Goal: Transaction & Acquisition: Purchase product/service

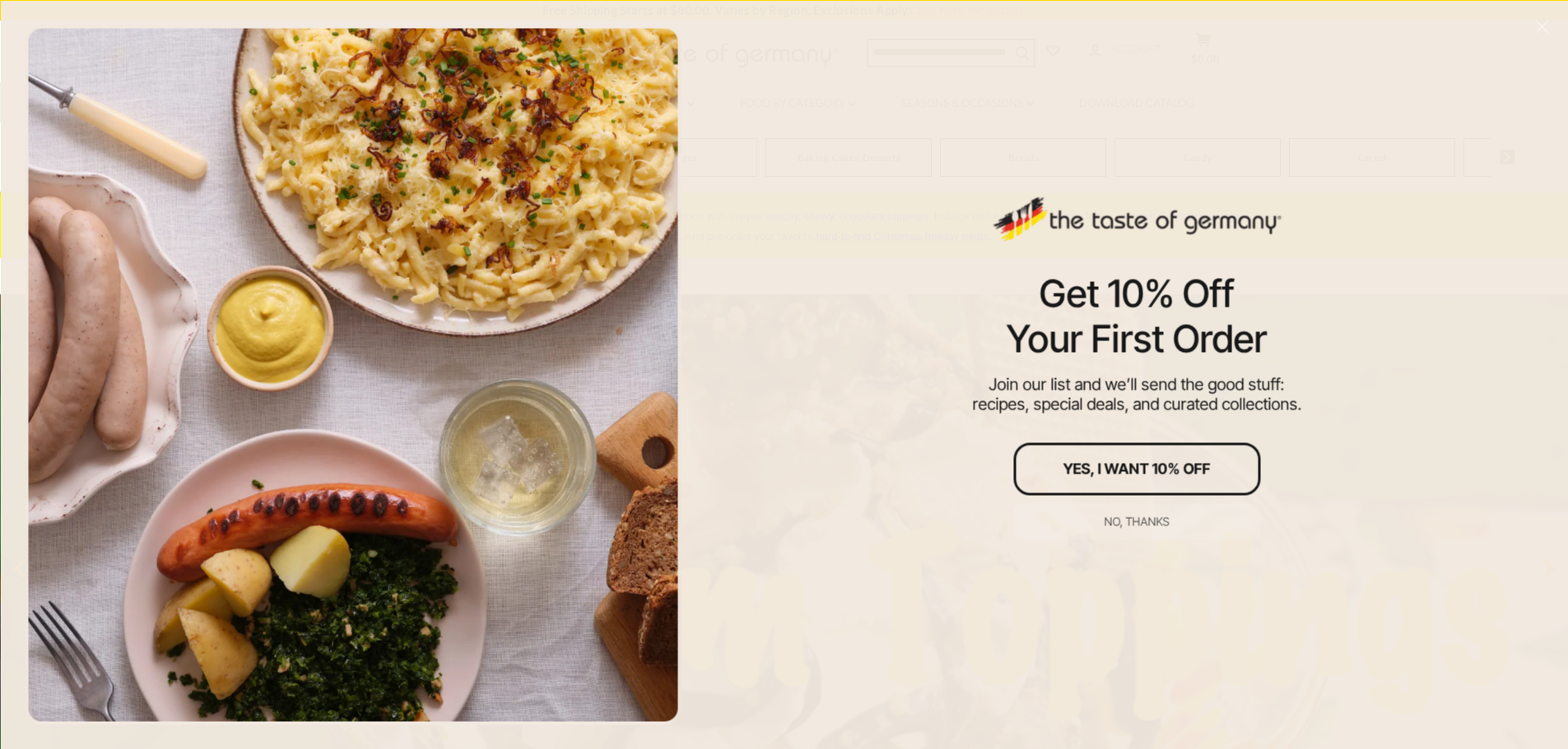
click at [1121, 529] on button "No, thanks" at bounding box center [1136, 521] width 247 height 36
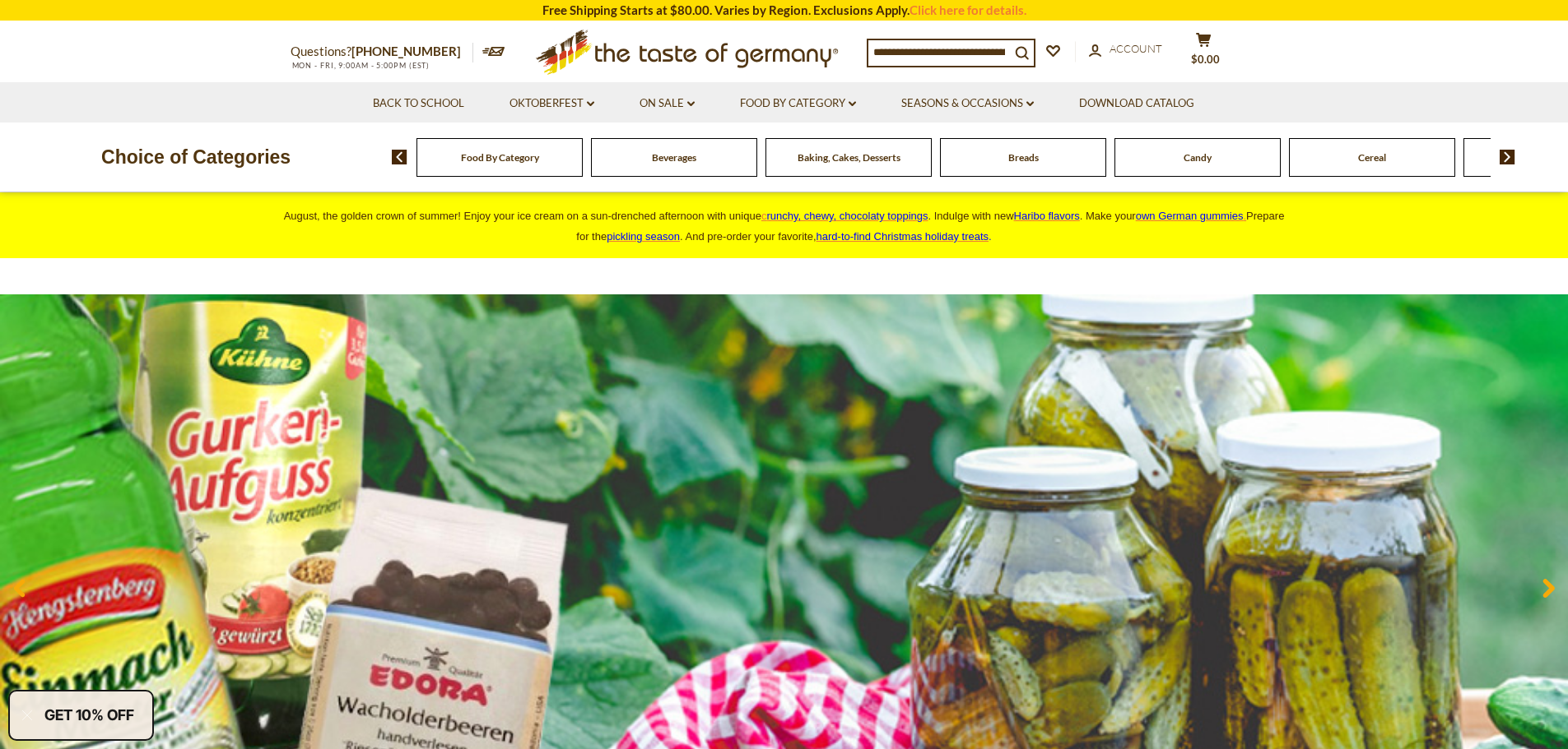
click at [1514, 152] on img at bounding box center [1507, 157] width 16 height 15
click at [1509, 152] on img at bounding box center [1507, 157] width 16 height 15
click at [1507, 153] on img at bounding box center [1507, 157] width 16 height 15
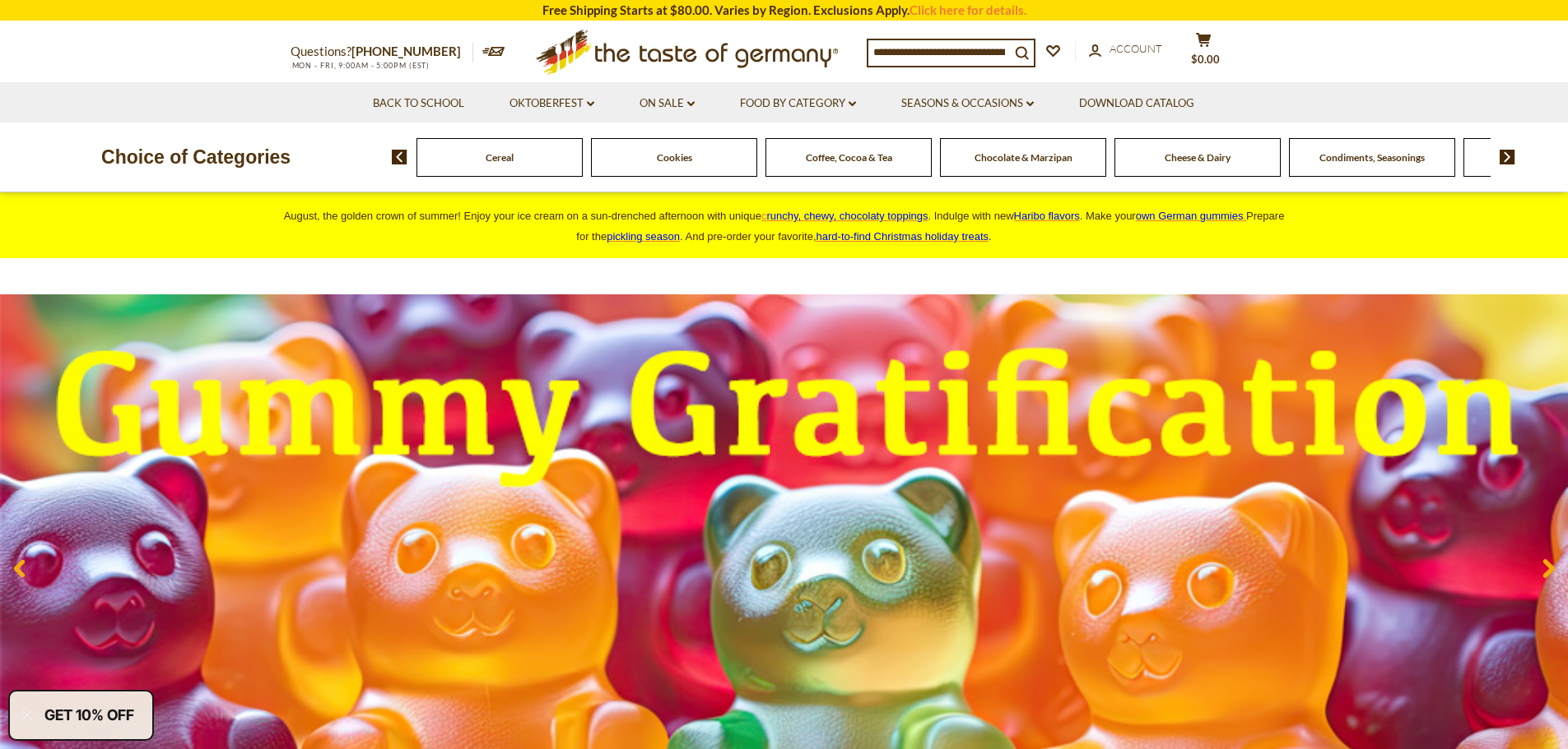
click at [1507, 153] on img at bounding box center [1507, 157] width 16 height 15
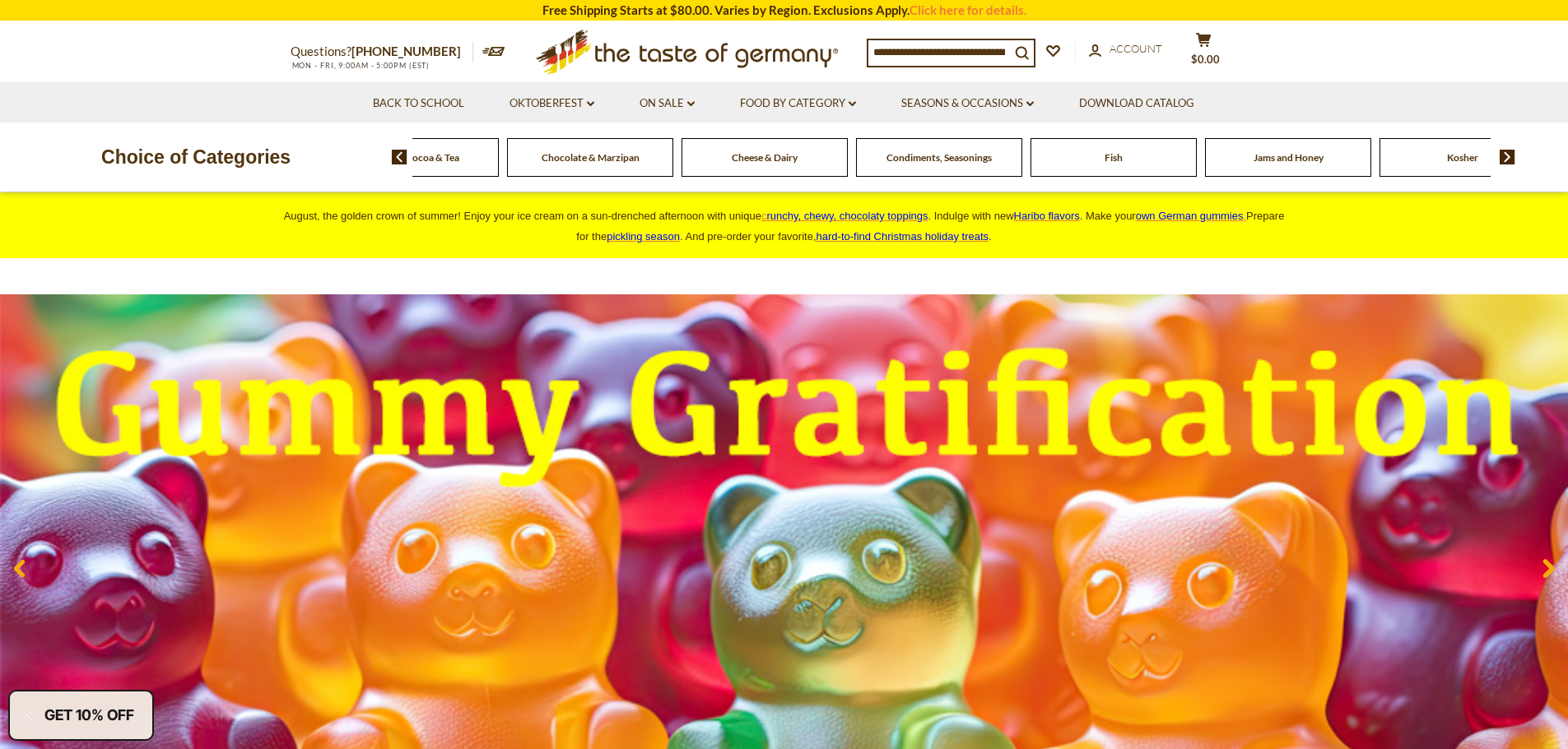
click at [934, 54] on input at bounding box center [939, 52] width 142 height 23
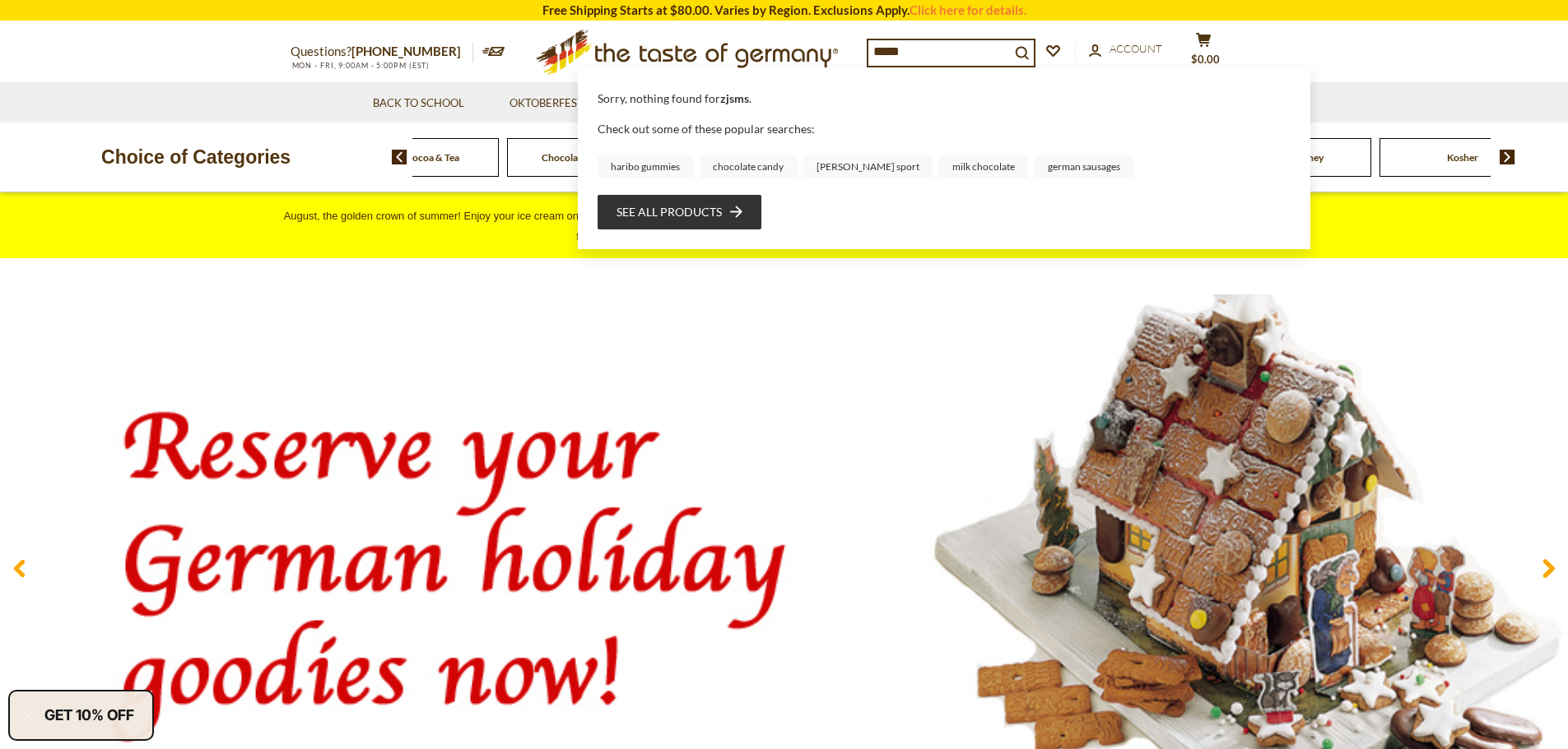
click at [876, 54] on input "*****" at bounding box center [939, 52] width 142 height 23
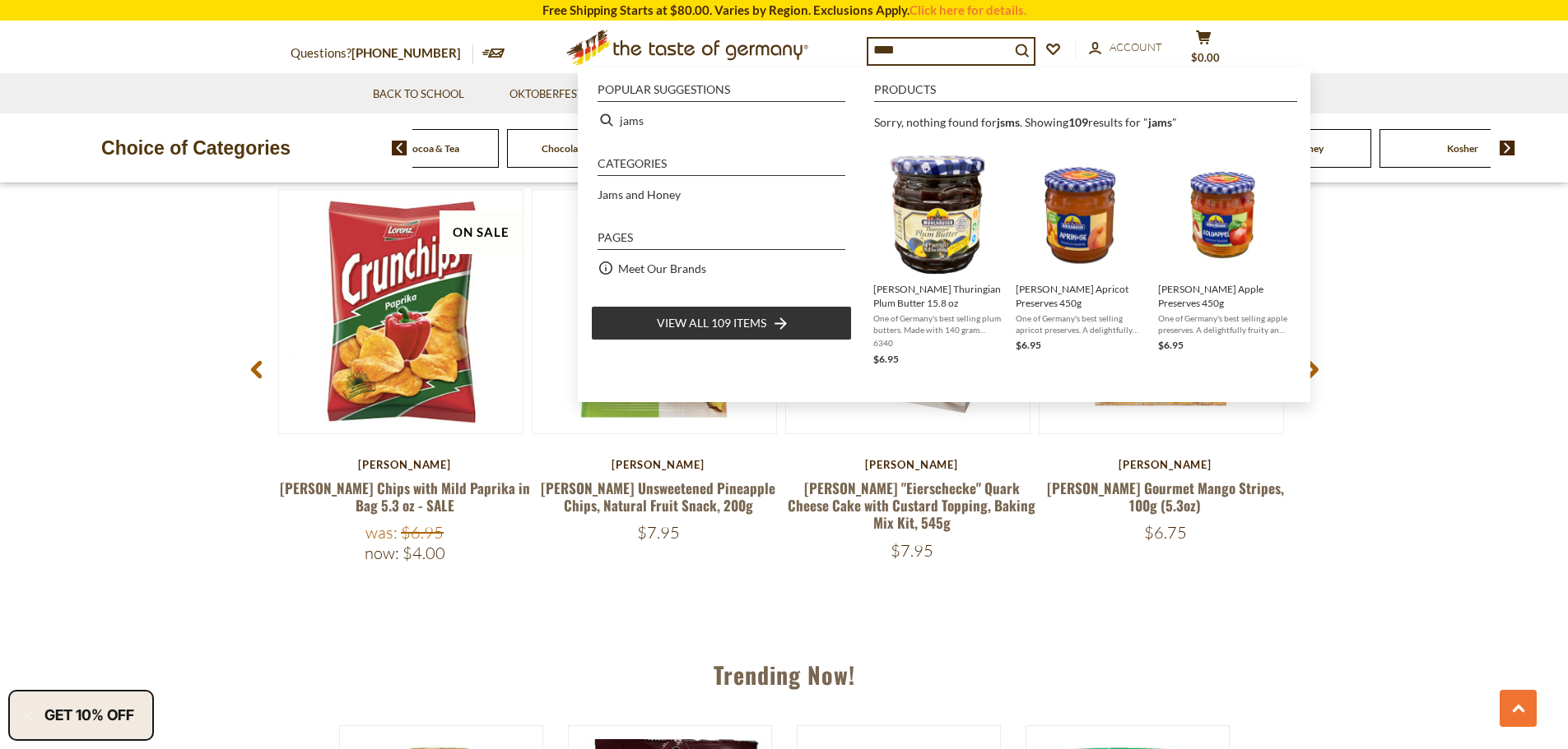
scroll to position [1967, 0]
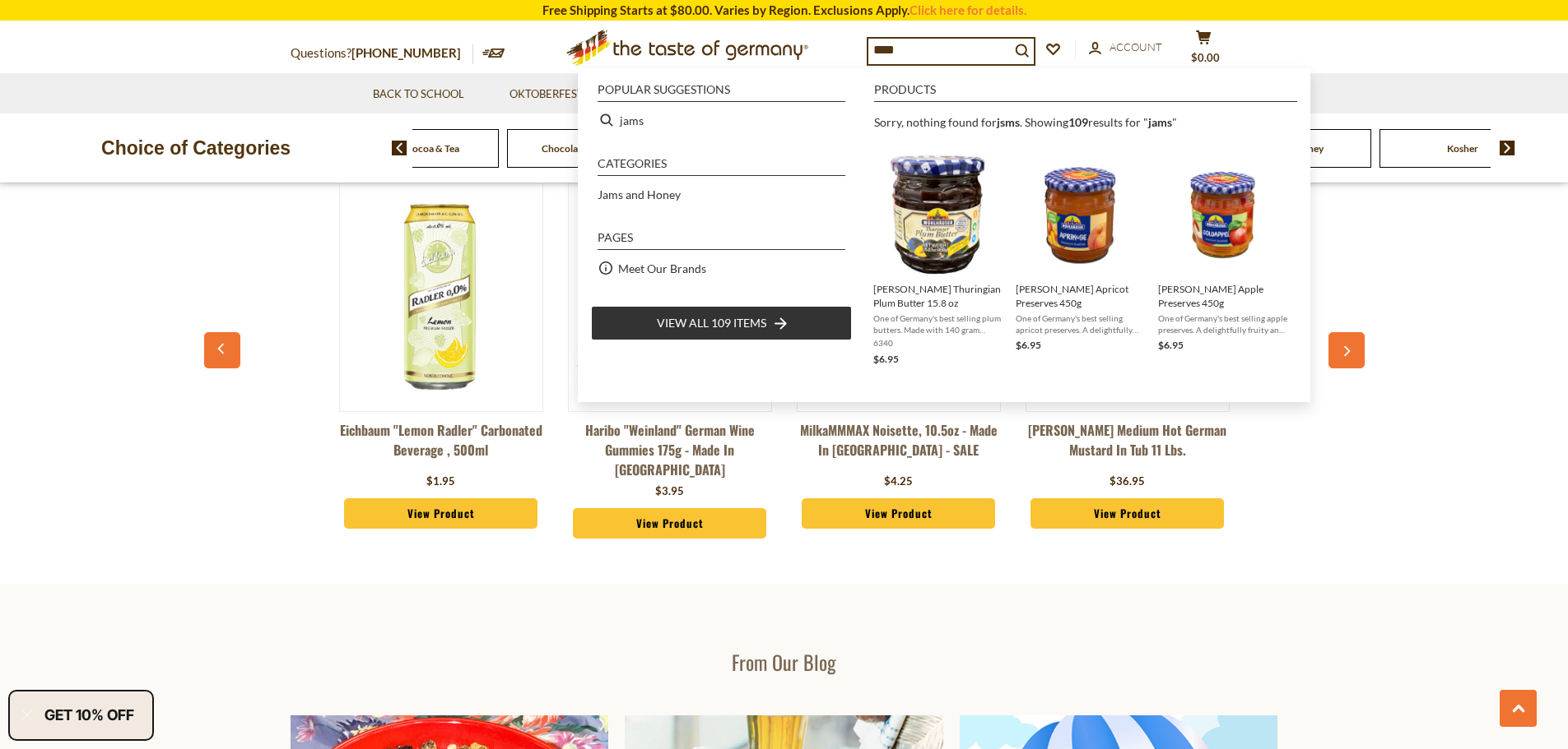
click at [939, 49] on input "****" at bounding box center [939, 50] width 142 height 23
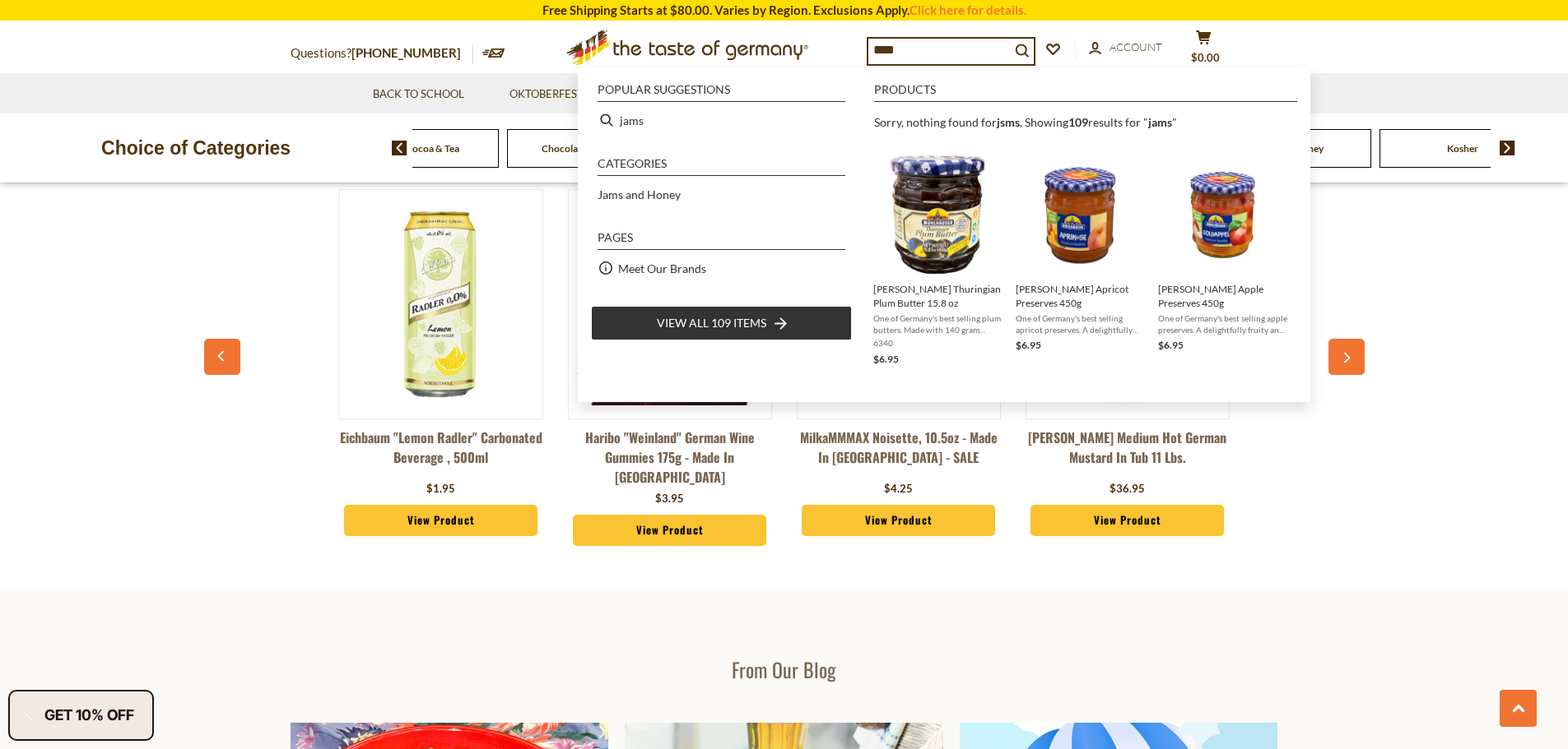
scroll to position [2005, 0]
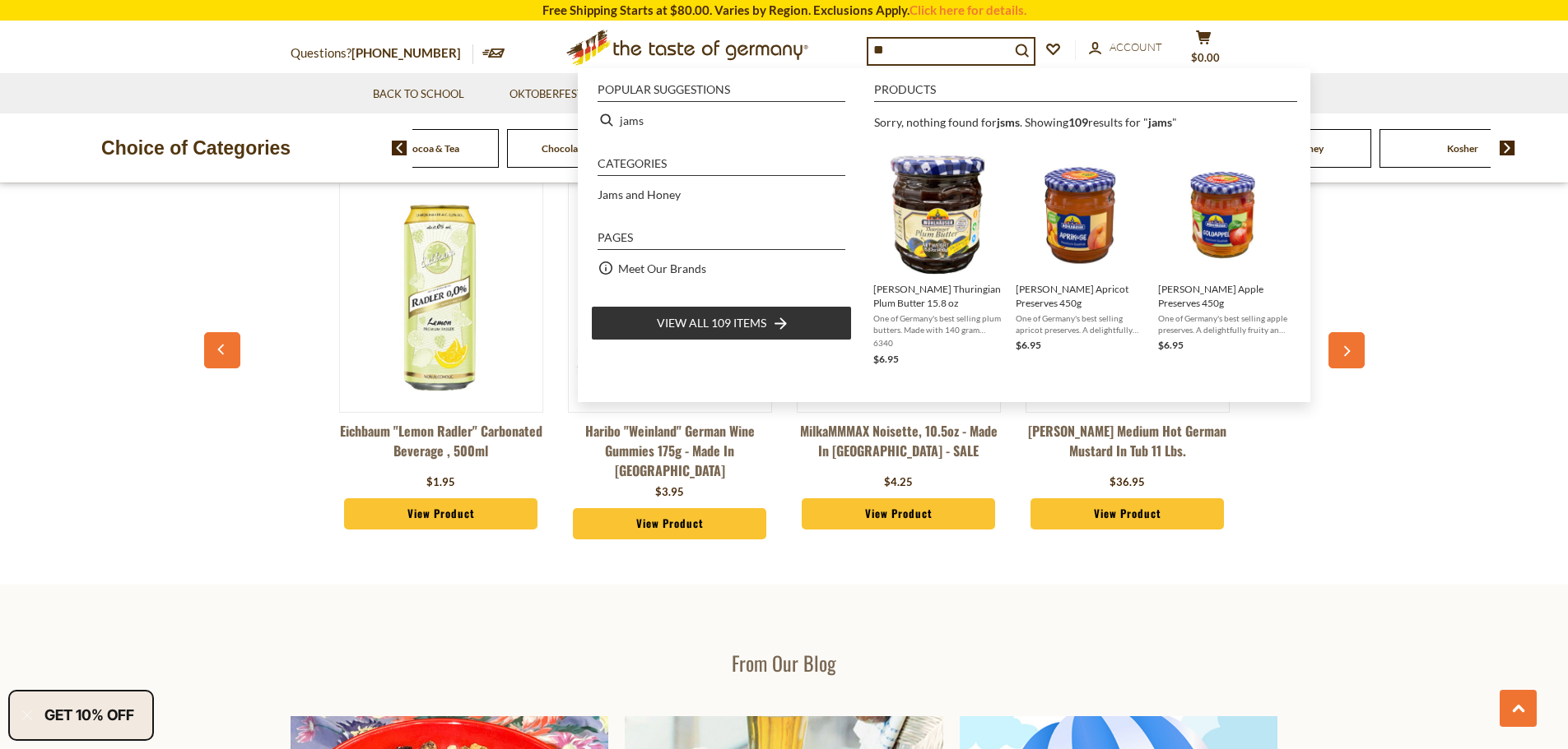
type input "*"
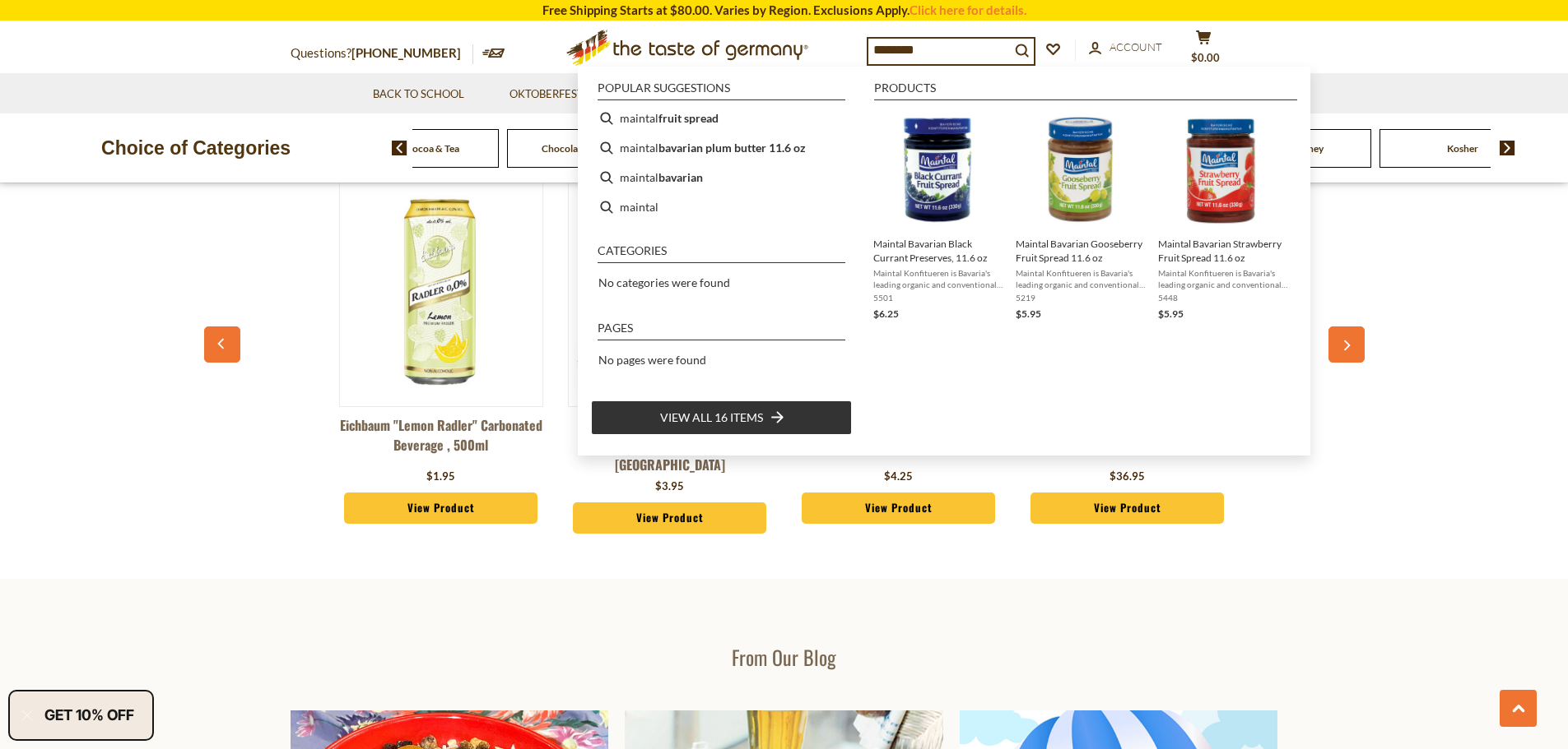
scroll to position [1967, 0]
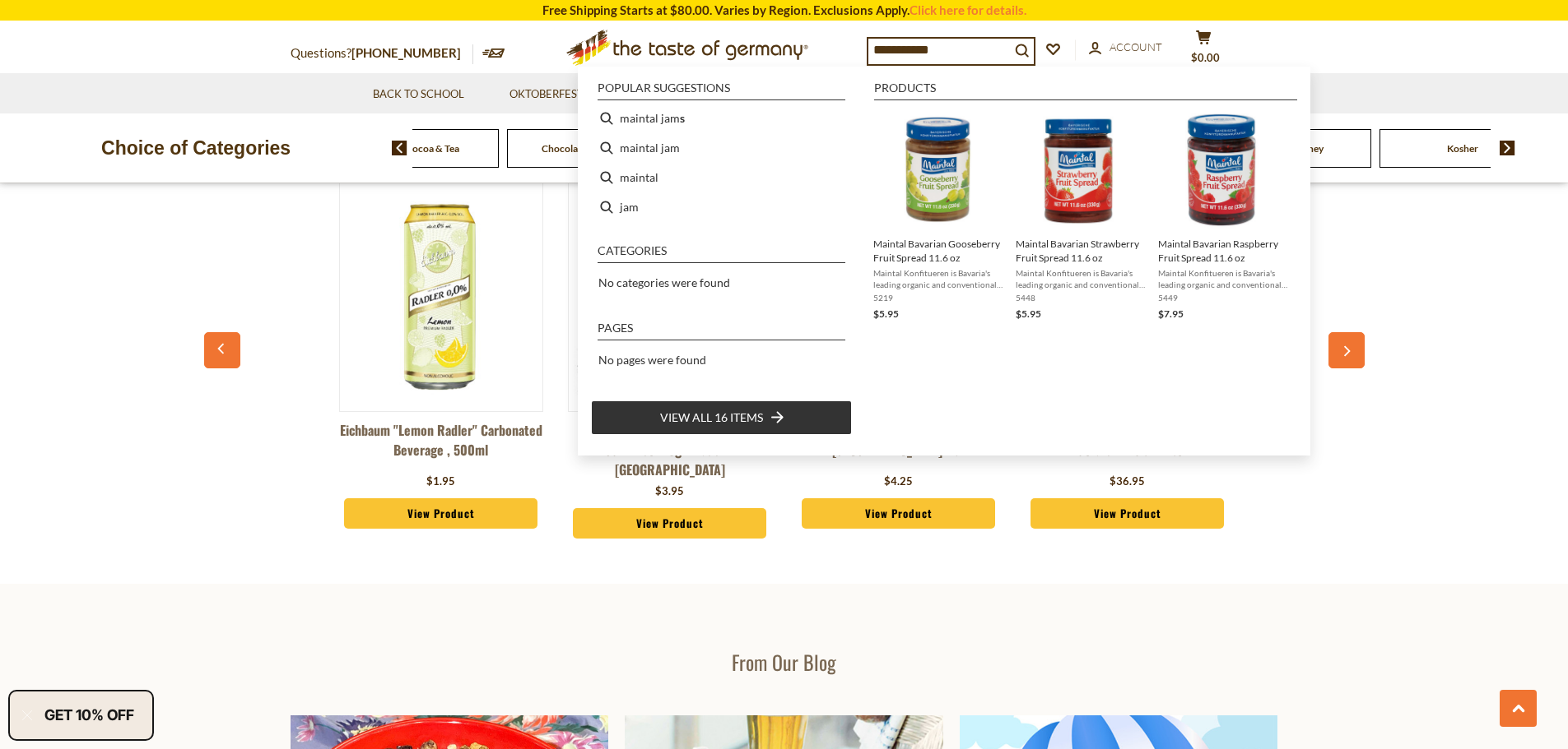
click at [700, 422] on span "View all 16 items" at bounding box center [711, 418] width 103 height 18
type input "**********"
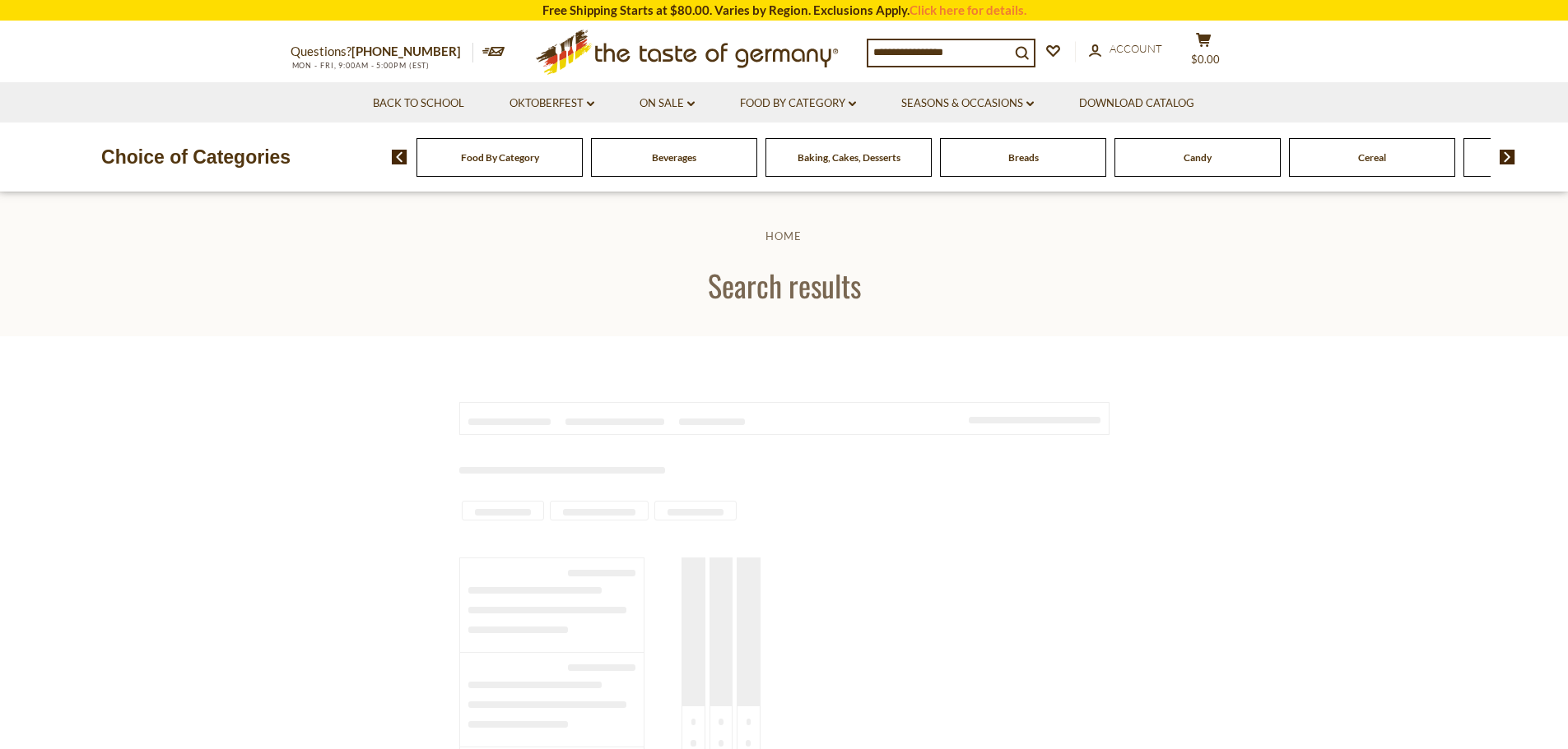
type input "**********"
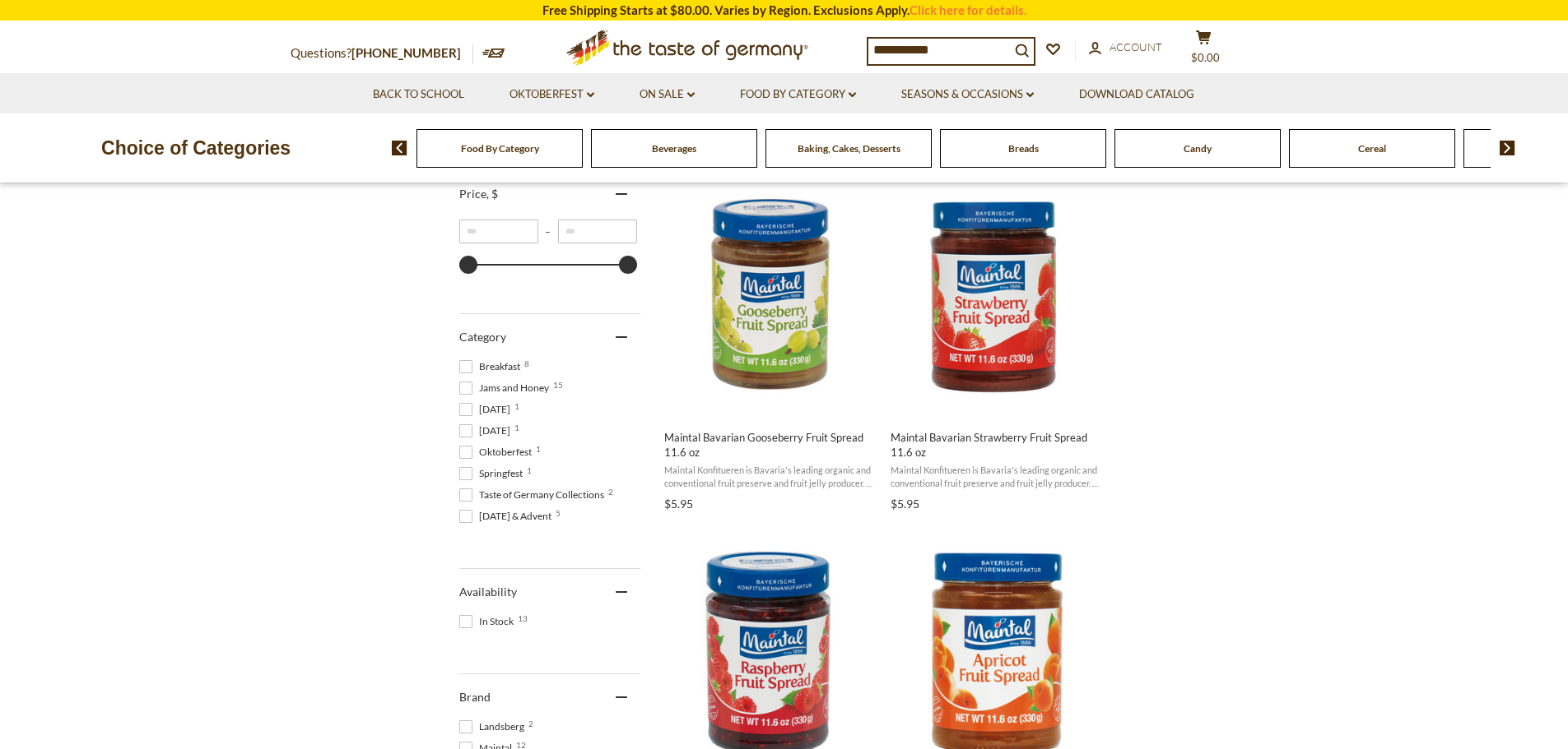
scroll to position [329, 0]
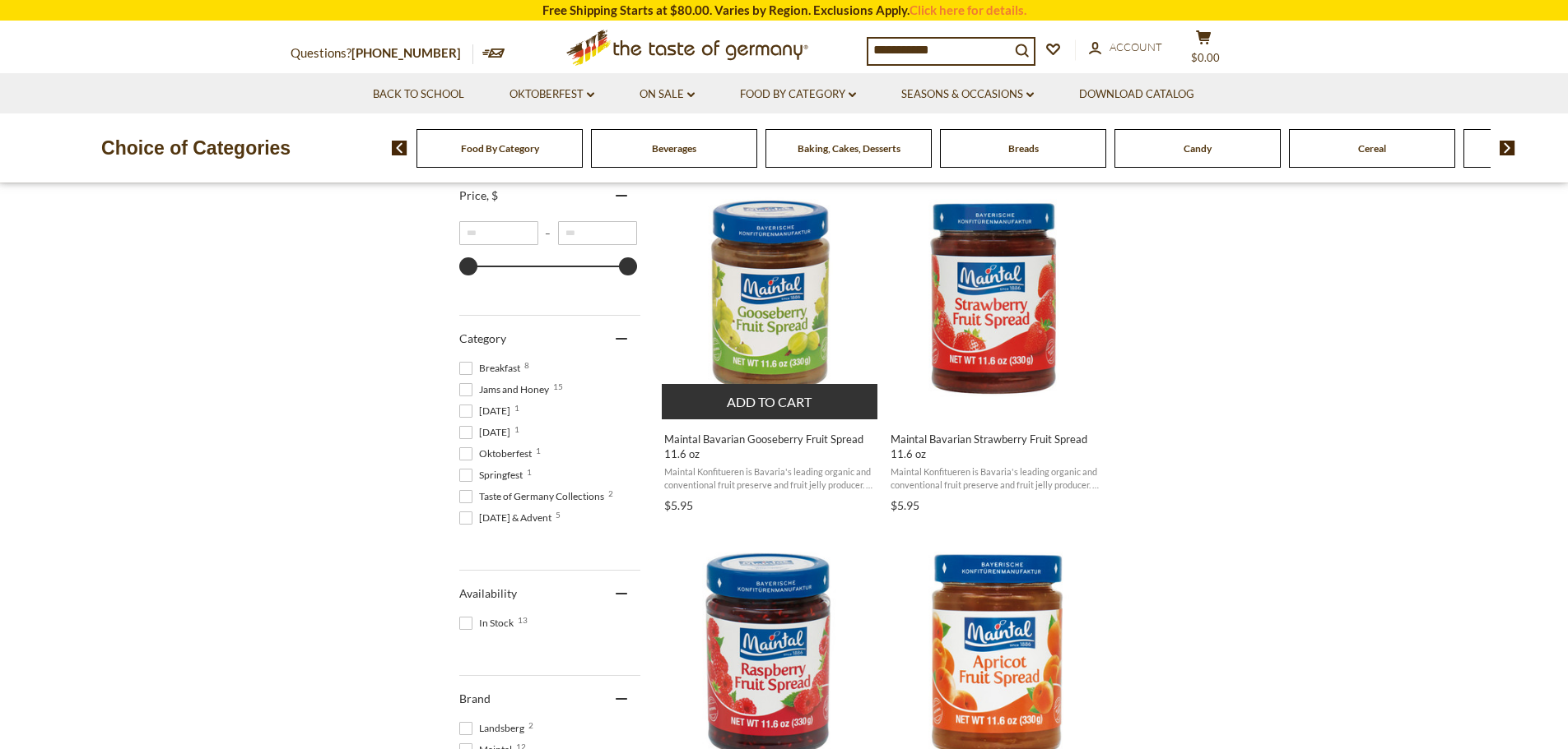
click at [774, 405] on button "Add to cart" at bounding box center [770, 402] width 216 height 35
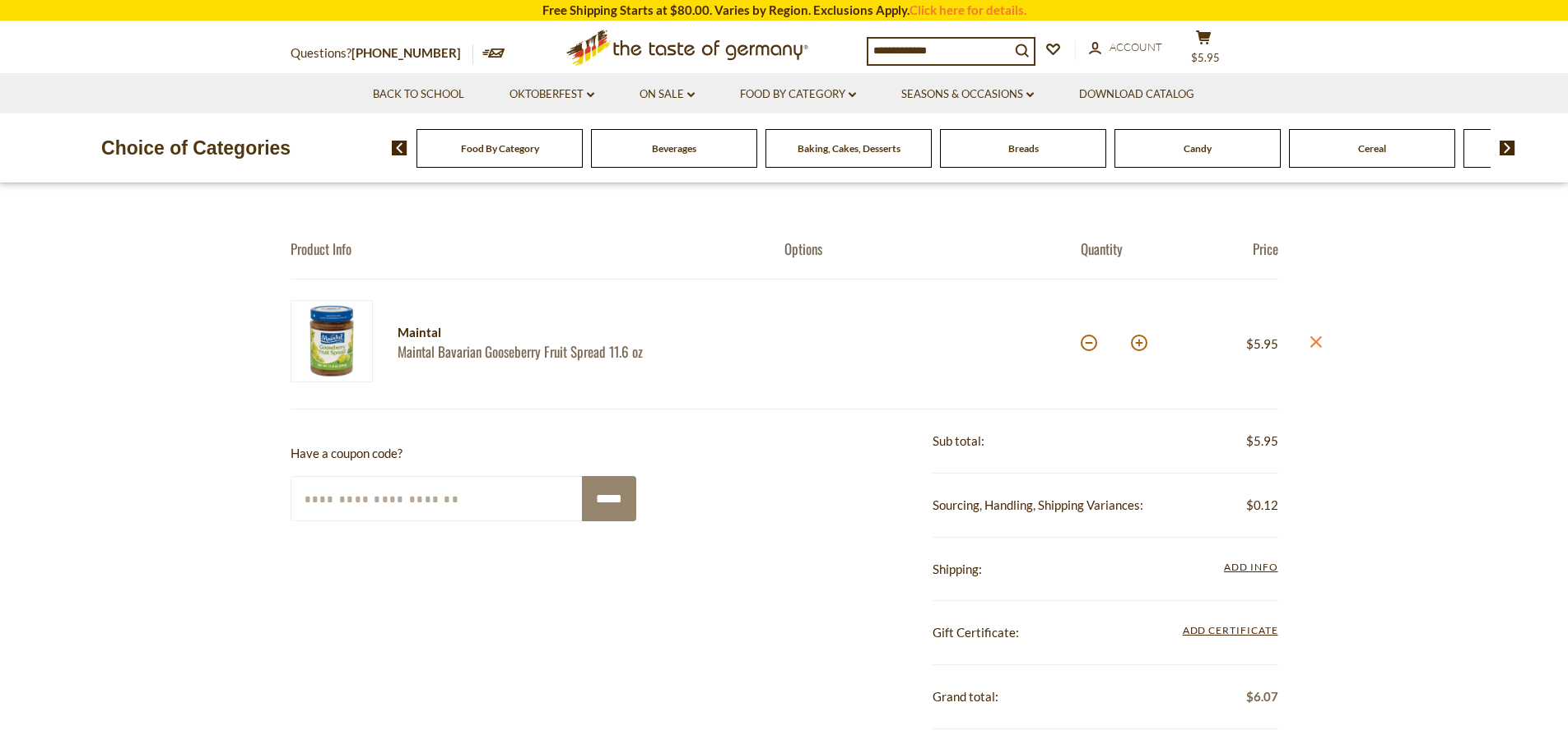
scroll to position [247, 0]
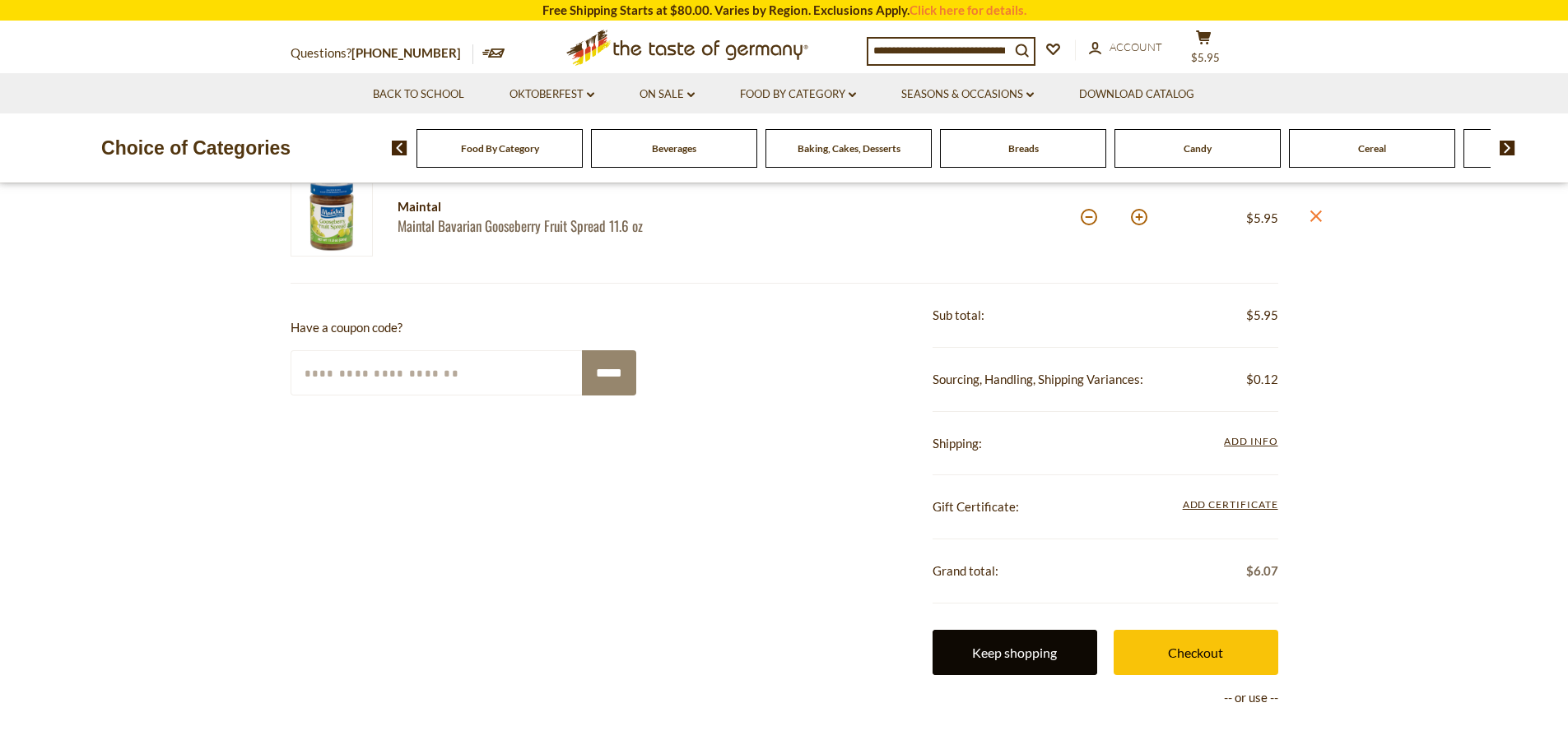
click at [989, 656] on link "Keep shopping" at bounding box center [1014, 652] width 164 height 45
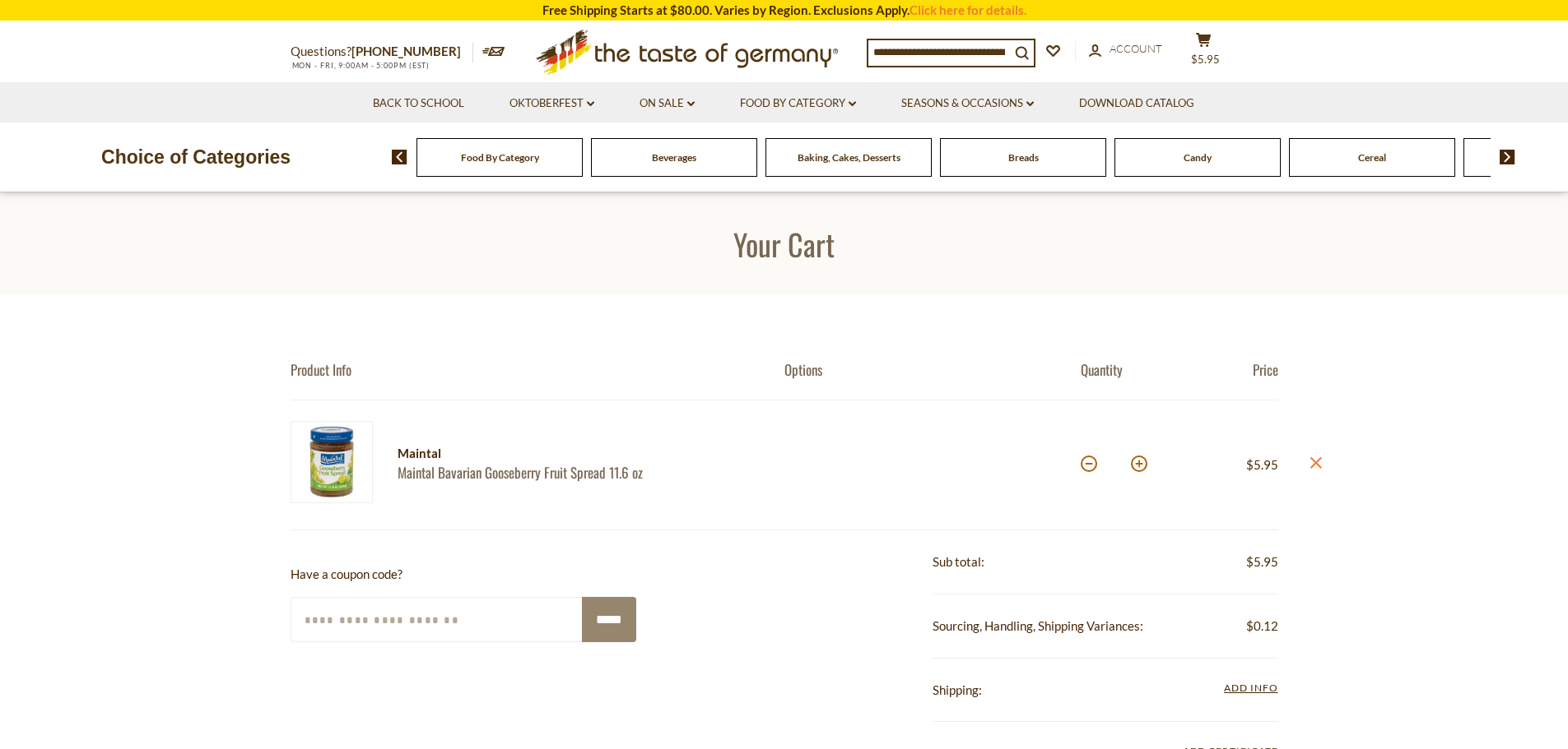
click at [1510, 153] on img at bounding box center [1507, 157] width 16 height 15
click at [1510, 154] on img at bounding box center [1507, 157] width 16 height 15
click at [1510, 156] on img at bounding box center [1507, 157] width 16 height 15
click at [1509, 157] on img at bounding box center [1507, 157] width 16 height 15
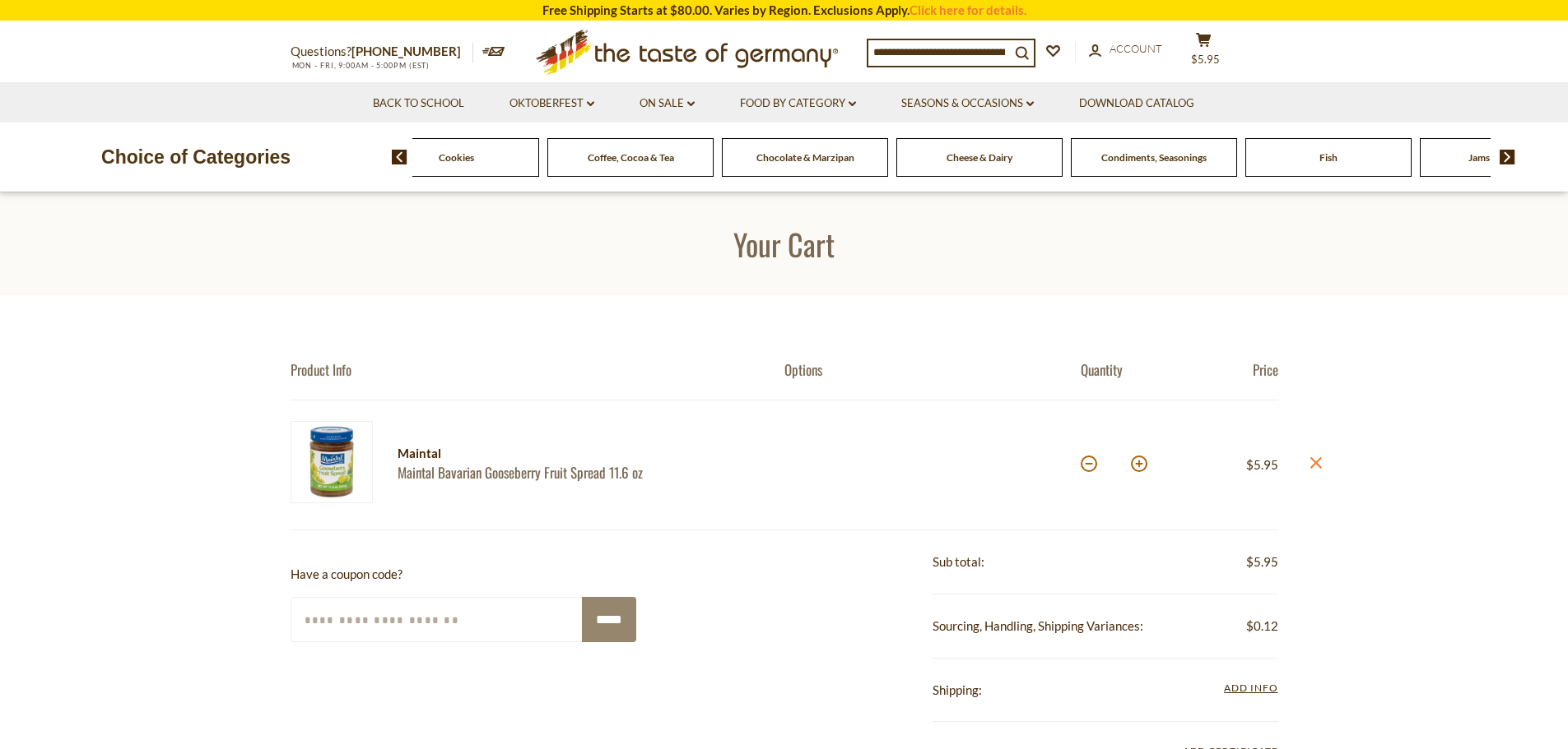
click at [1509, 158] on img at bounding box center [1507, 157] width 16 height 15
click at [846, 154] on span "Jams and Honey" at bounding box center [848, 157] width 70 height 12
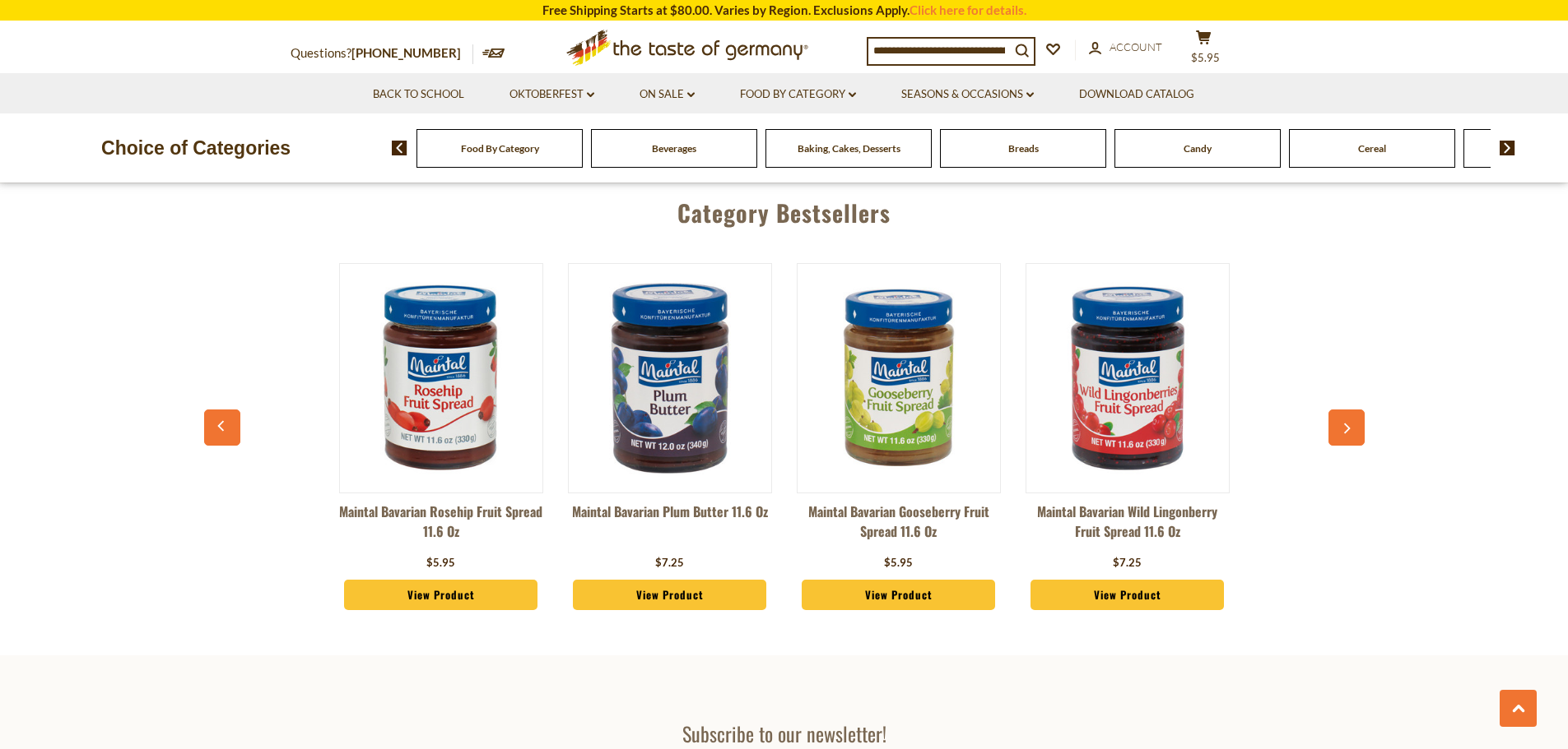
scroll to position [4195, 0]
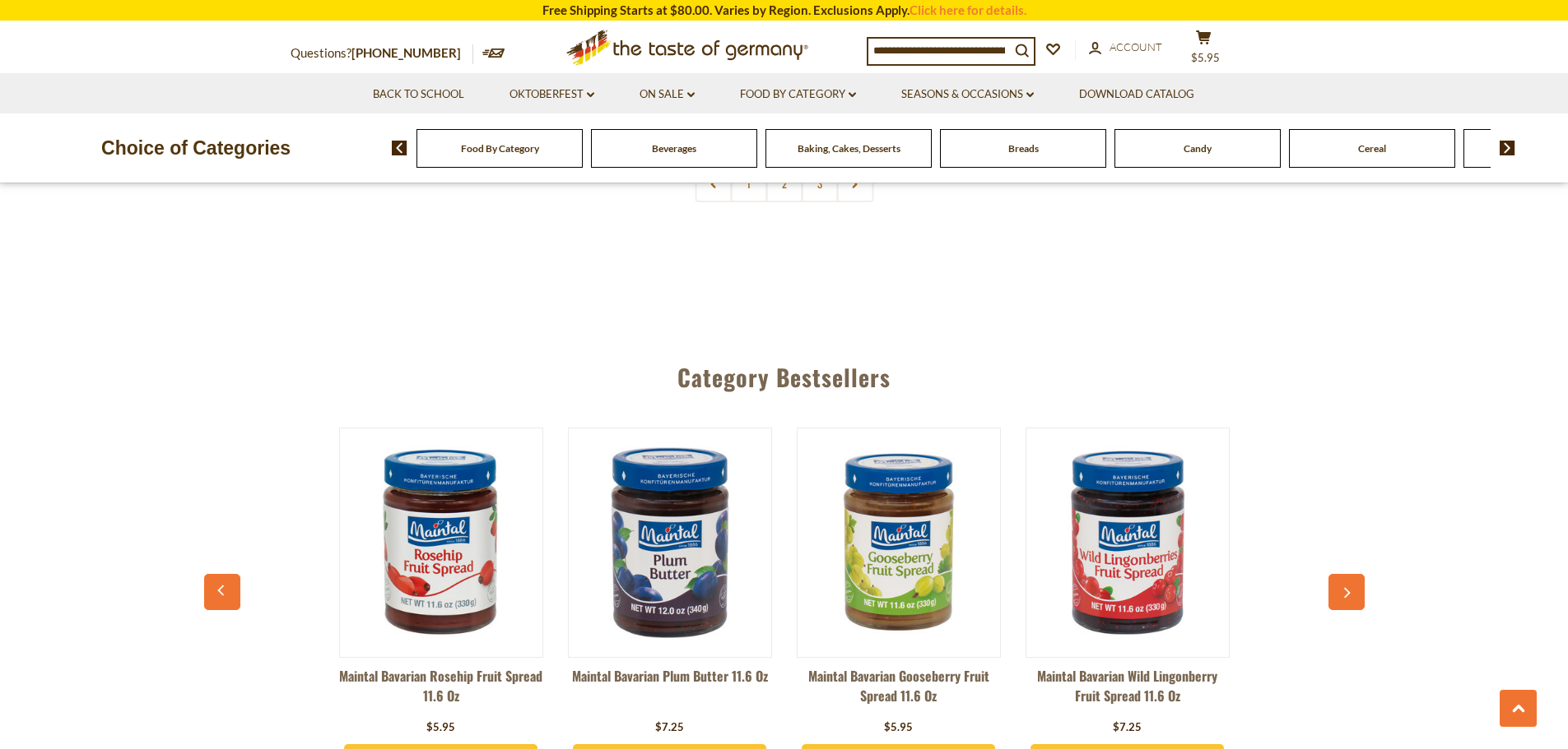
click at [1358, 578] on button "button" at bounding box center [1346, 592] width 36 height 36
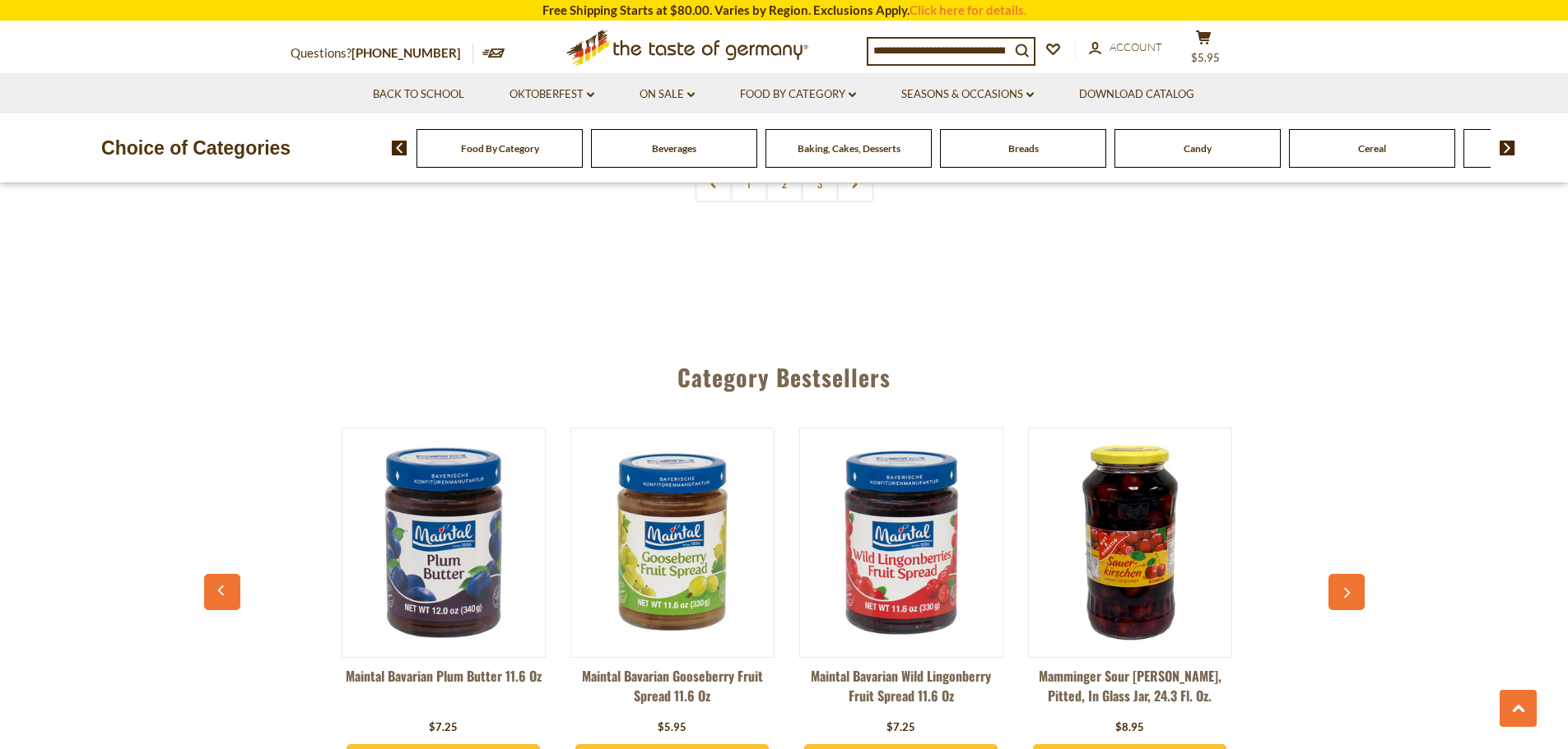
scroll to position [0, 229]
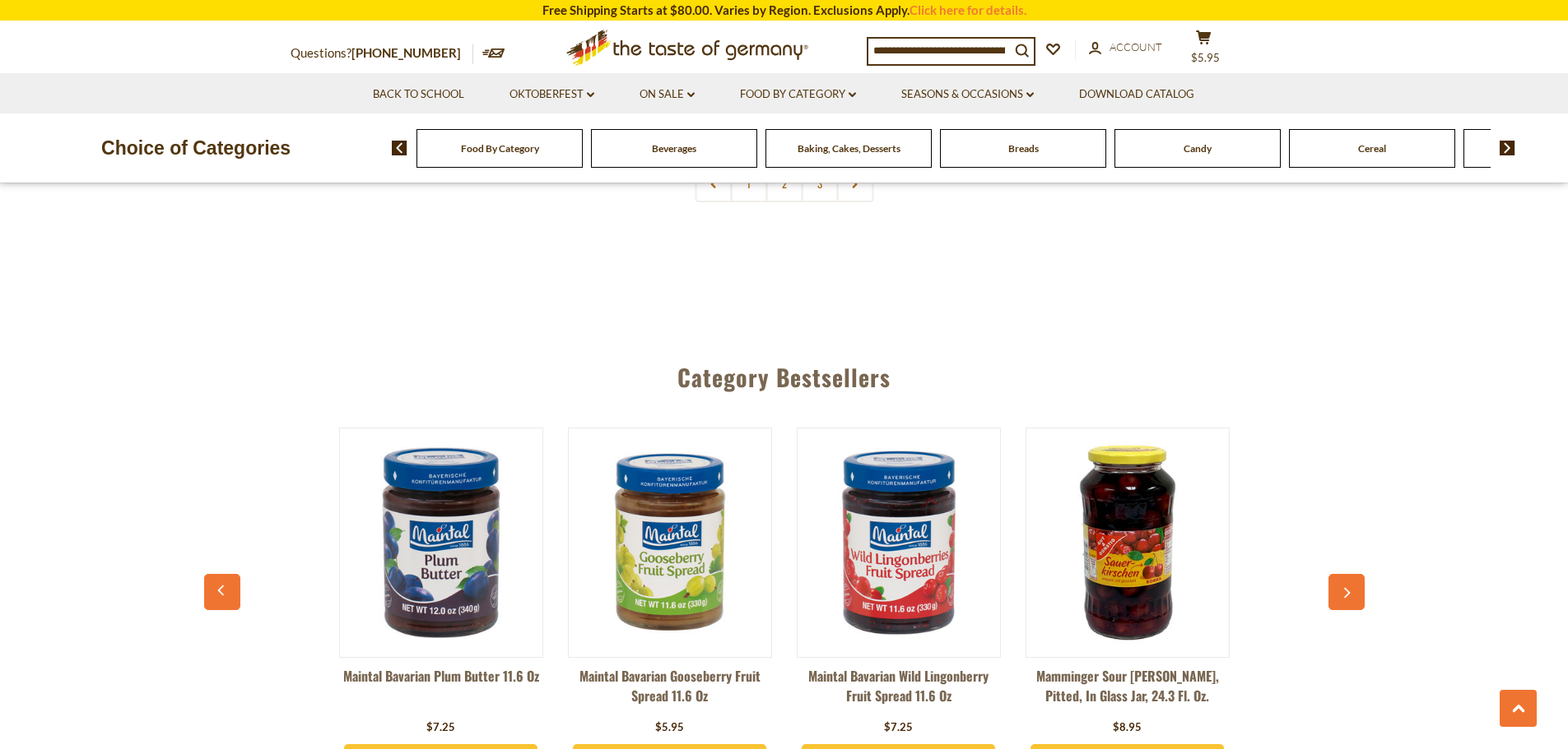
click at [1353, 577] on button "button" at bounding box center [1346, 592] width 36 height 36
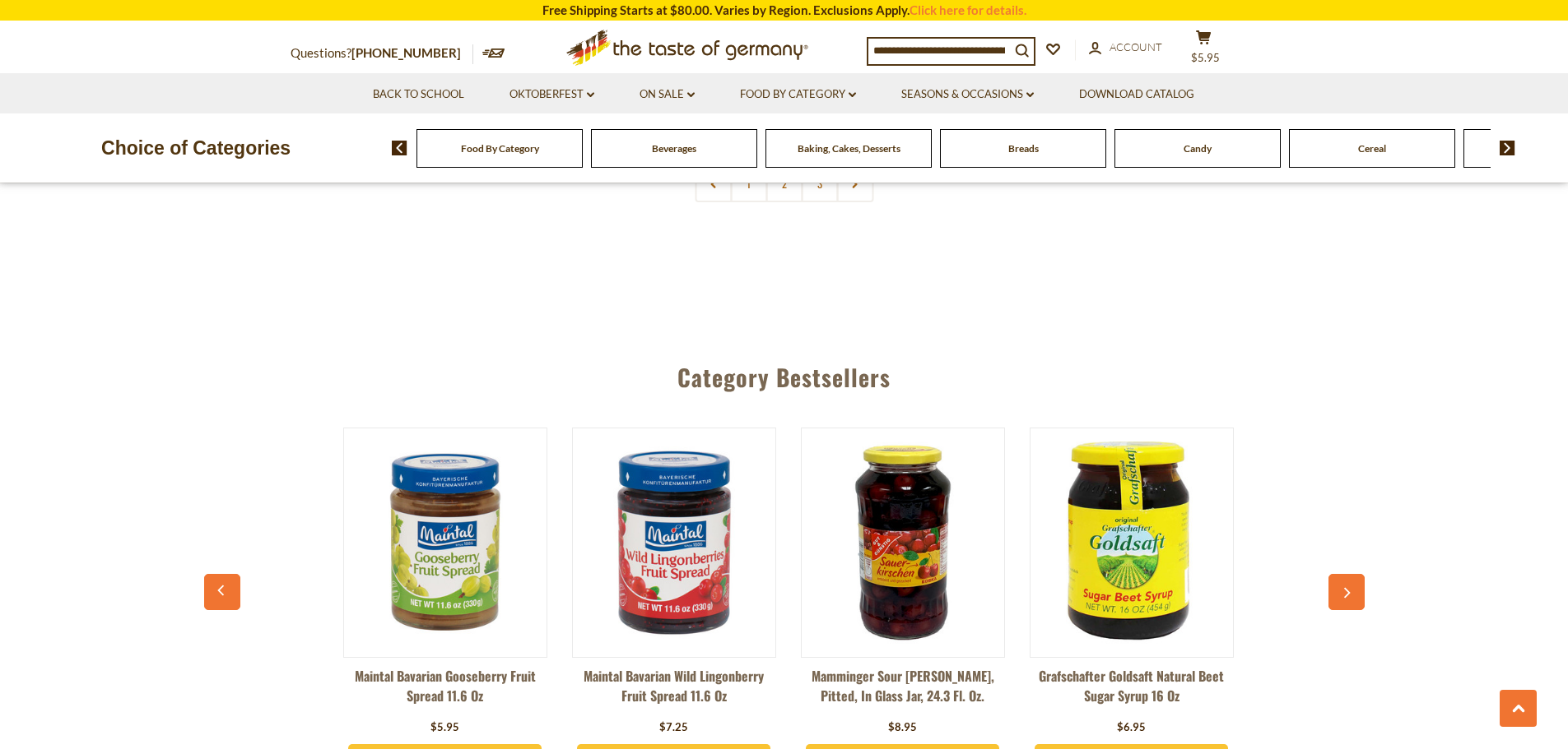
scroll to position [0, 457]
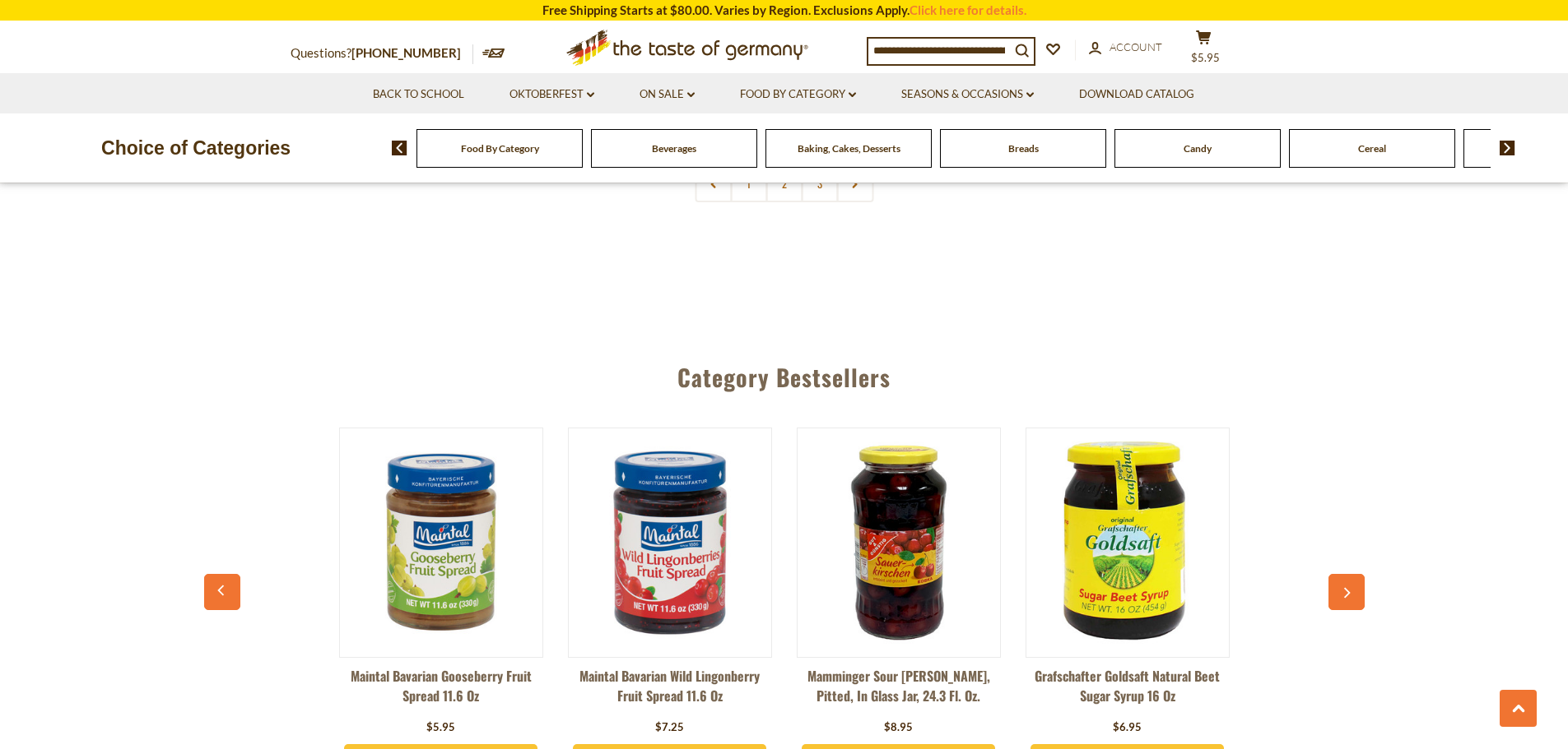
click at [1350, 587] on icon "button" at bounding box center [1345, 593] width 11 height 12
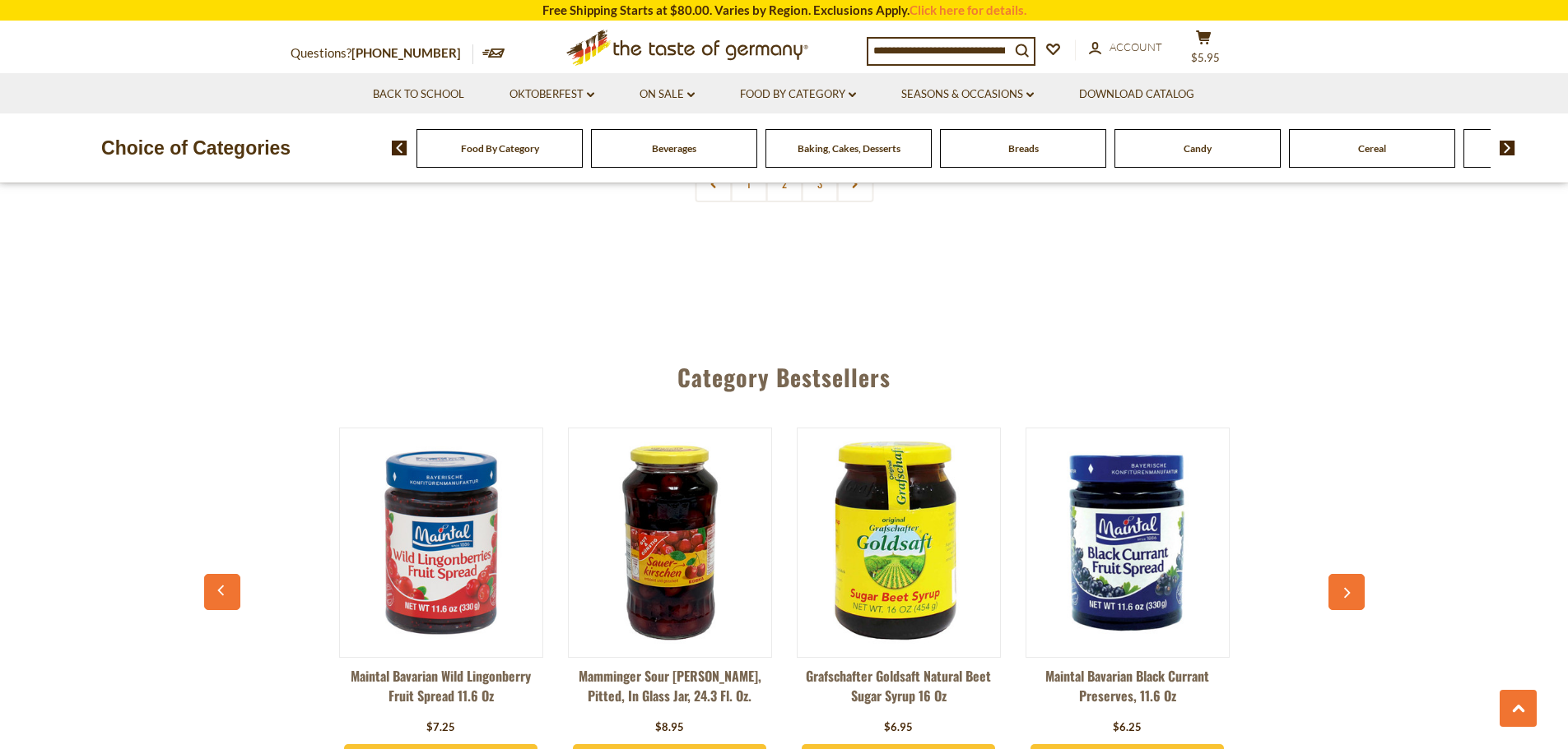
click at [1350, 587] on icon "button" at bounding box center [1345, 593] width 11 height 12
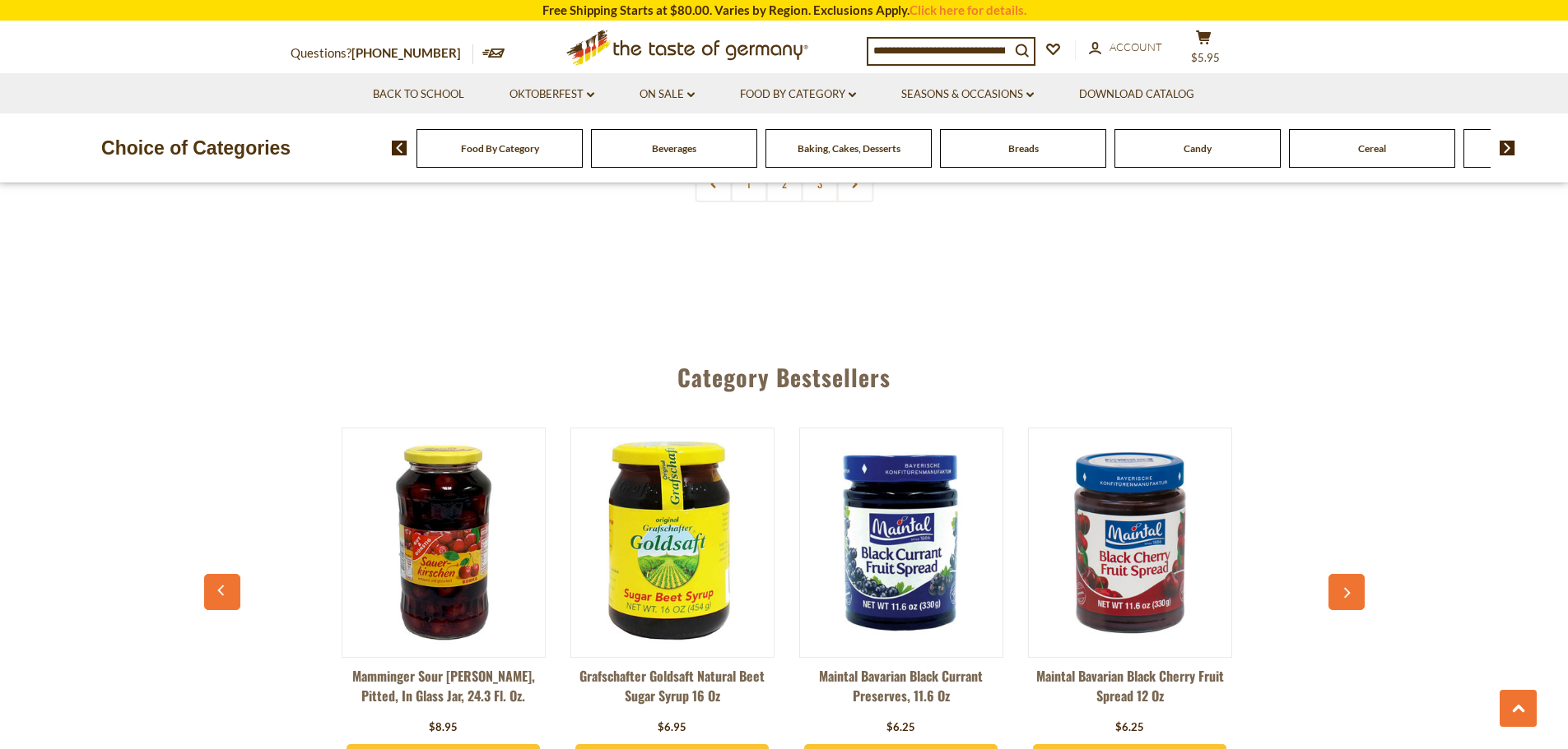
scroll to position [0, 915]
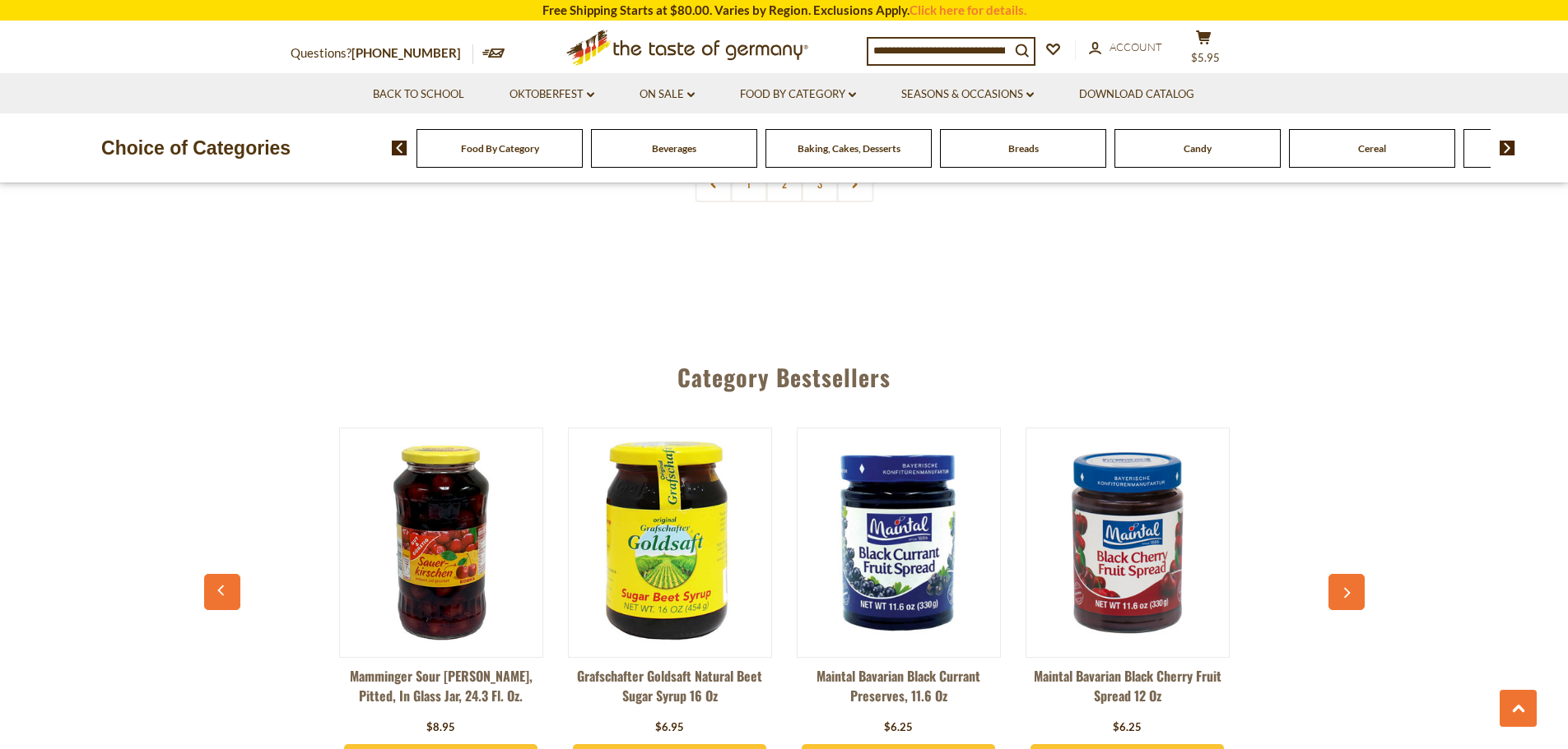
click at [1350, 587] on icon "button" at bounding box center [1345, 593] width 11 height 12
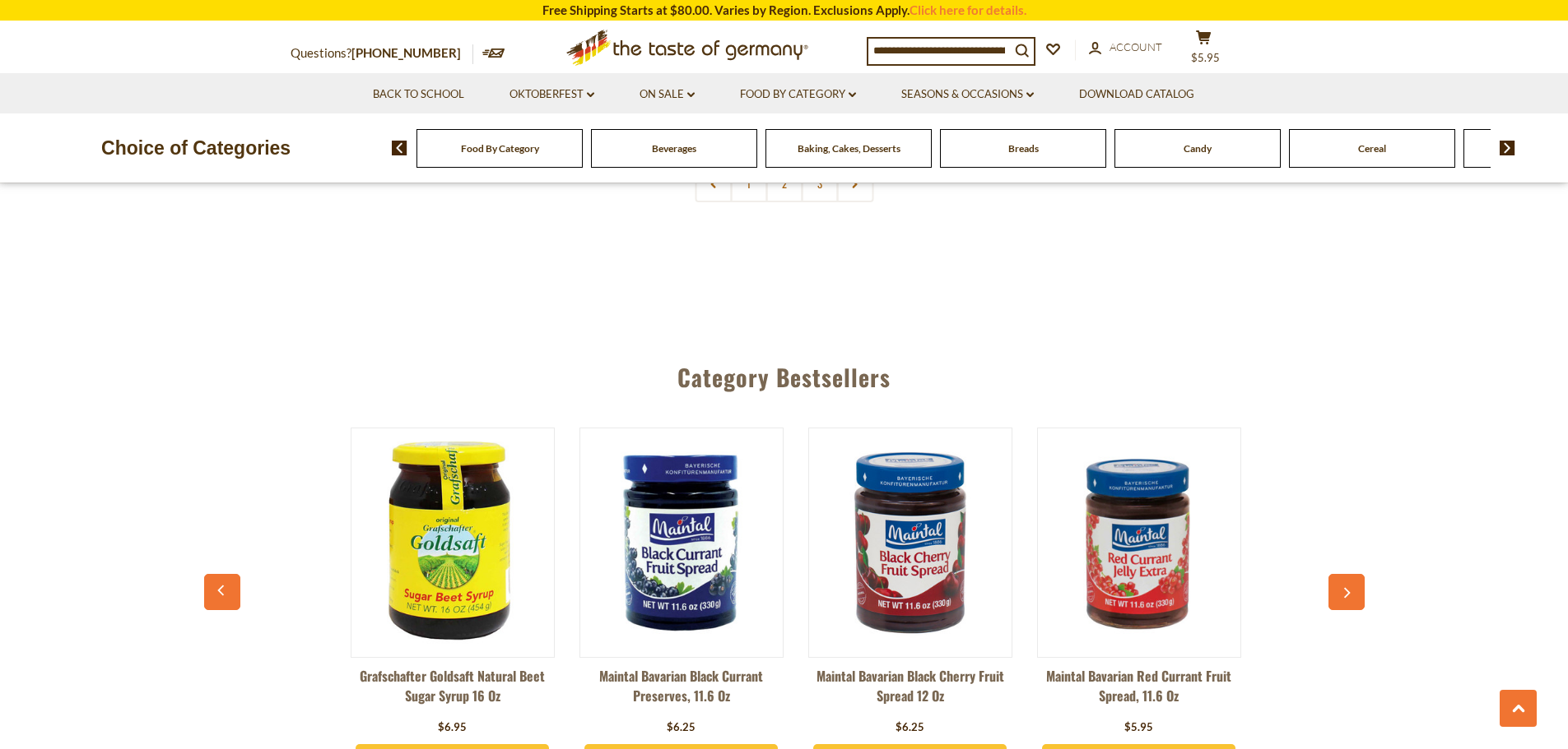
scroll to position [0, 1144]
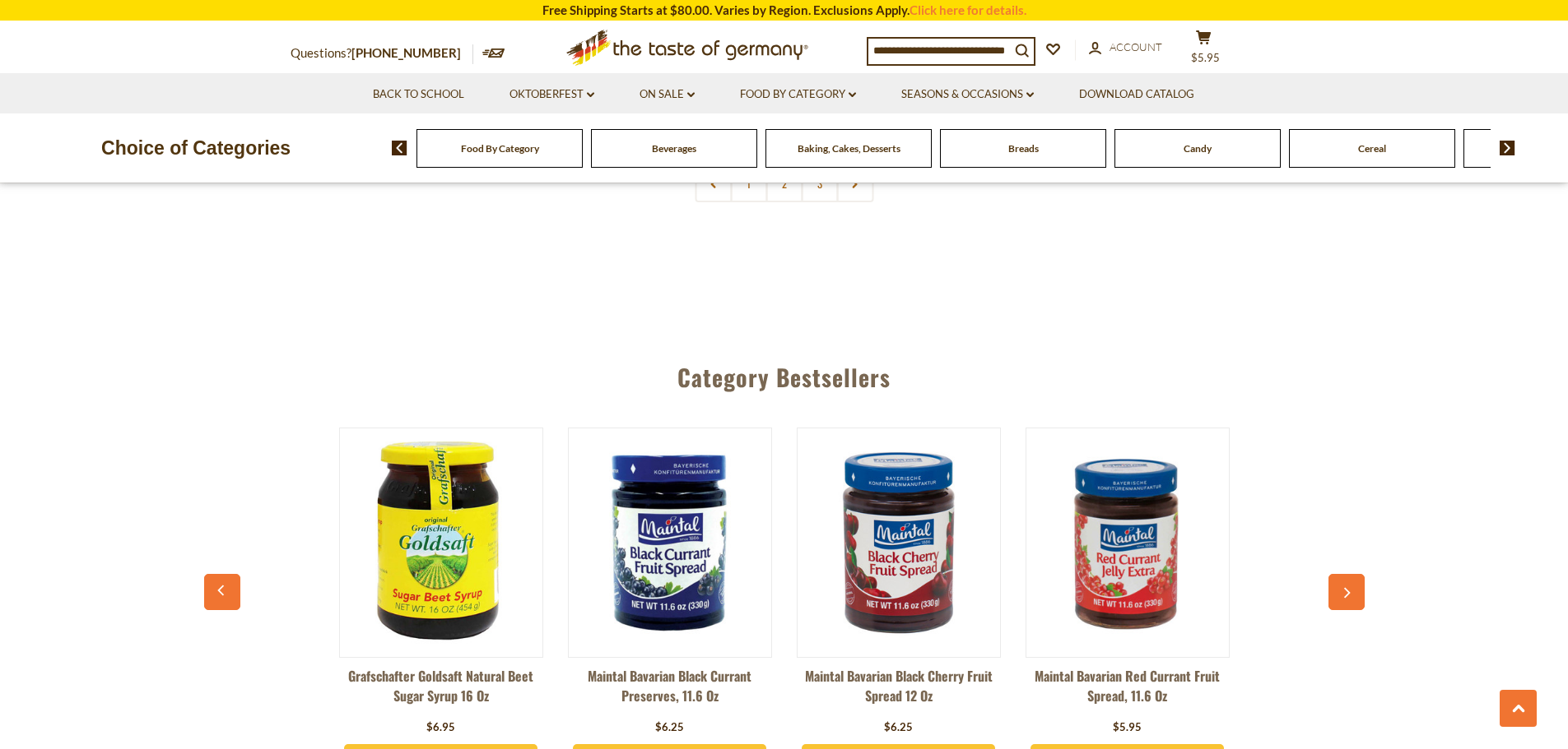
click at [883, 557] on img at bounding box center [898, 542] width 202 height 202
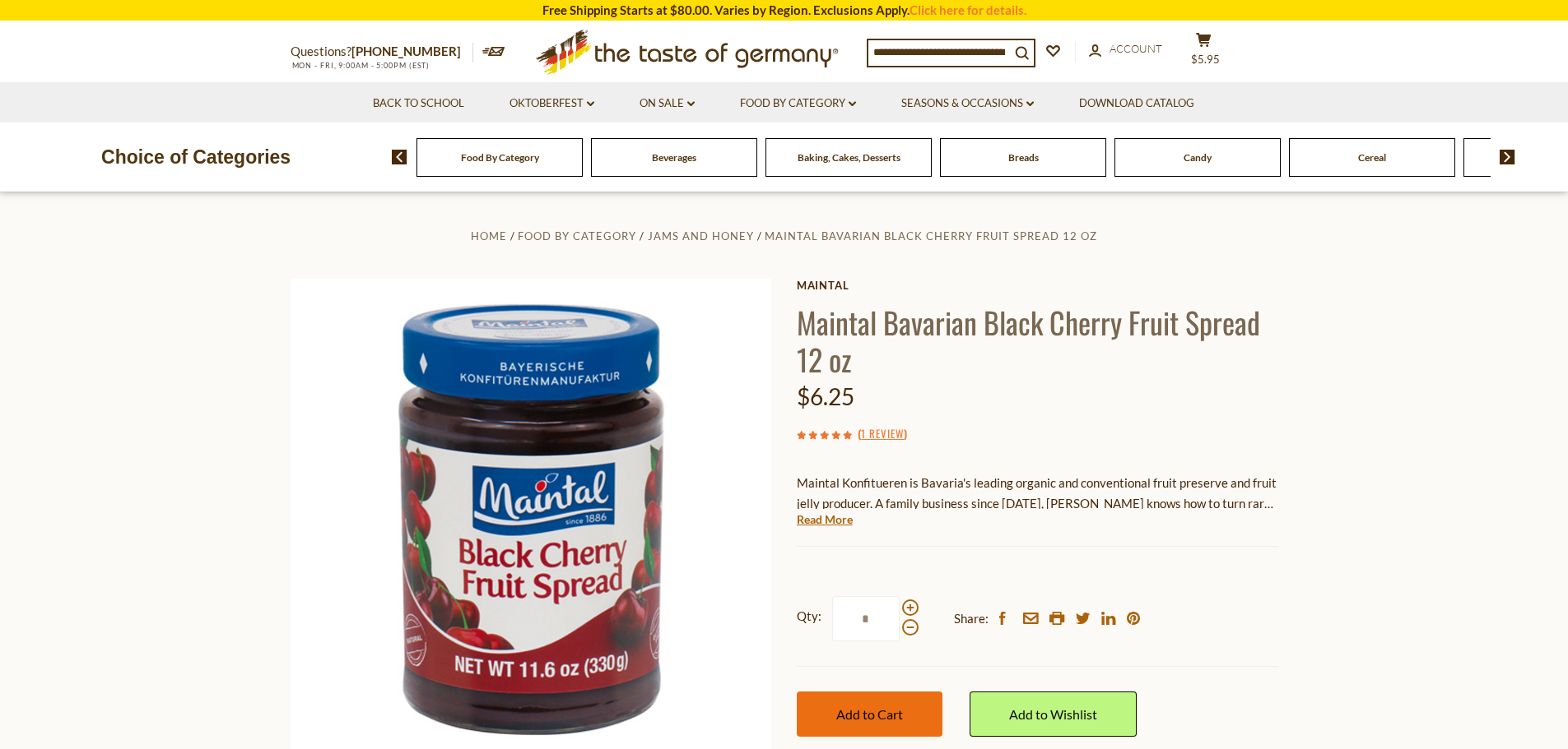
click at [851, 719] on span "Add to Cart" at bounding box center [869, 714] width 67 height 16
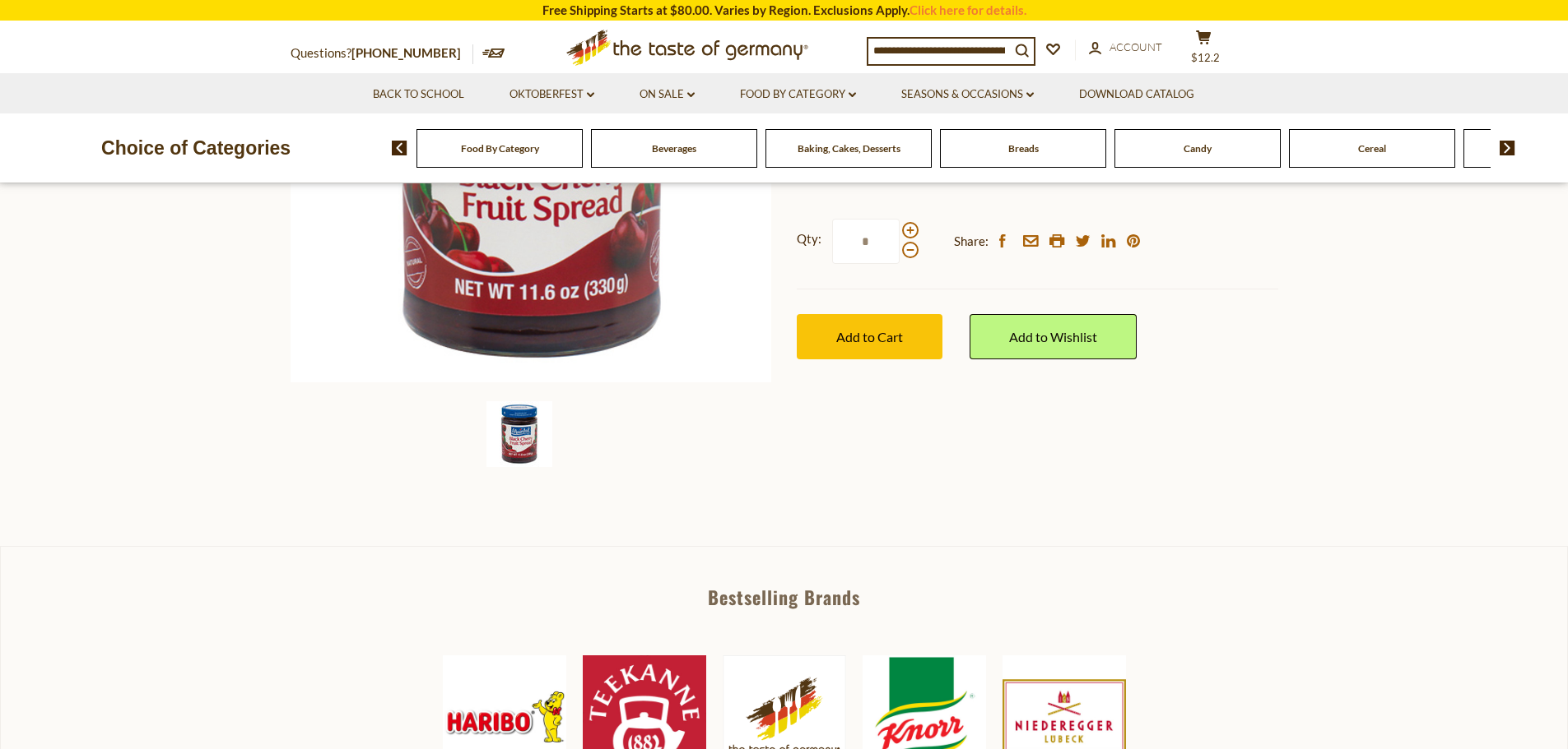
scroll to position [247, 0]
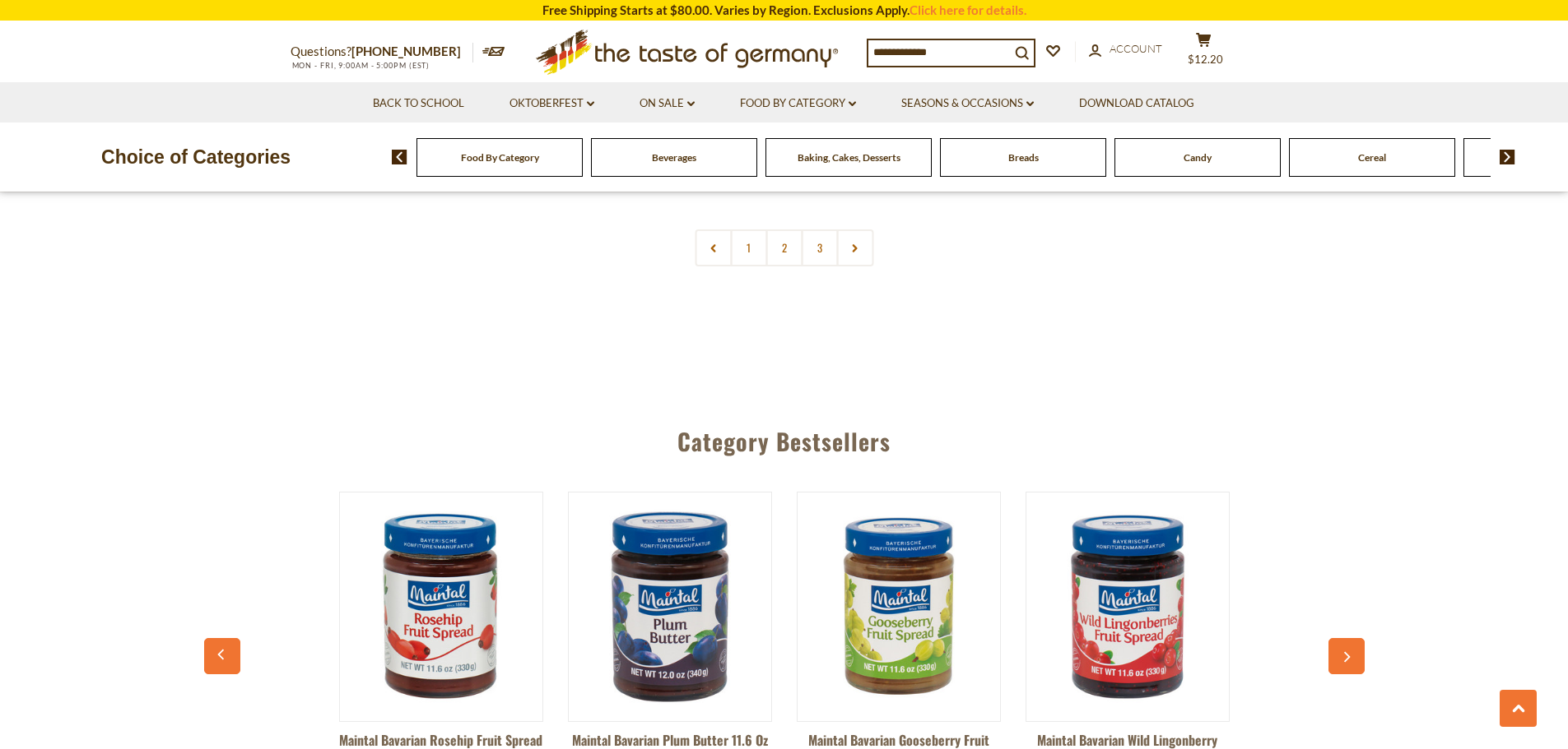
scroll to position [4195, 0]
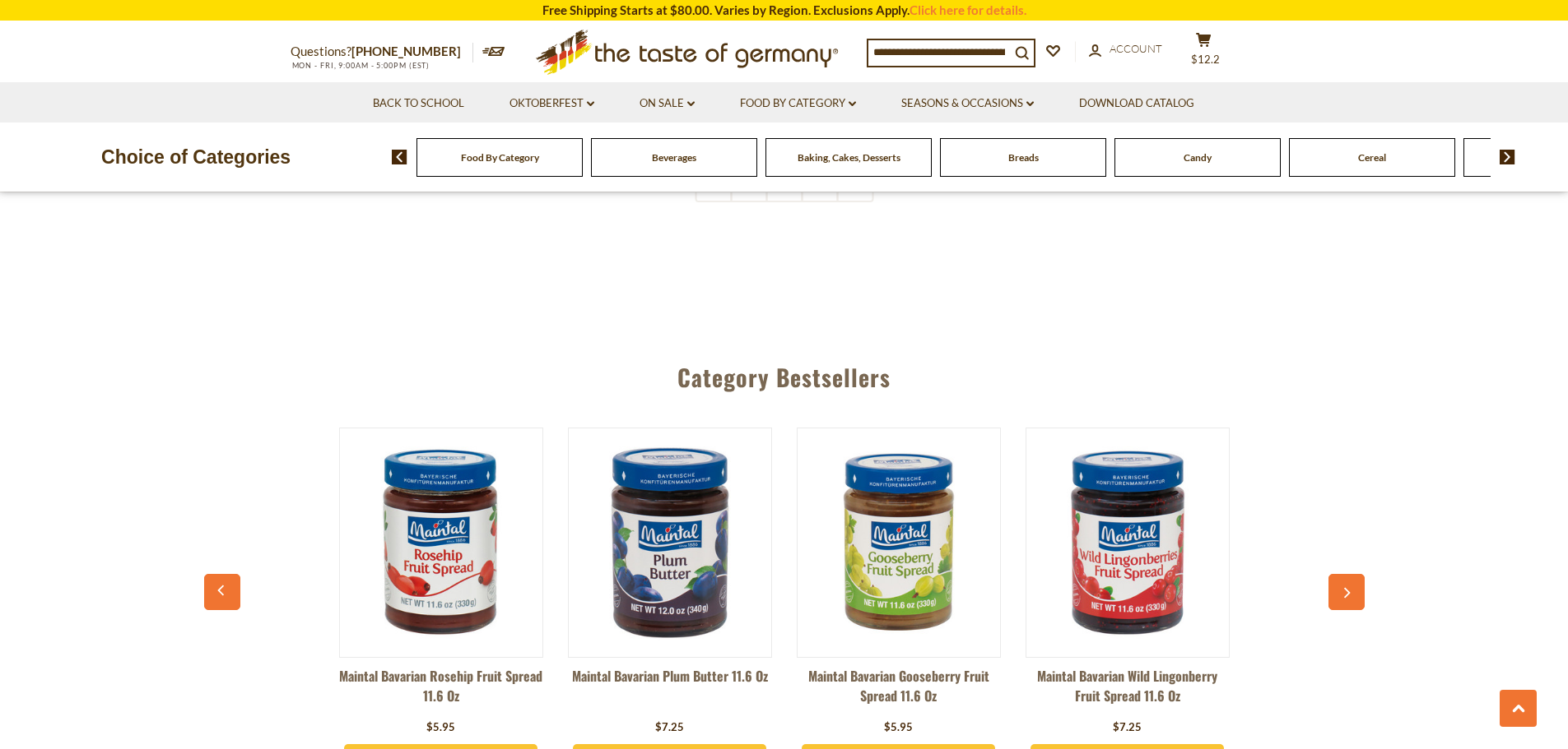
click at [1346, 587] on icon "button" at bounding box center [1345, 593] width 11 height 12
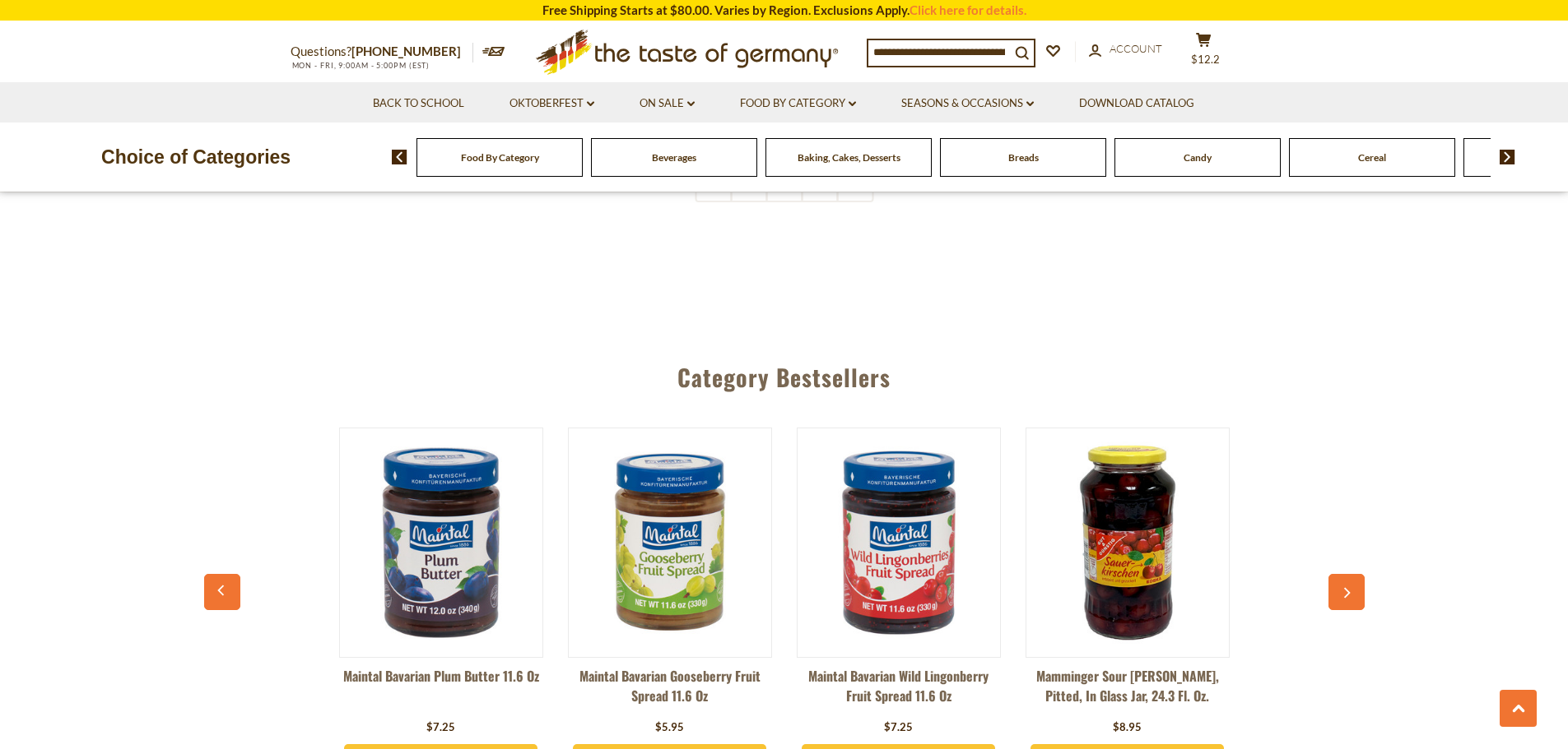
click at [1347, 588] on icon "button" at bounding box center [1347, 593] width 7 height 11
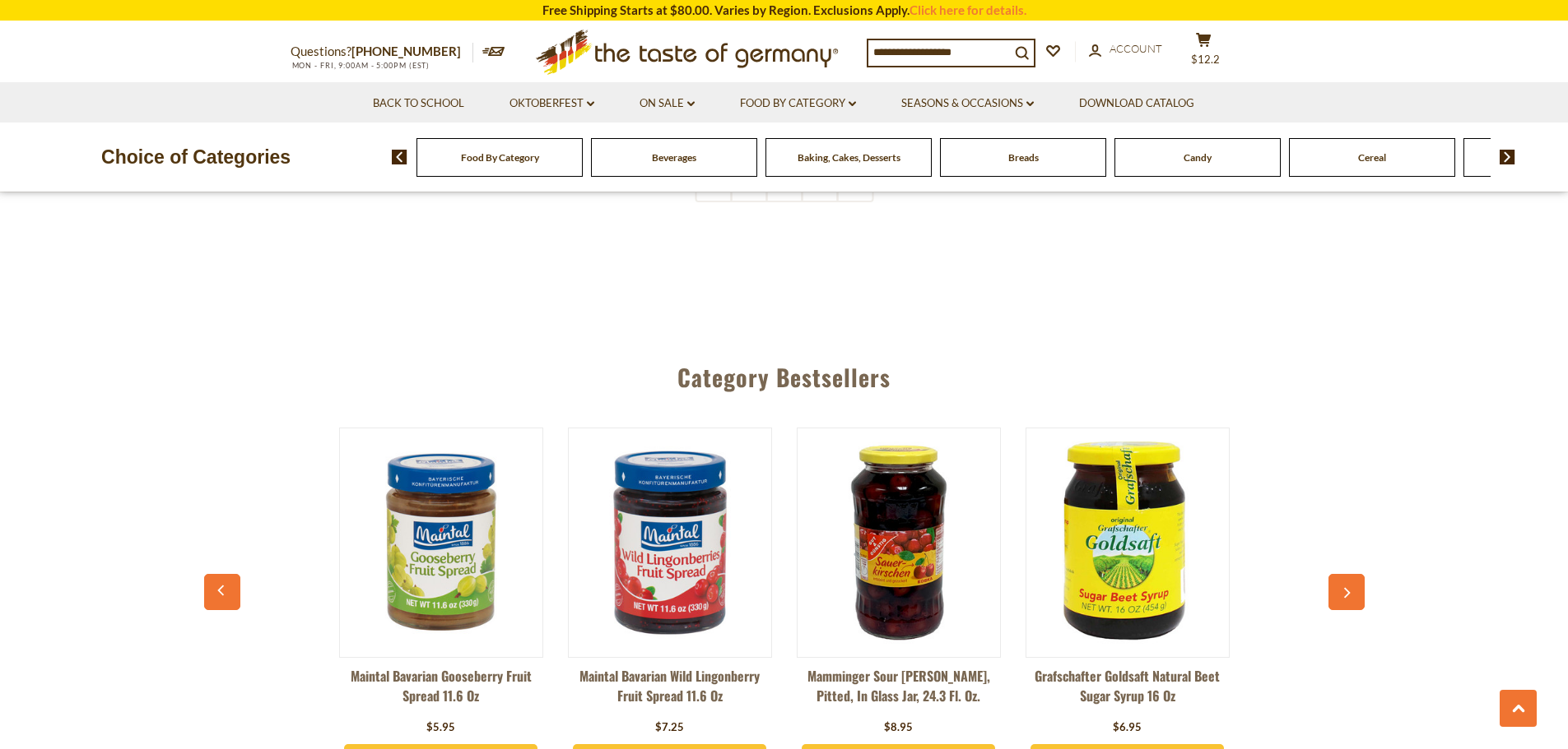
click at [1346, 587] on icon "button" at bounding box center [1345, 593] width 11 height 12
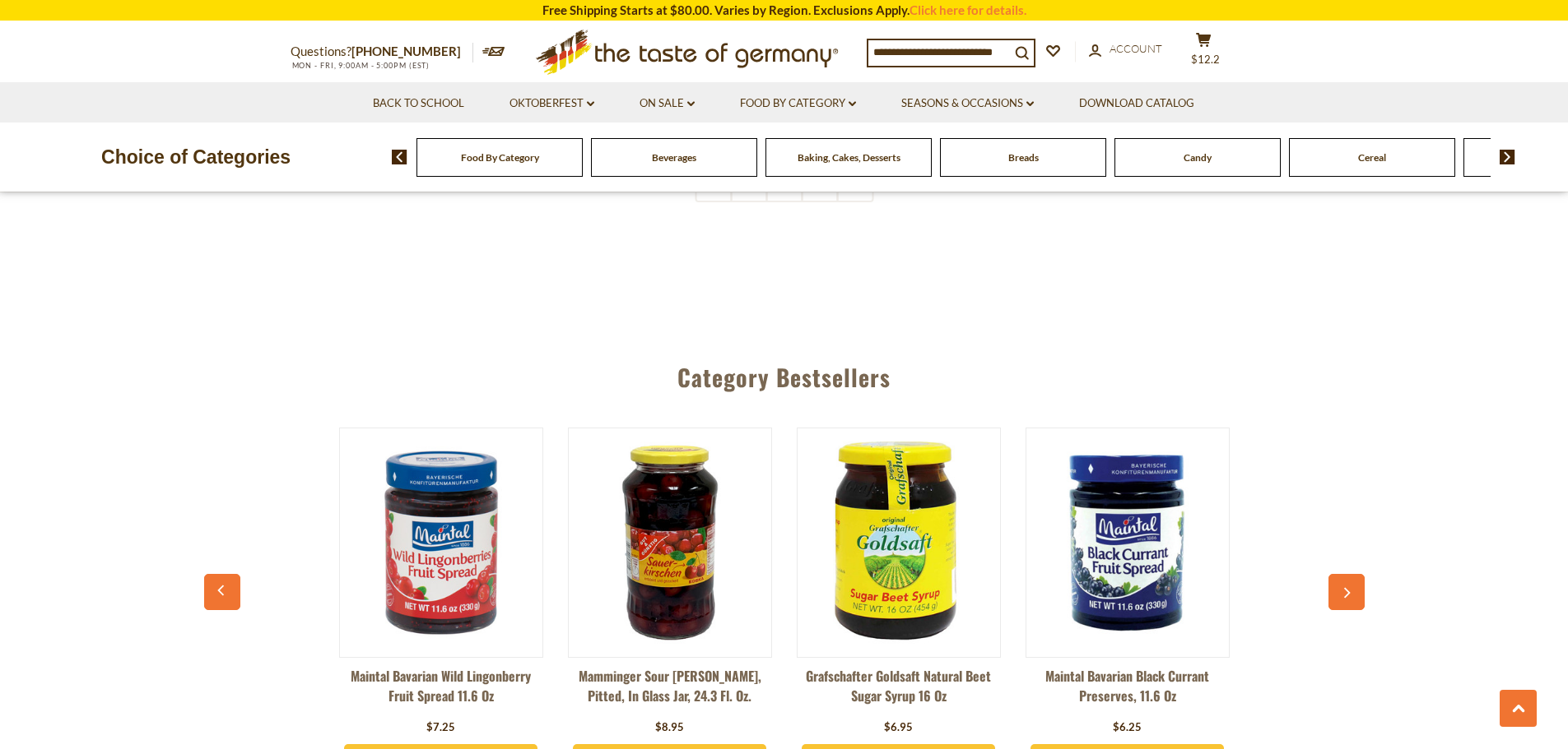
click at [1345, 588] on icon "button" at bounding box center [1347, 593] width 7 height 11
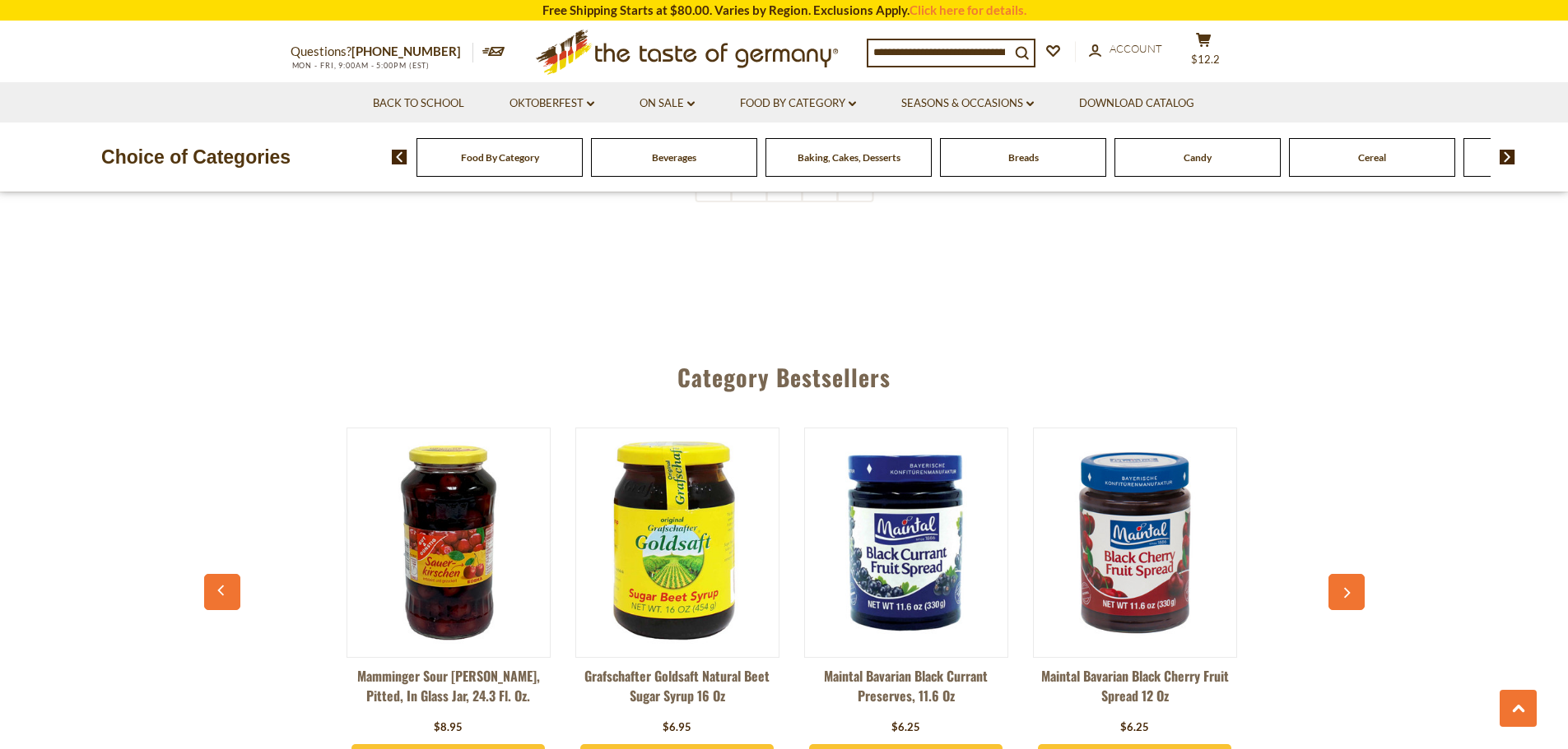
scroll to position [0, 915]
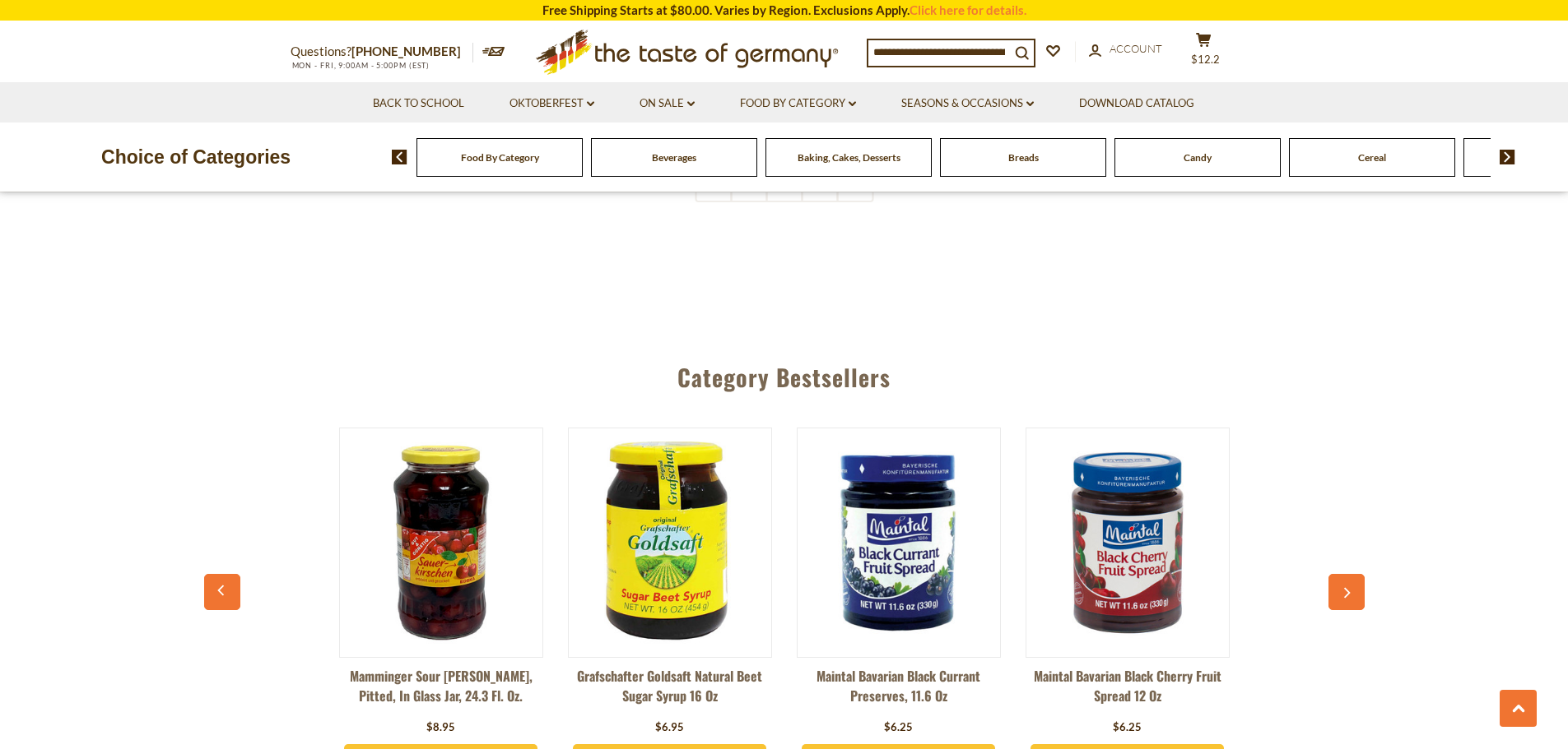
click at [1338, 574] on button "button" at bounding box center [1346, 592] width 36 height 36
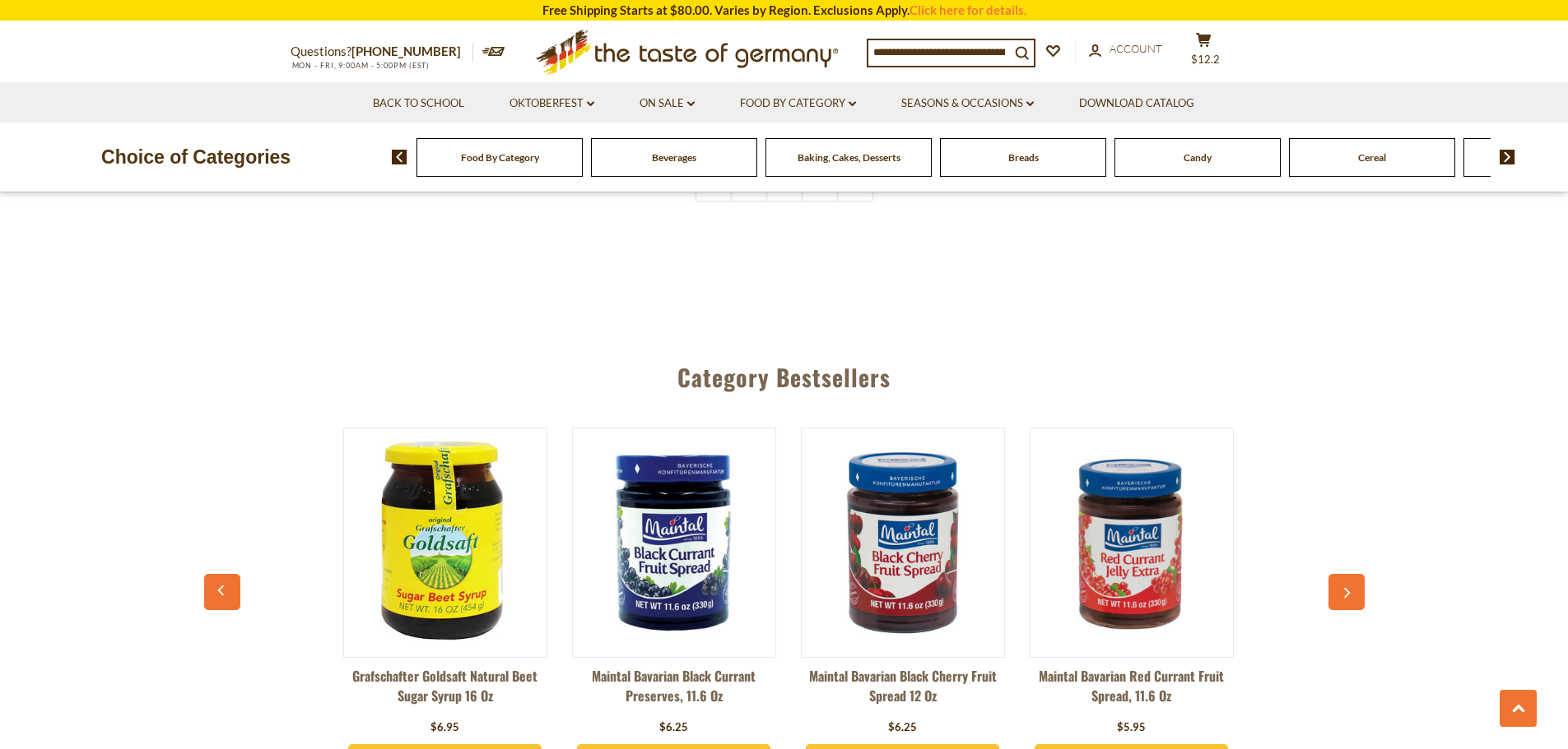
scroll to position [0, 1144]
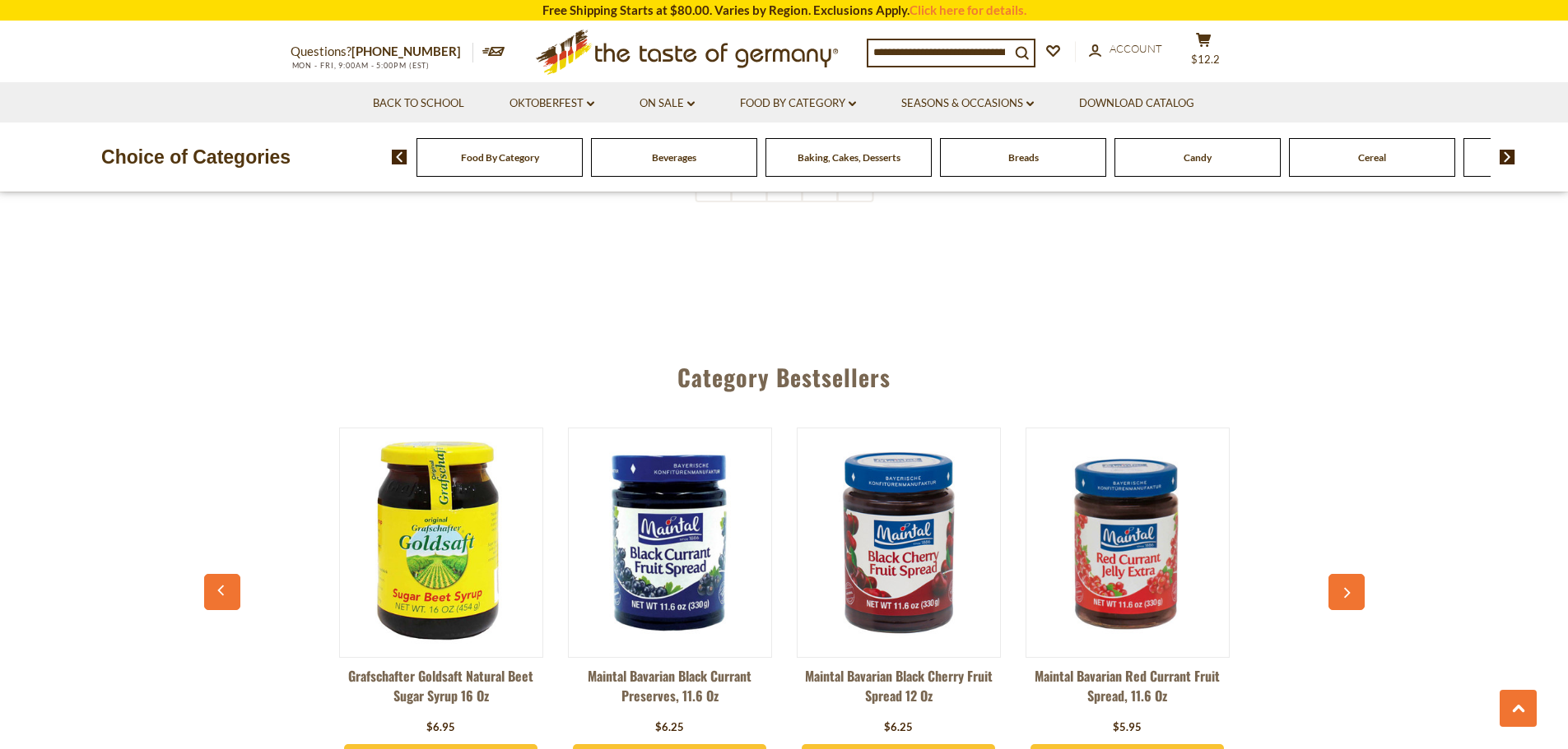
click at [1338, 574] on button "button" at bounding box center [1346, 592] width 36 height 36
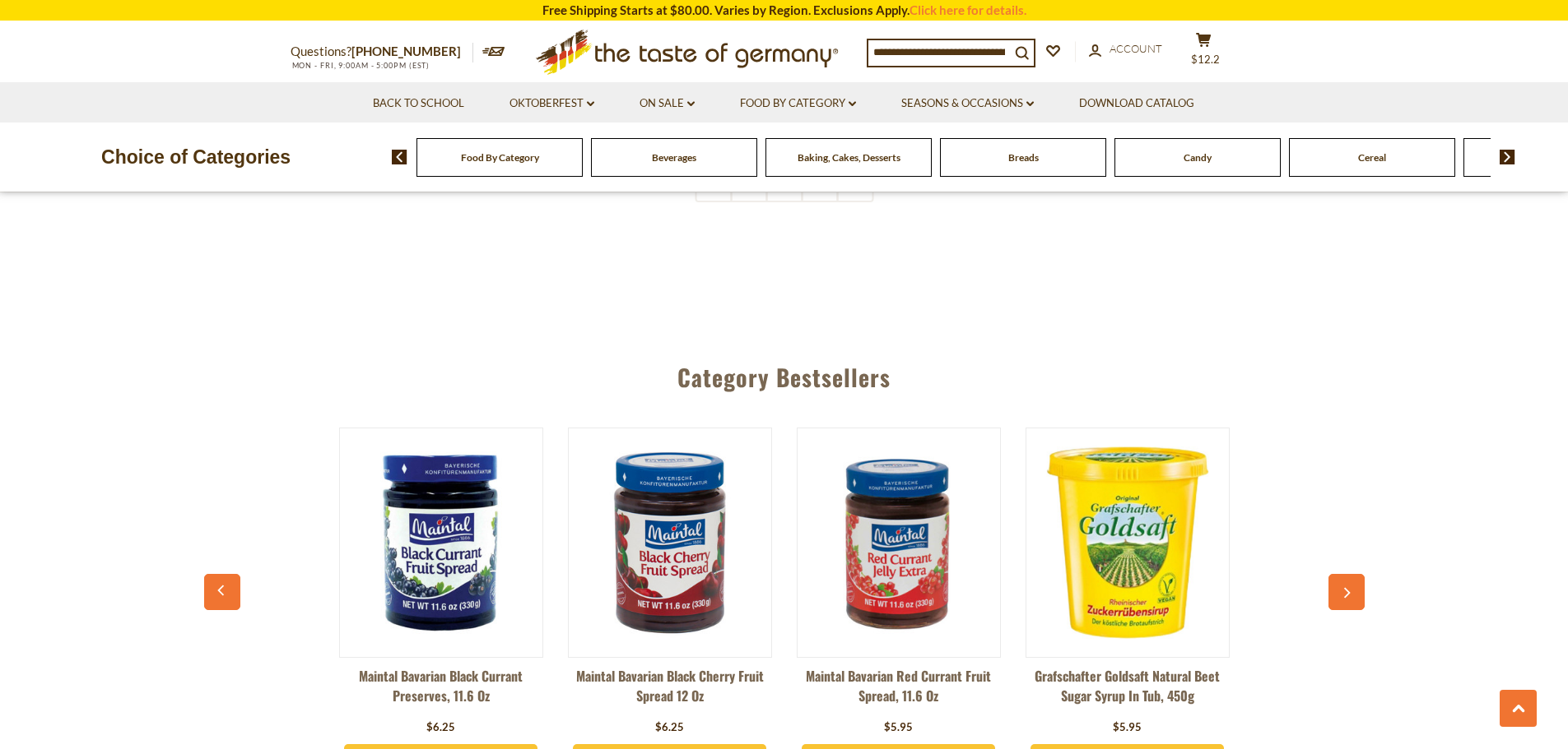
click at [1338, 574] on button "button" at bounding box center [1346, 592] width 36 height 36
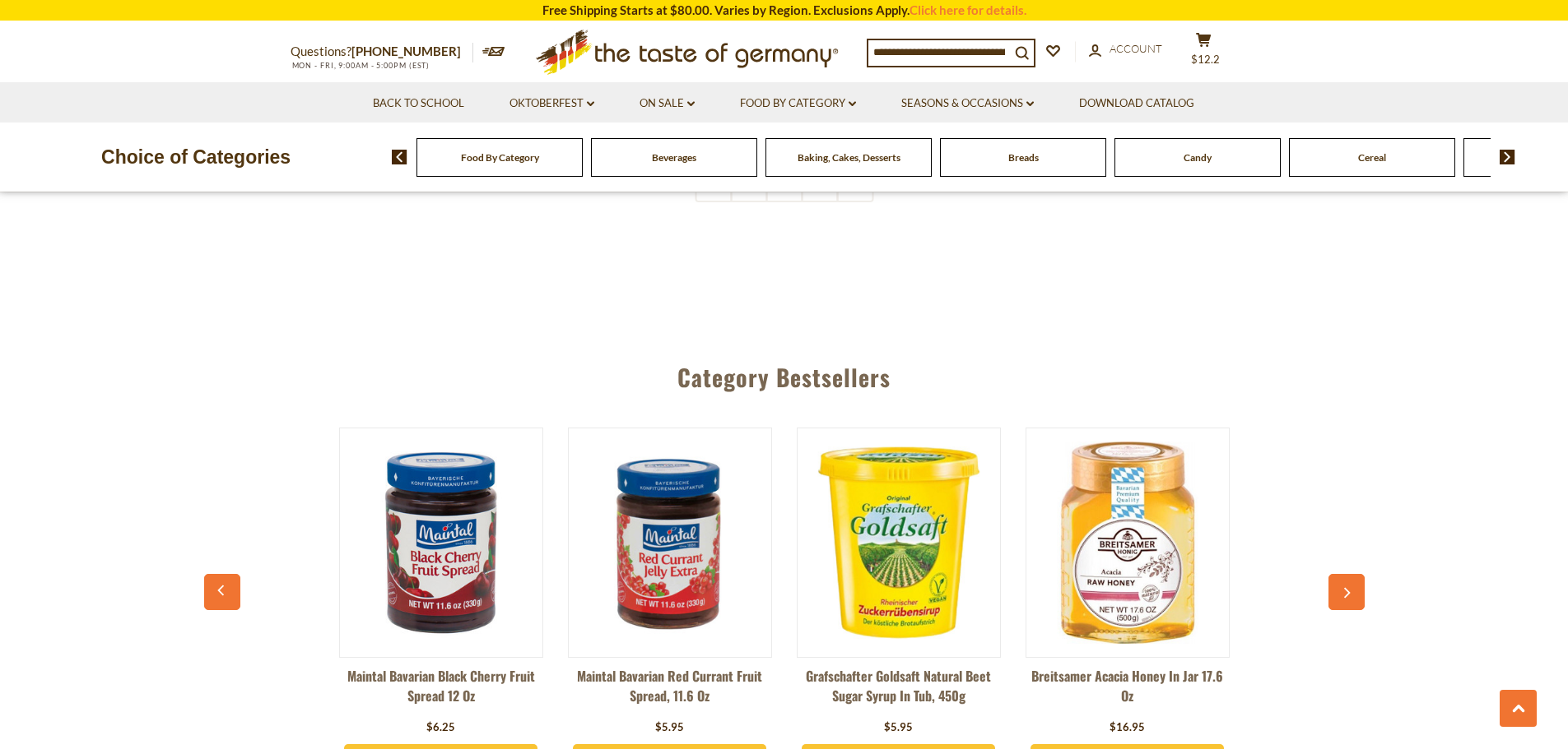
click at [1338, 574] on button "button" at bounding box center [1346, 592] width 36 height 36
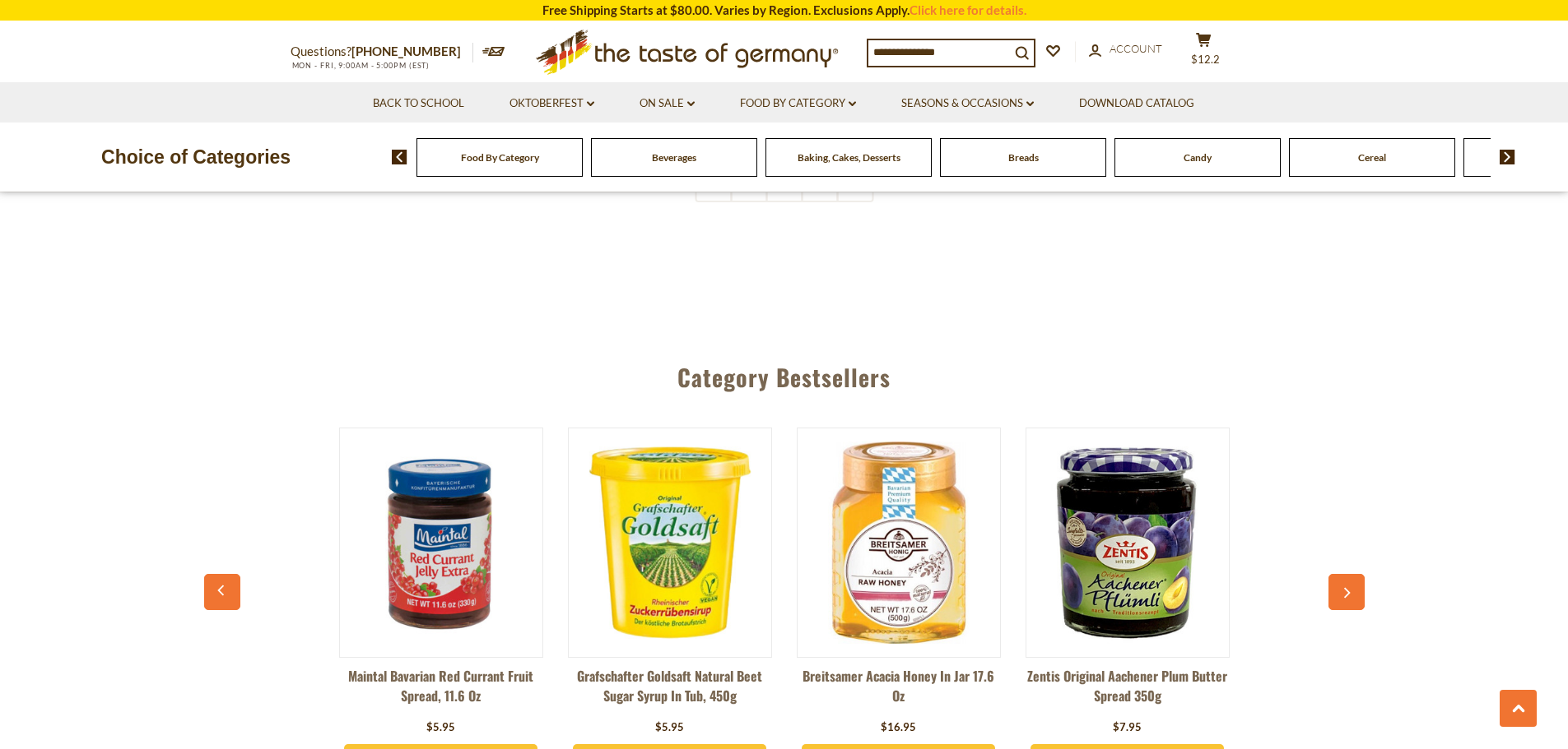
click at [1338, 574] on button "button" at bounding box center [1346, 592] width 36 height 36
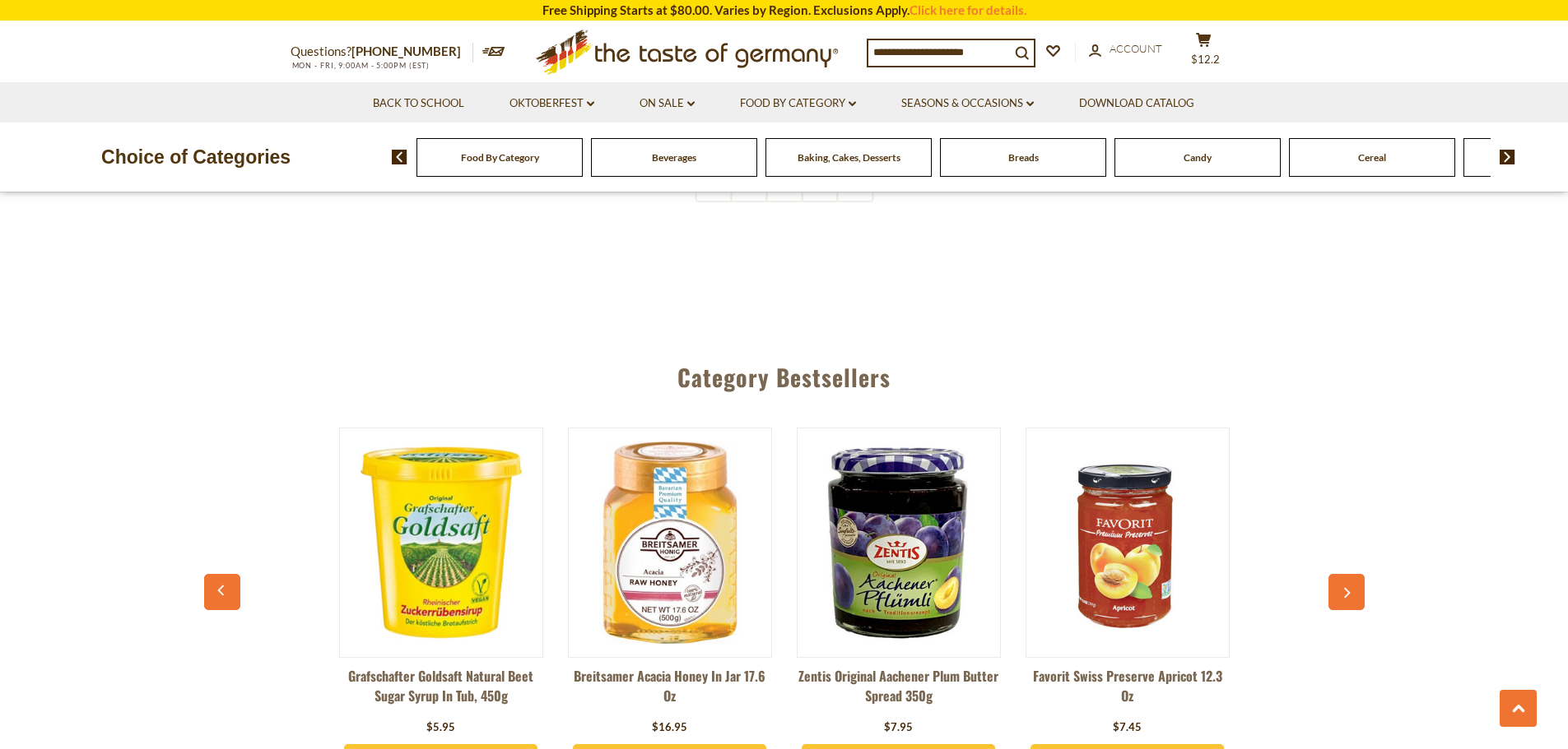
click at [1338, 574] on button "button" at bounding box center [1346, 592] width 36 height 36
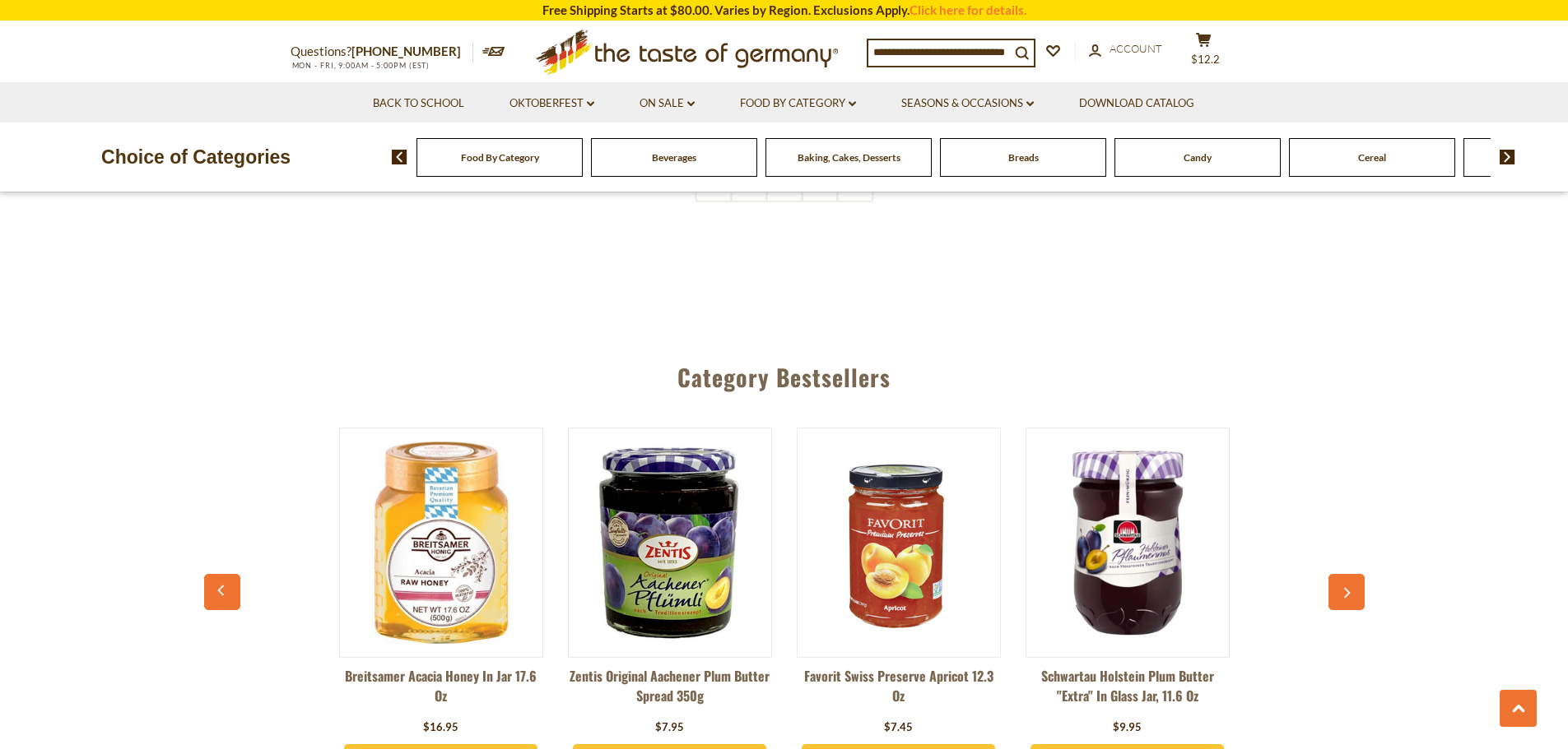
click at [1339, 574] on button "button" at bounding box center [1346, 592] width 36 height 36
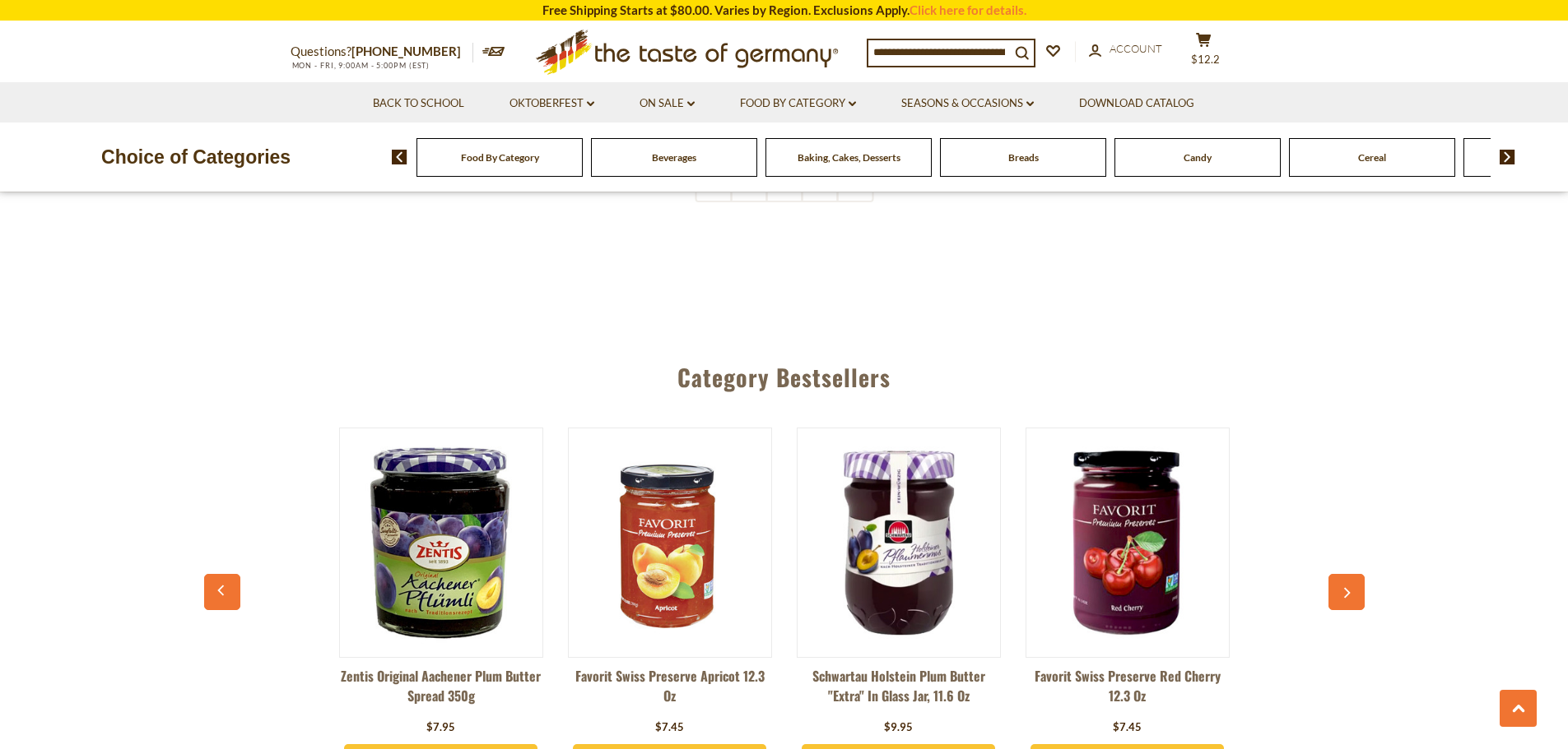
click at [1339, 574] on button "button" at bounding box center [1346, 592] width 36 height 36
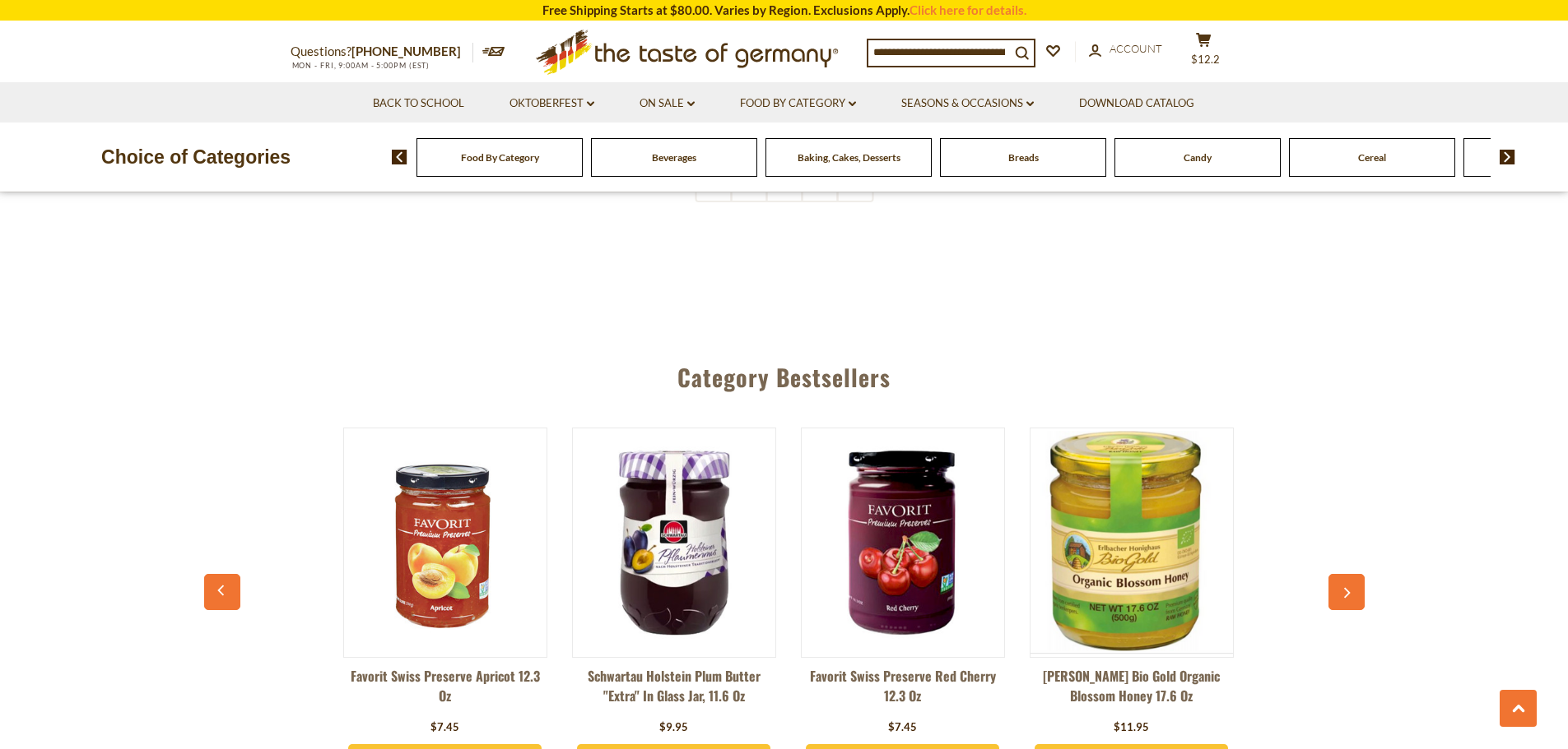
scroll to position [0, 2746]
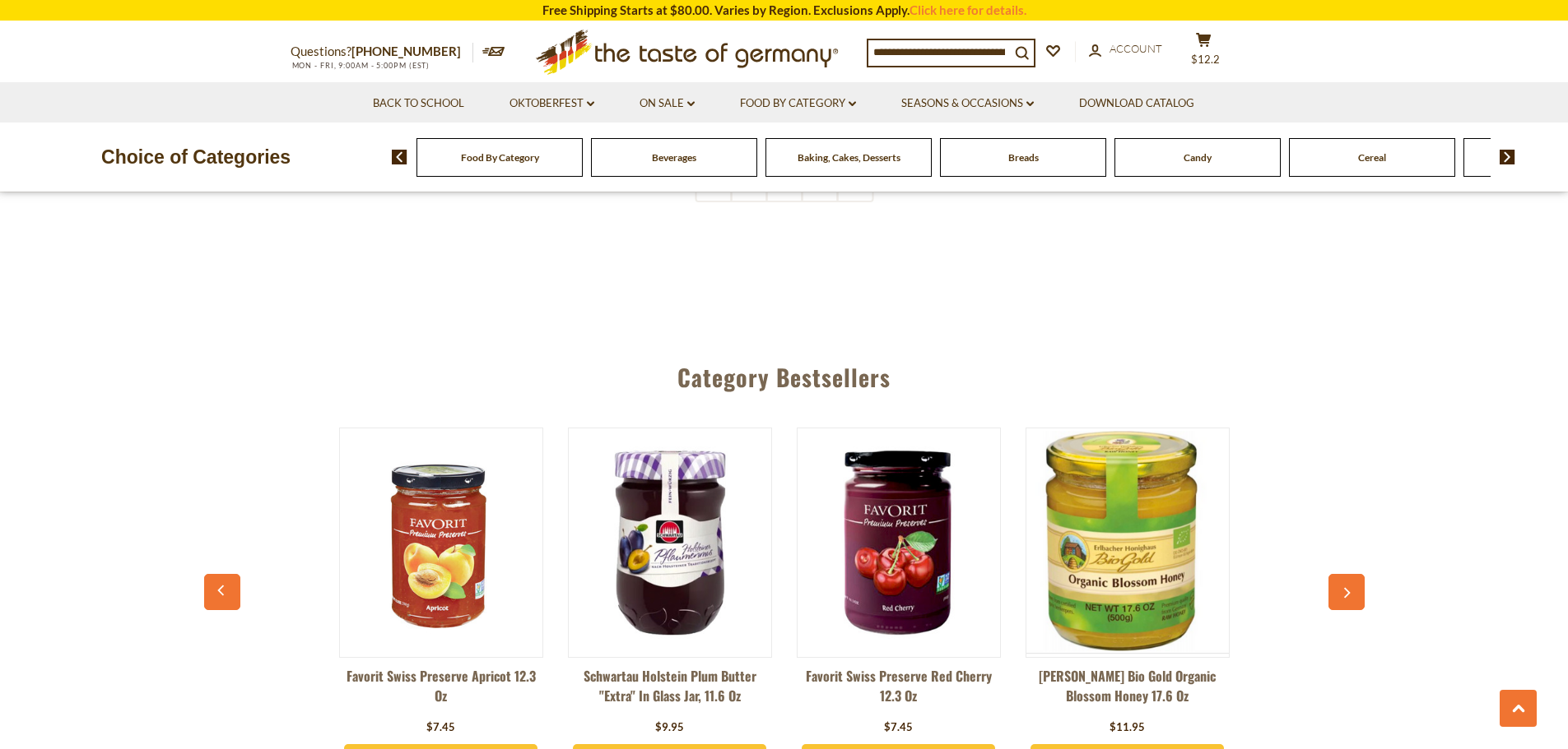
click at [1339, 574] on button "button" at bounding box center [1346, 592] width 36 height 36
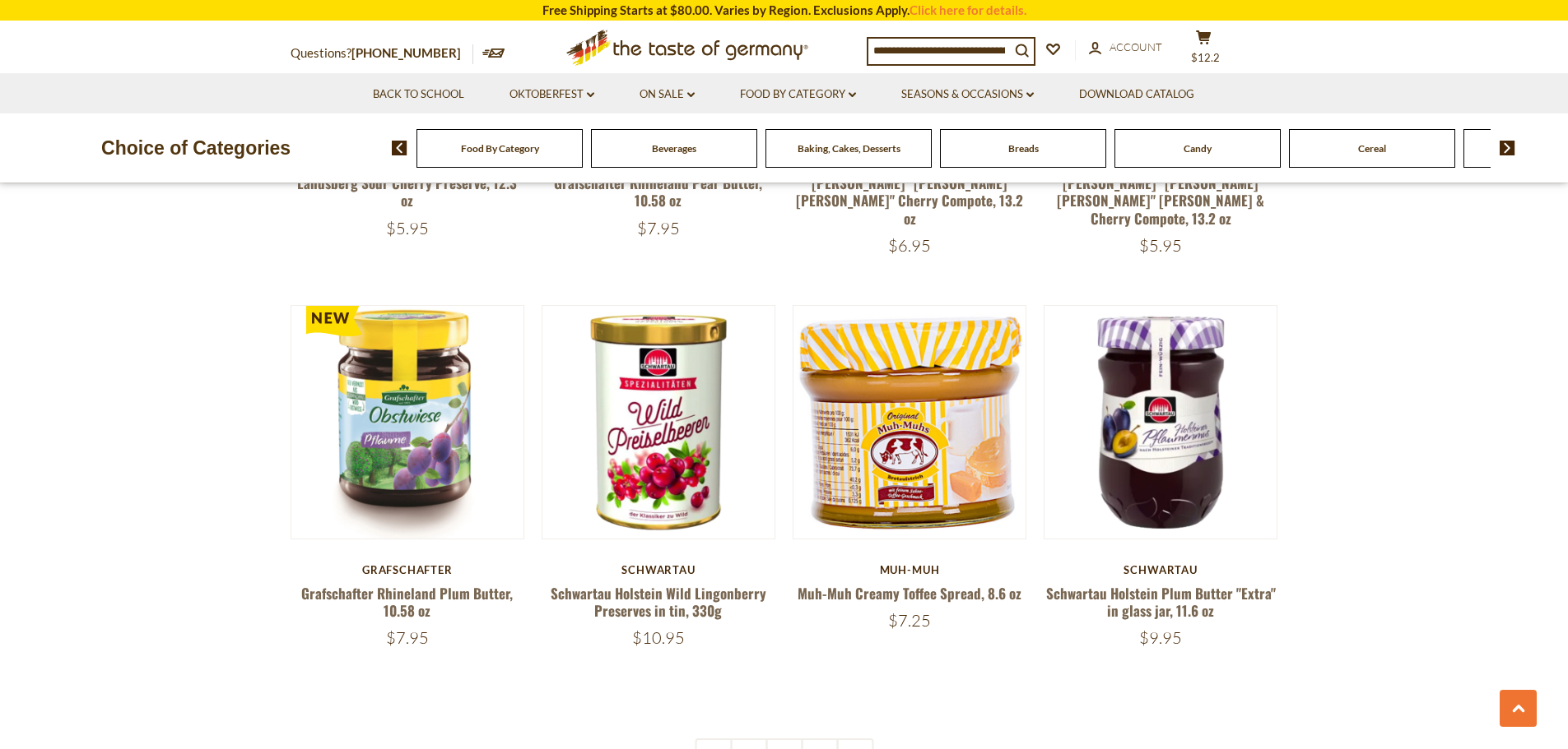
scroll to position [3620, 0]
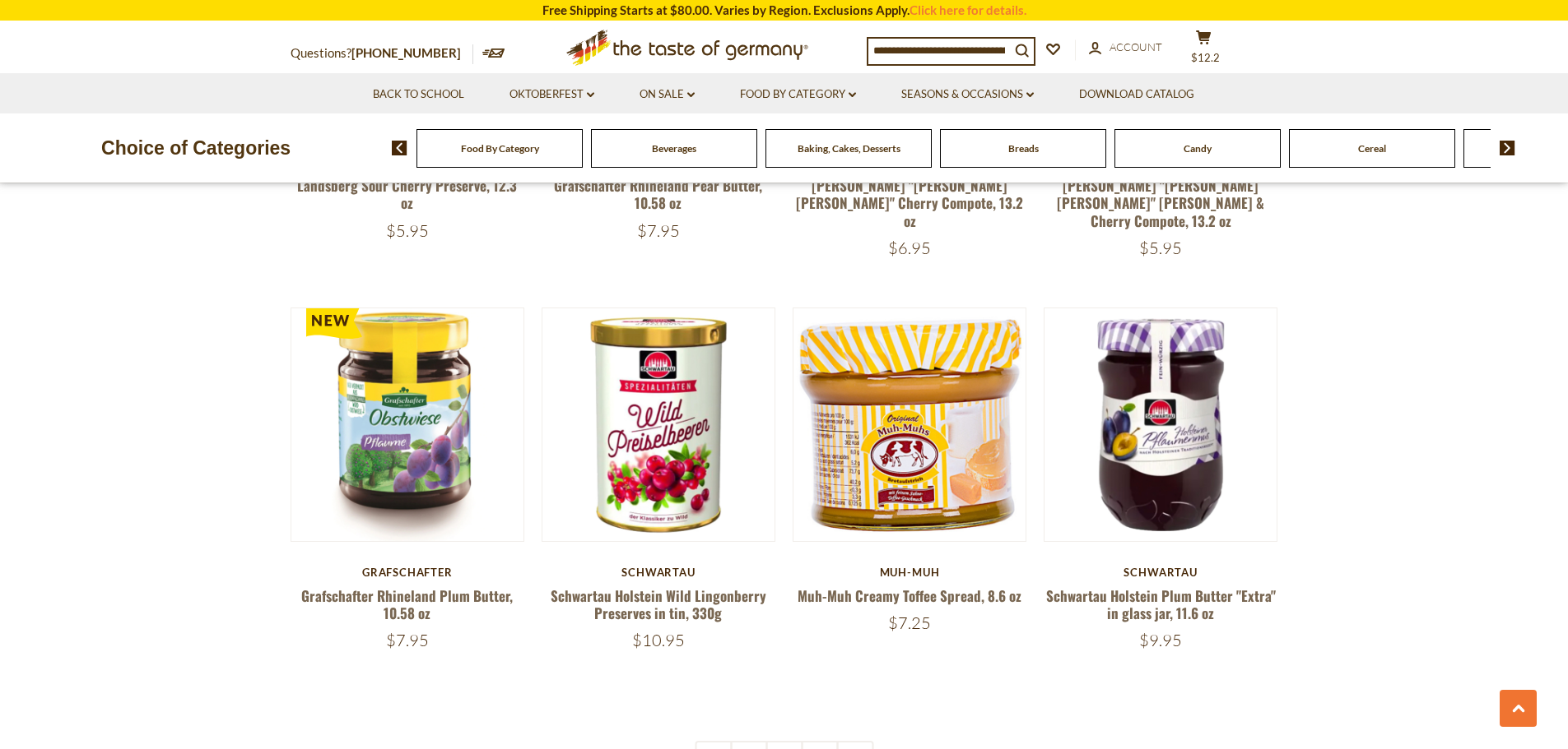
click at [960, 46] on input at bounding box center [939, 50] width 142 height 23
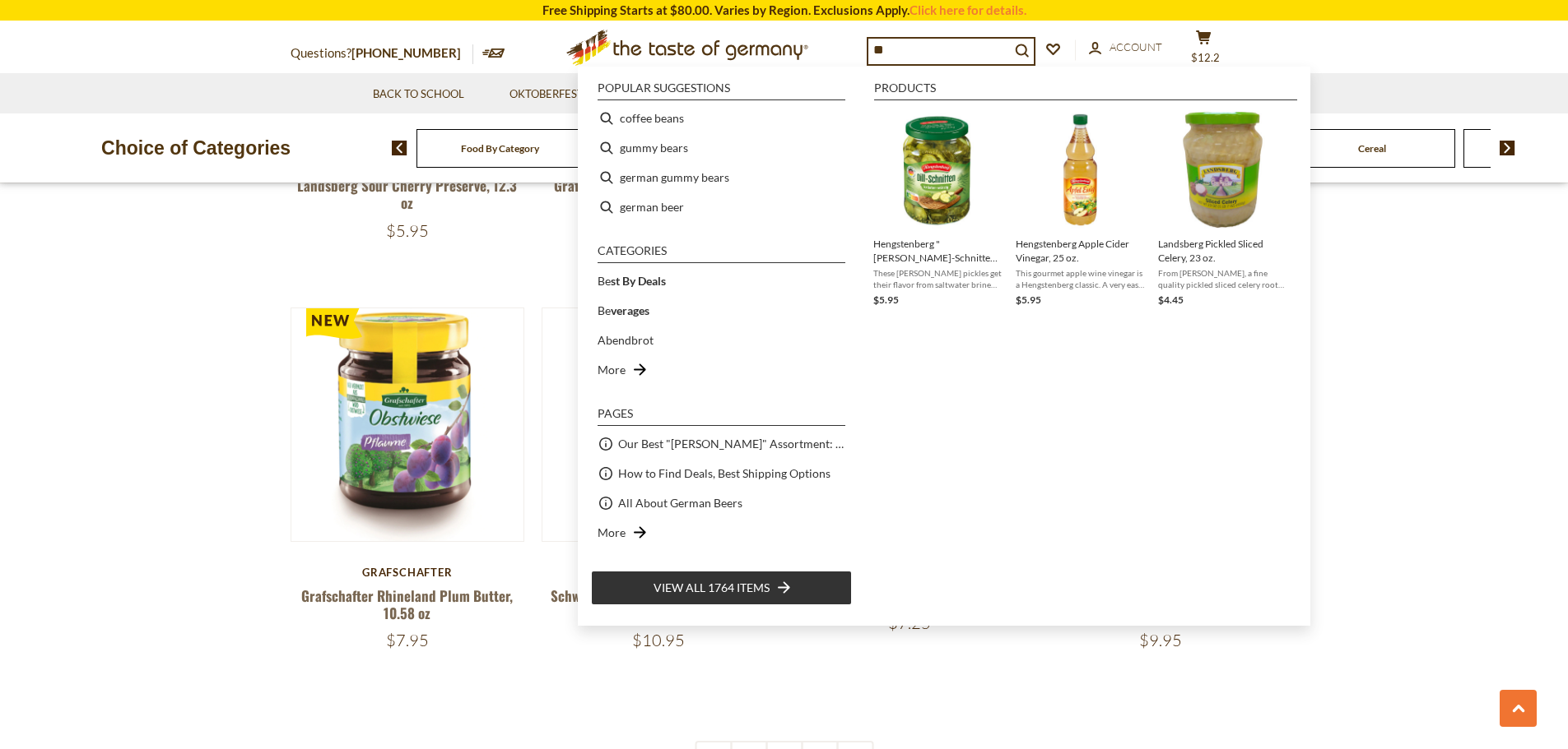
type input "*"
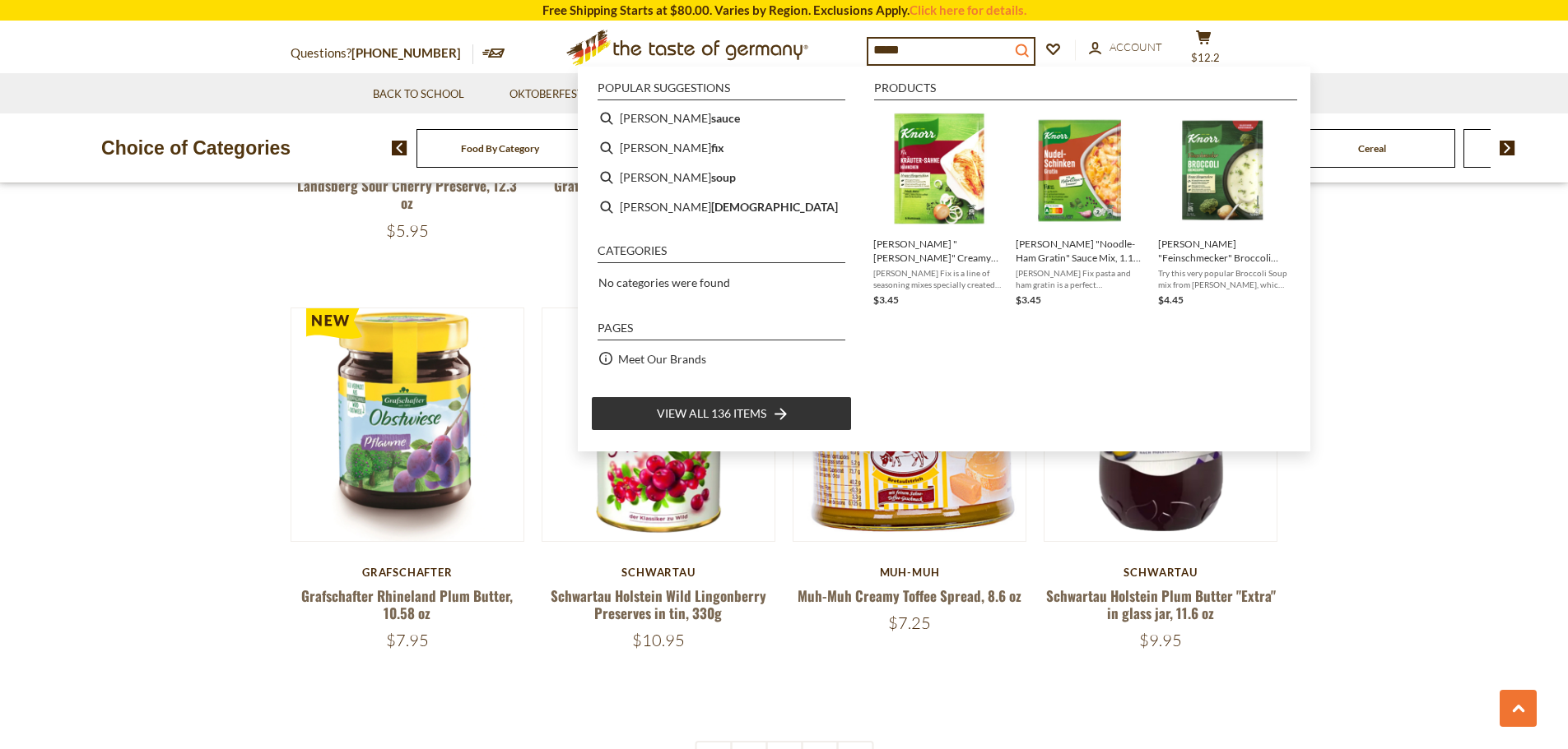
type input "*****"
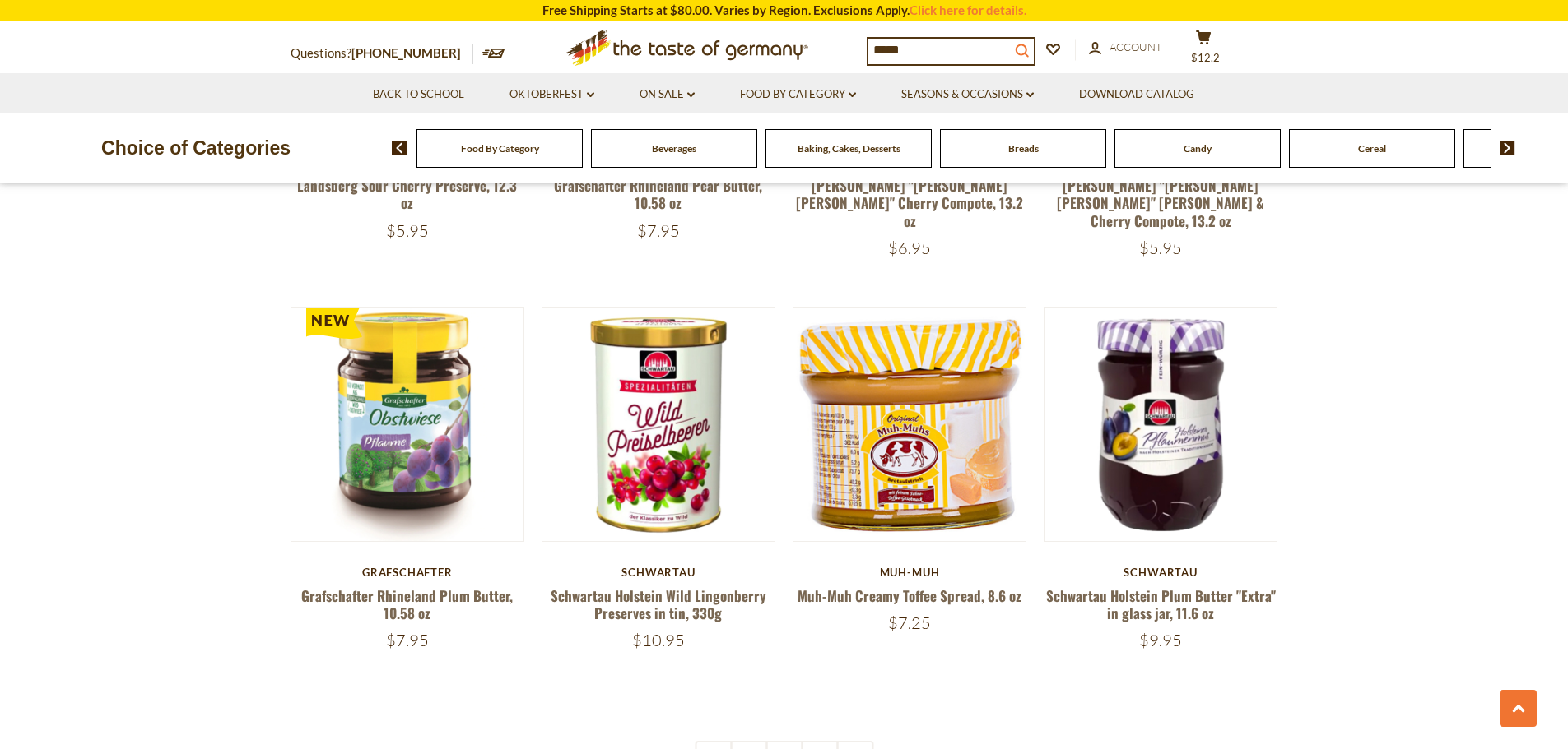
click at [1028, 49] on icon "search_icon" at bounding box center [1022, 50] width 14 height 14
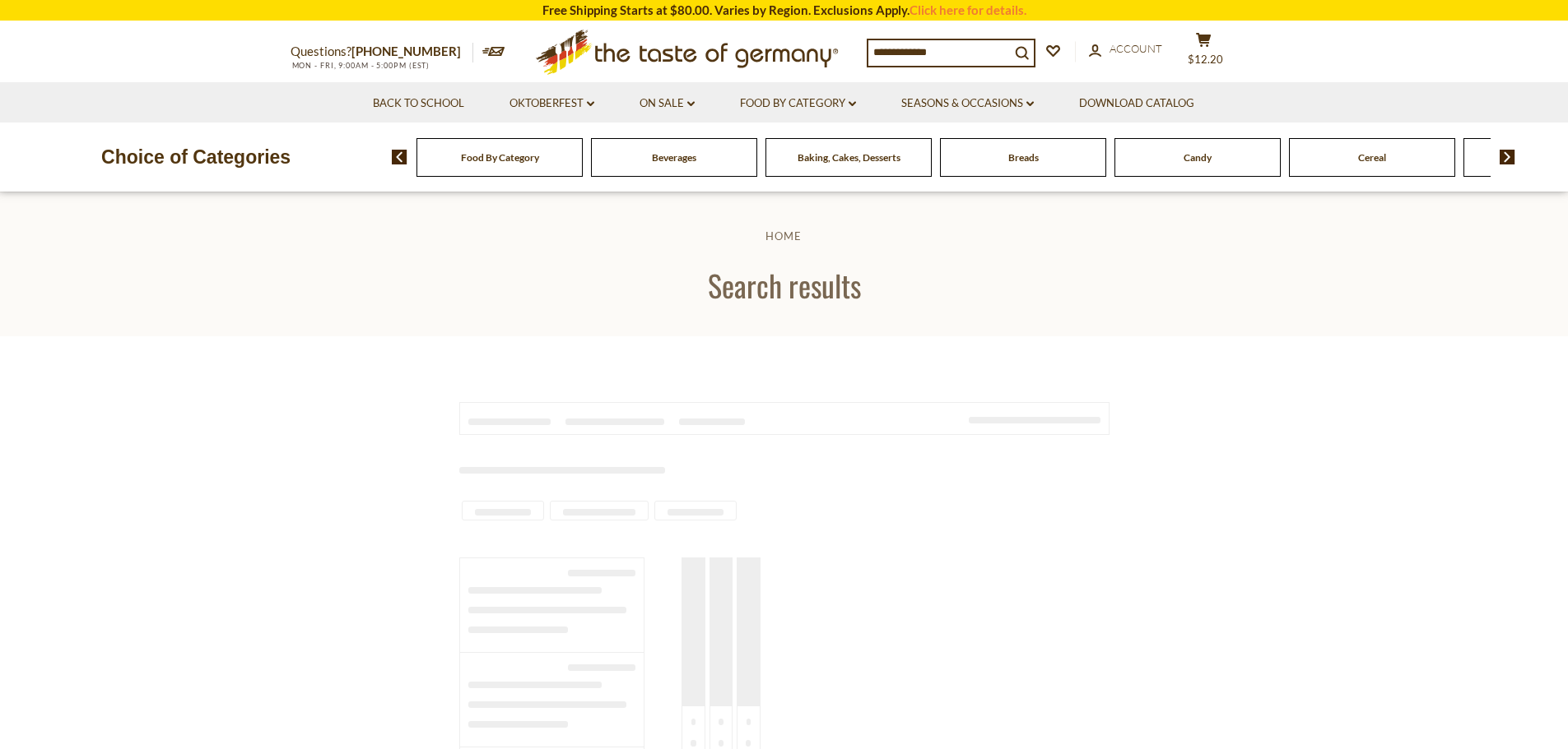
type input "*****"
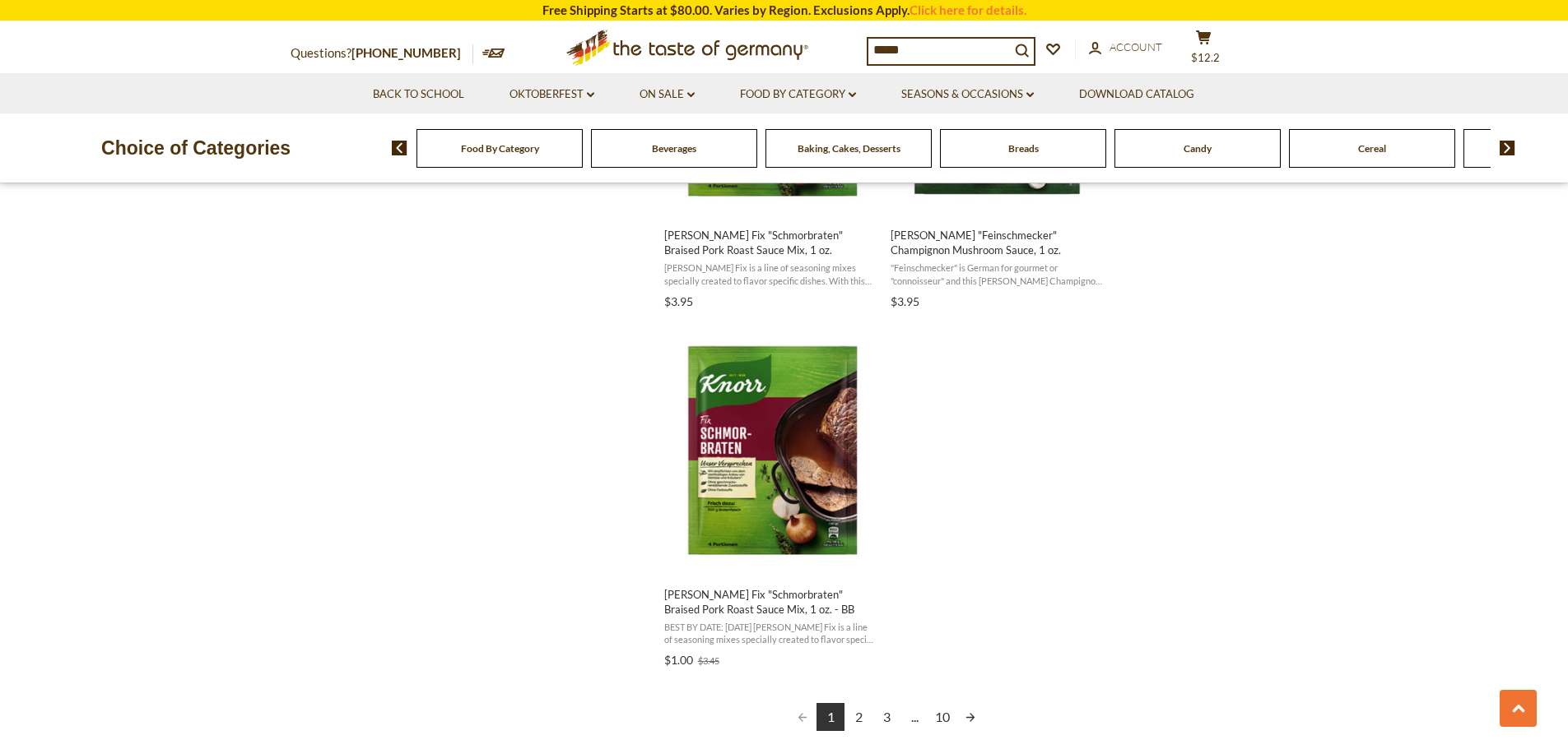
scroll to position [2879, 0]
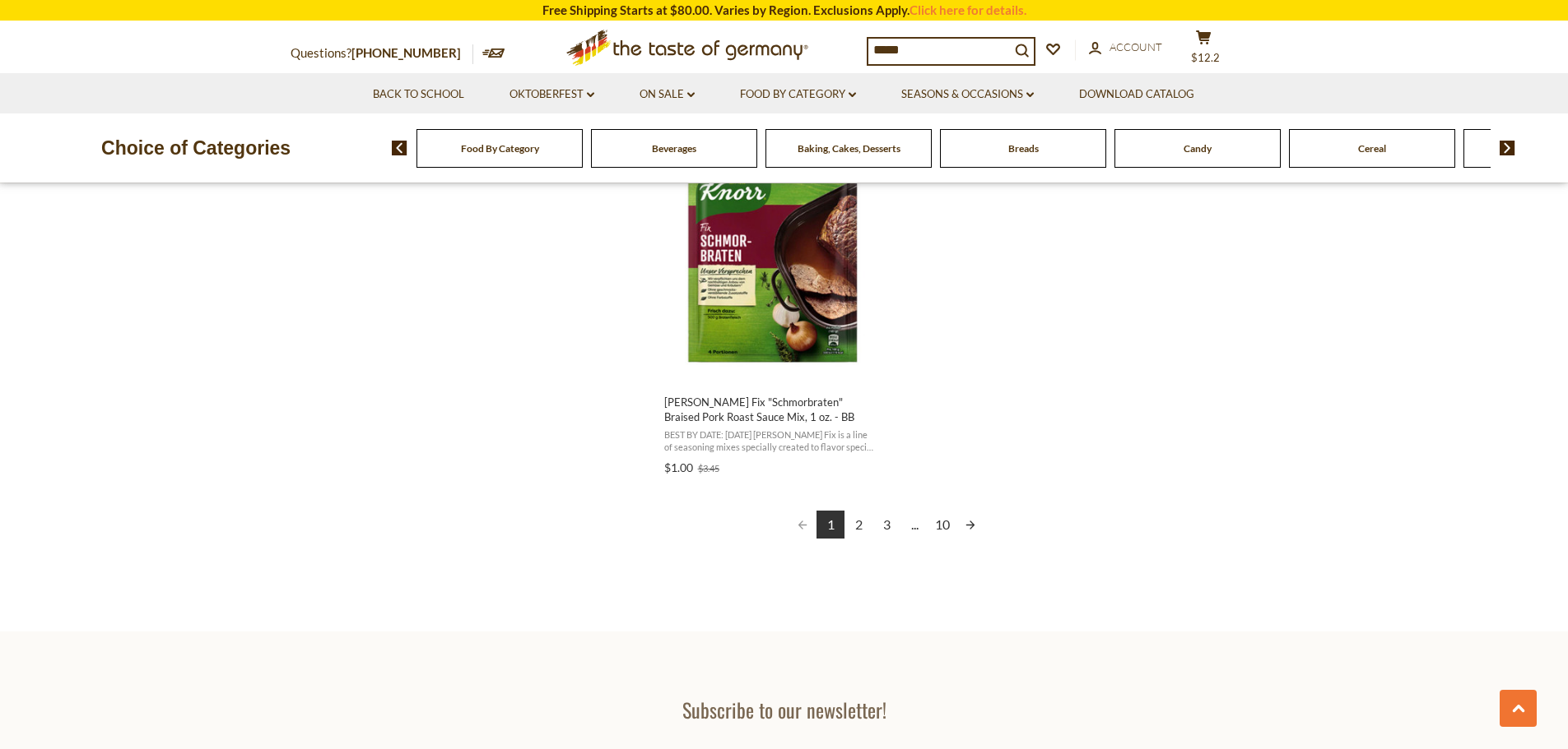
click at [858, 525] on link "2" at bounding box center [858, 525] width 28 height 28
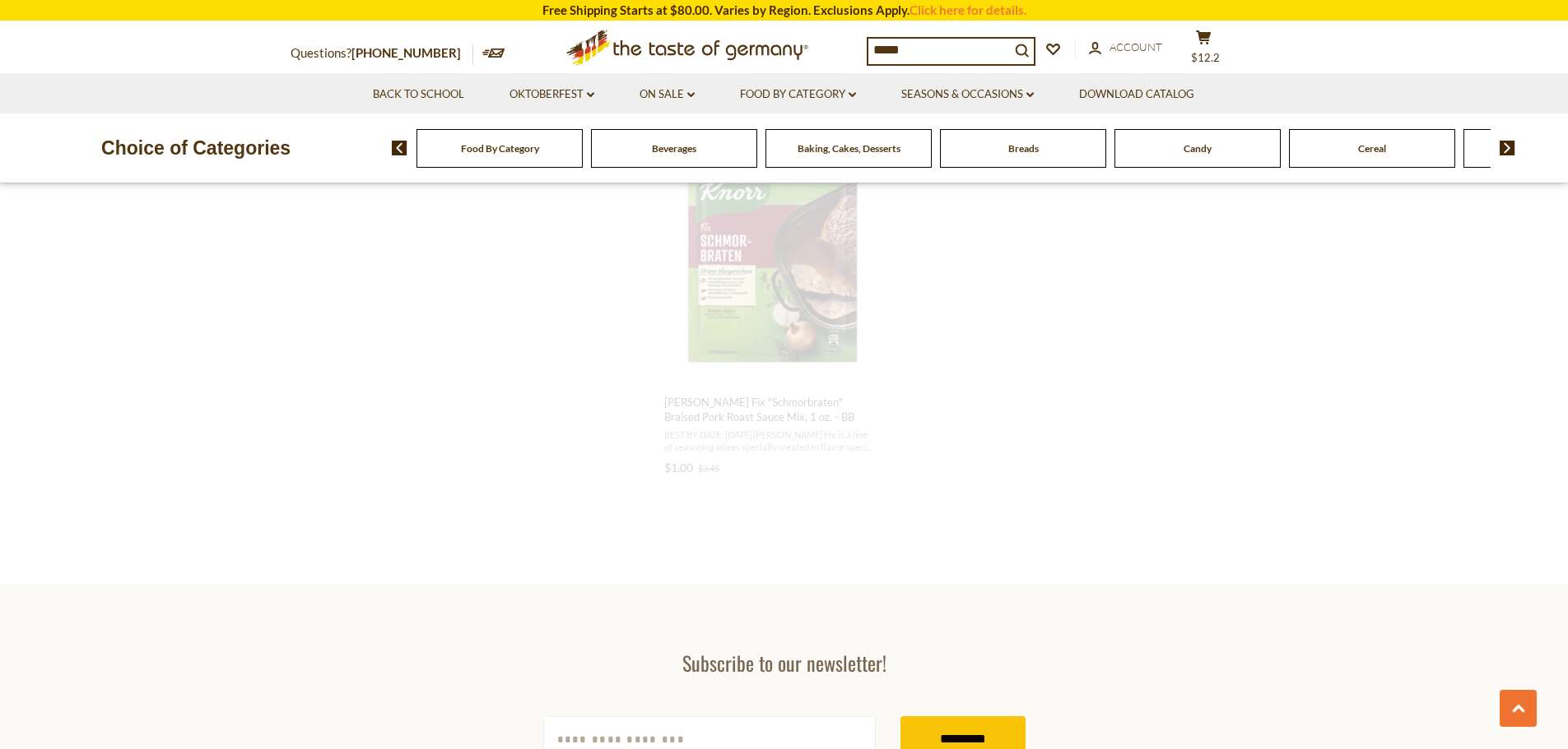
scroll to position [1103, 0]
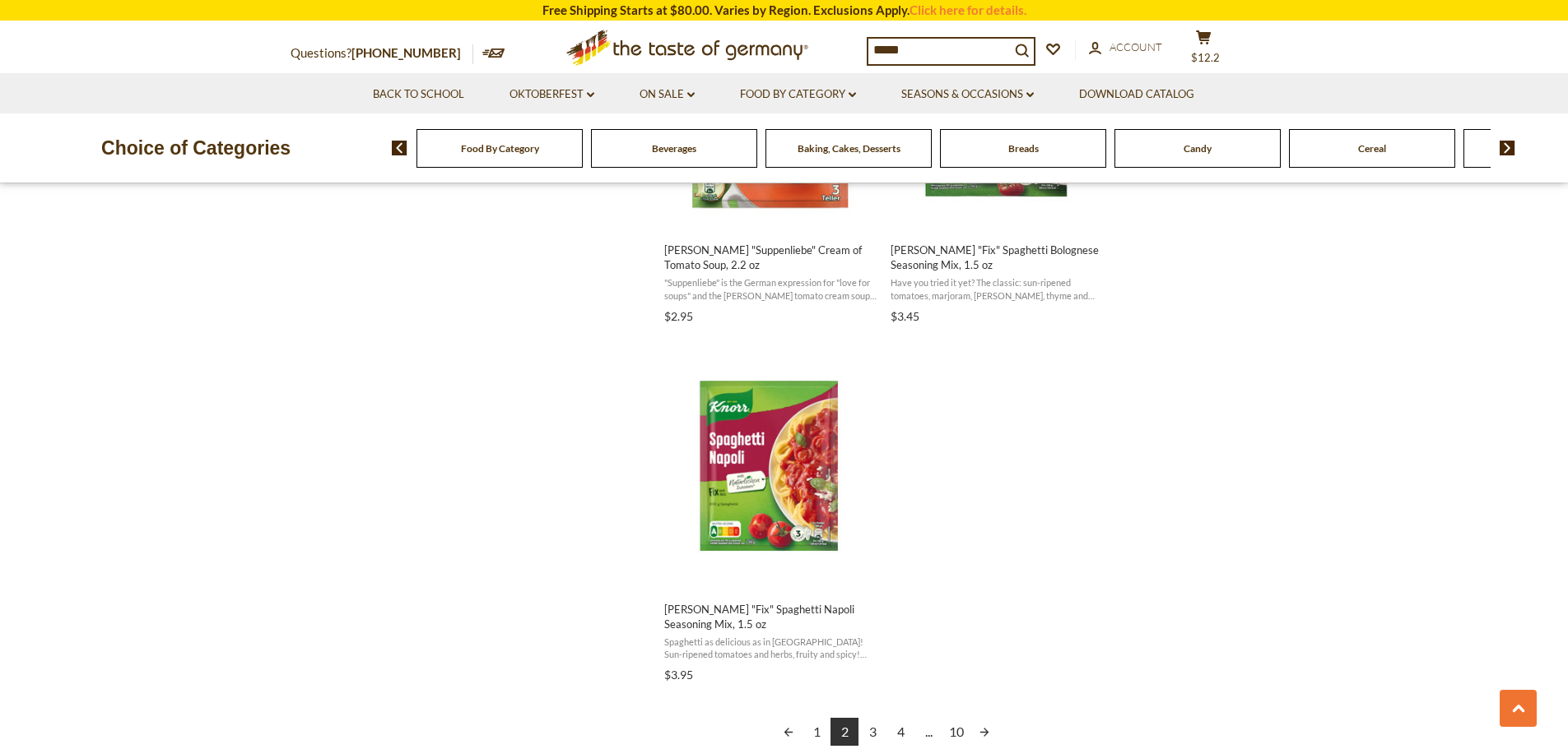
scroll to position [2715, 0]
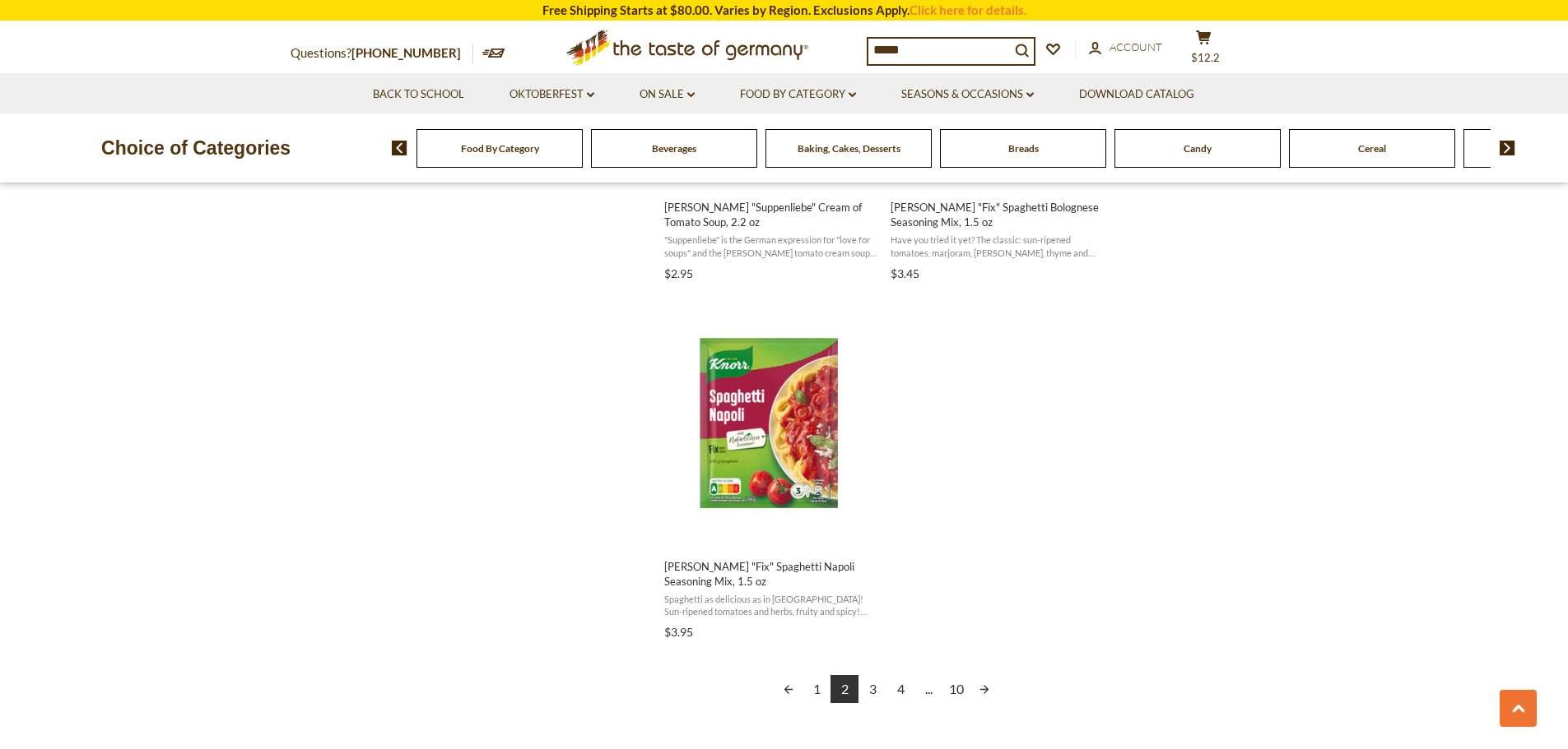
click at [868, 676] on link "3" at bounding box center [872, 690] width 28 height 28
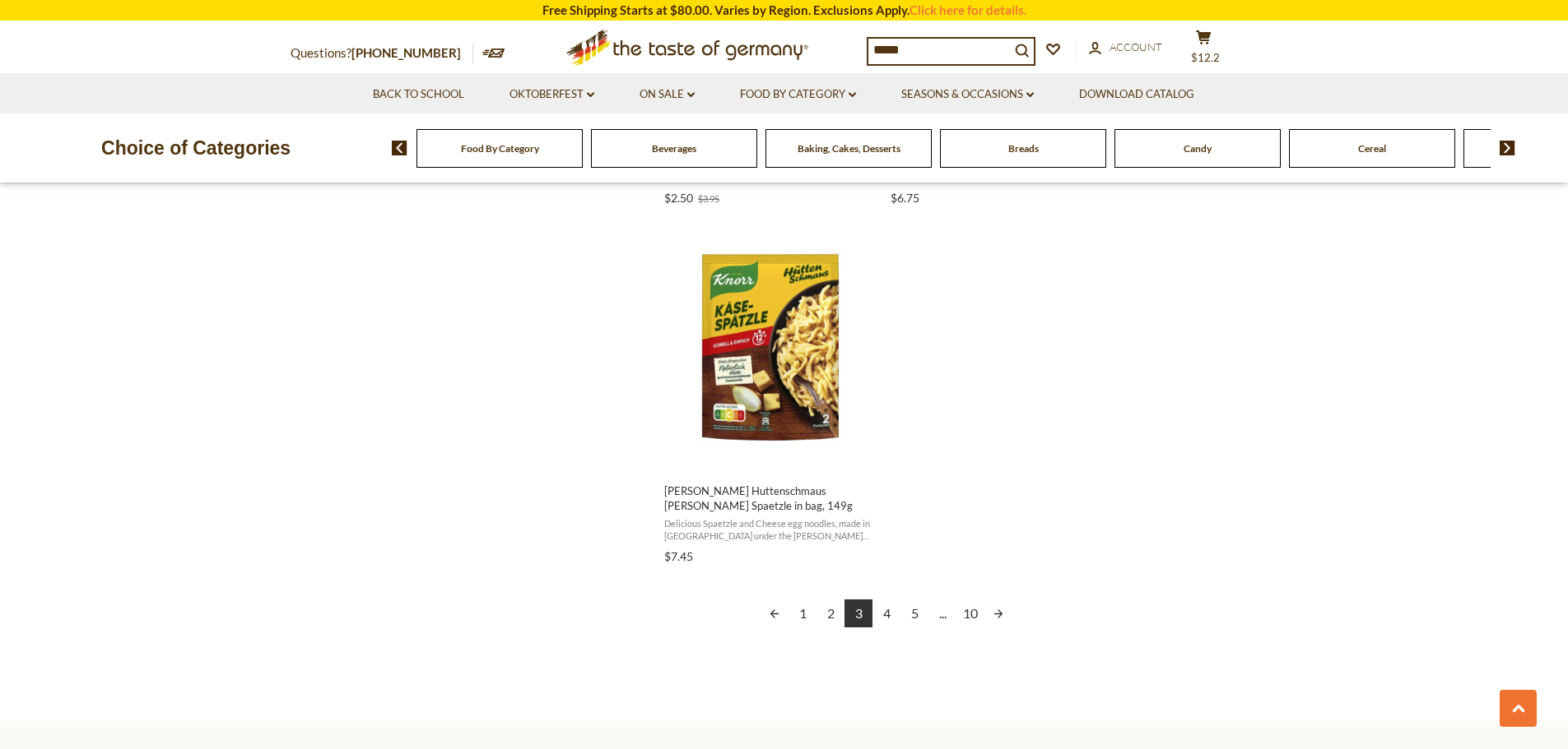
scroll to position [2796, 0]
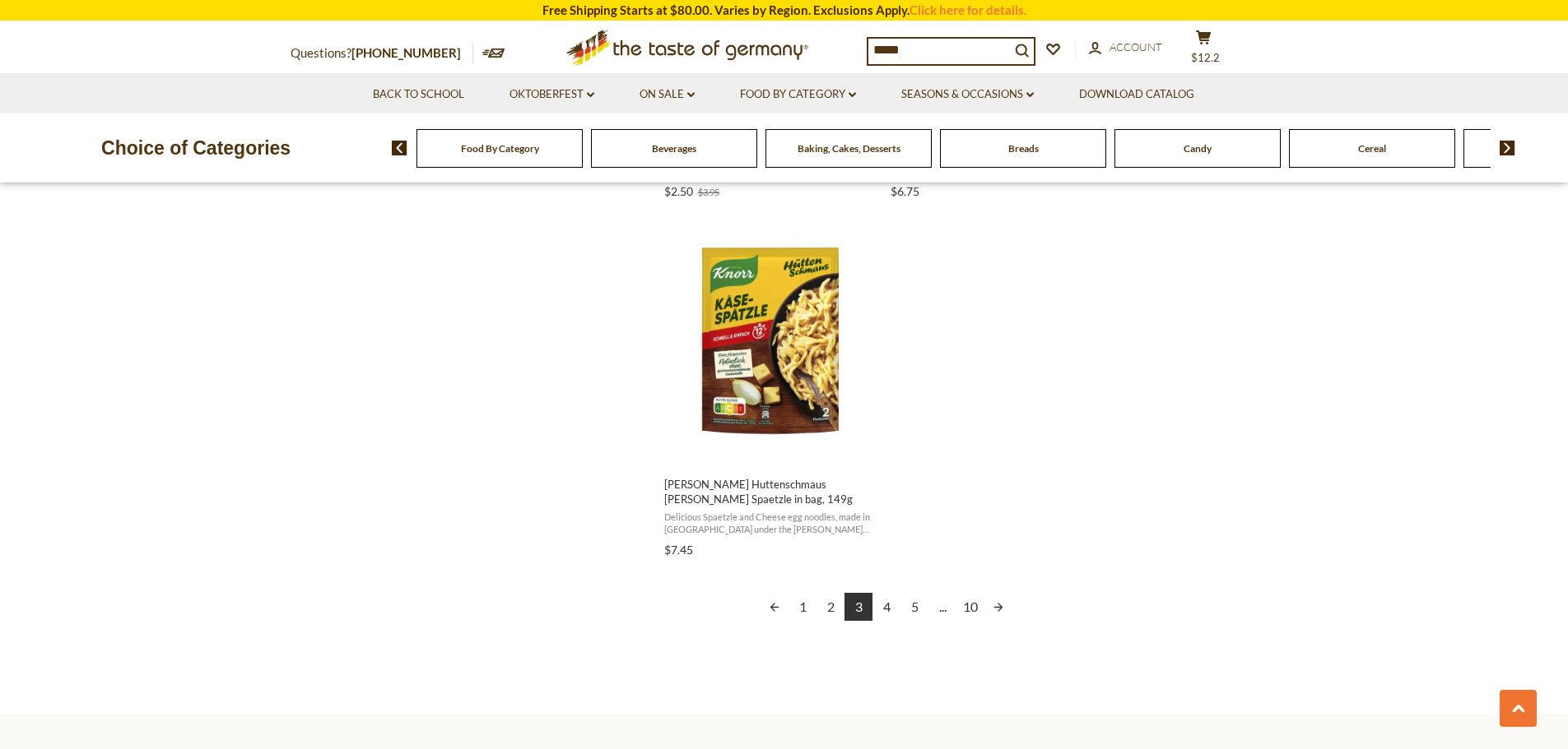
click at [890, 614] on link "4" at bounding box center [886, 607] width 28 height 28
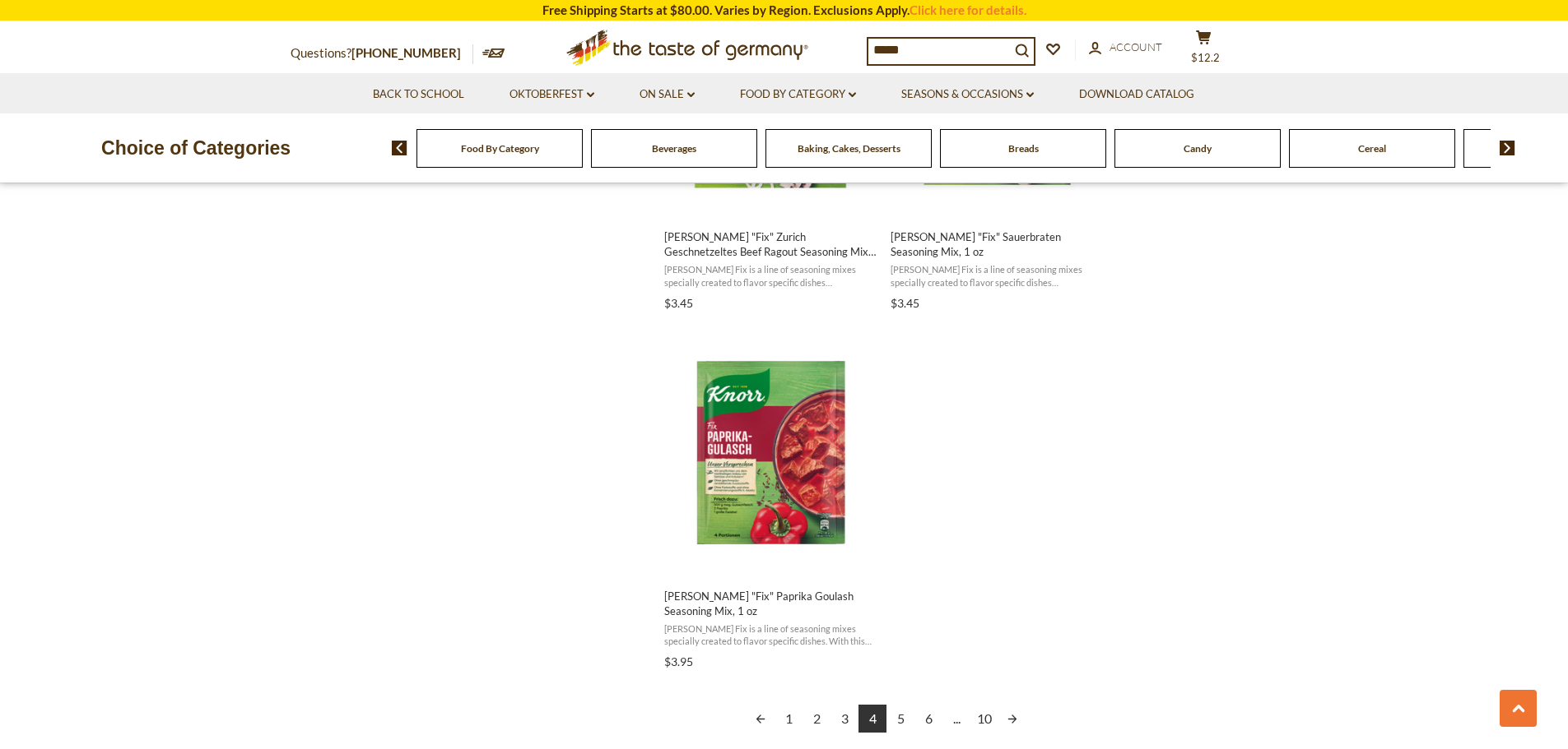
scroll to position [2879, 0]
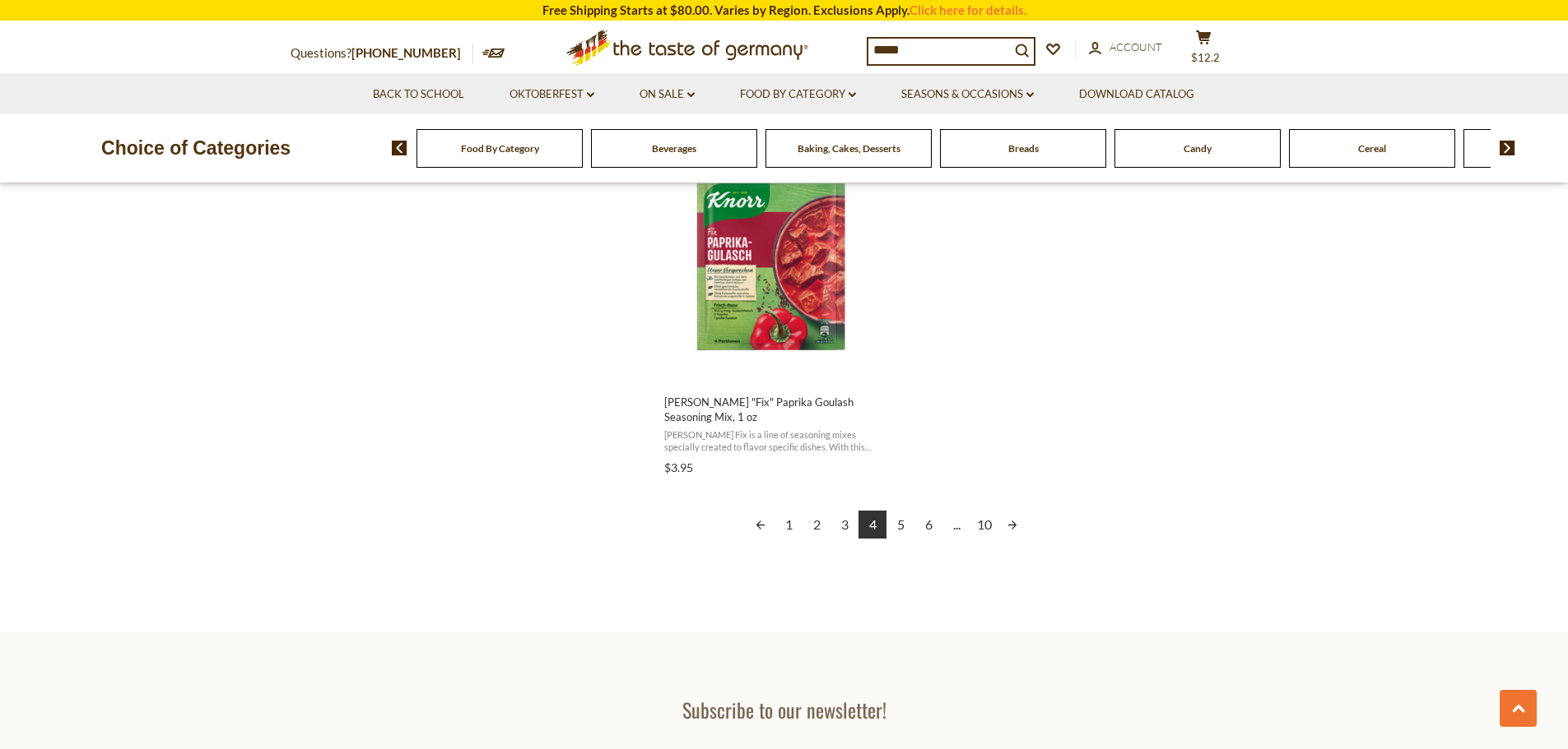
click at [897, 528] on link "5" at bounding box center [900, 525] width 28 height 28
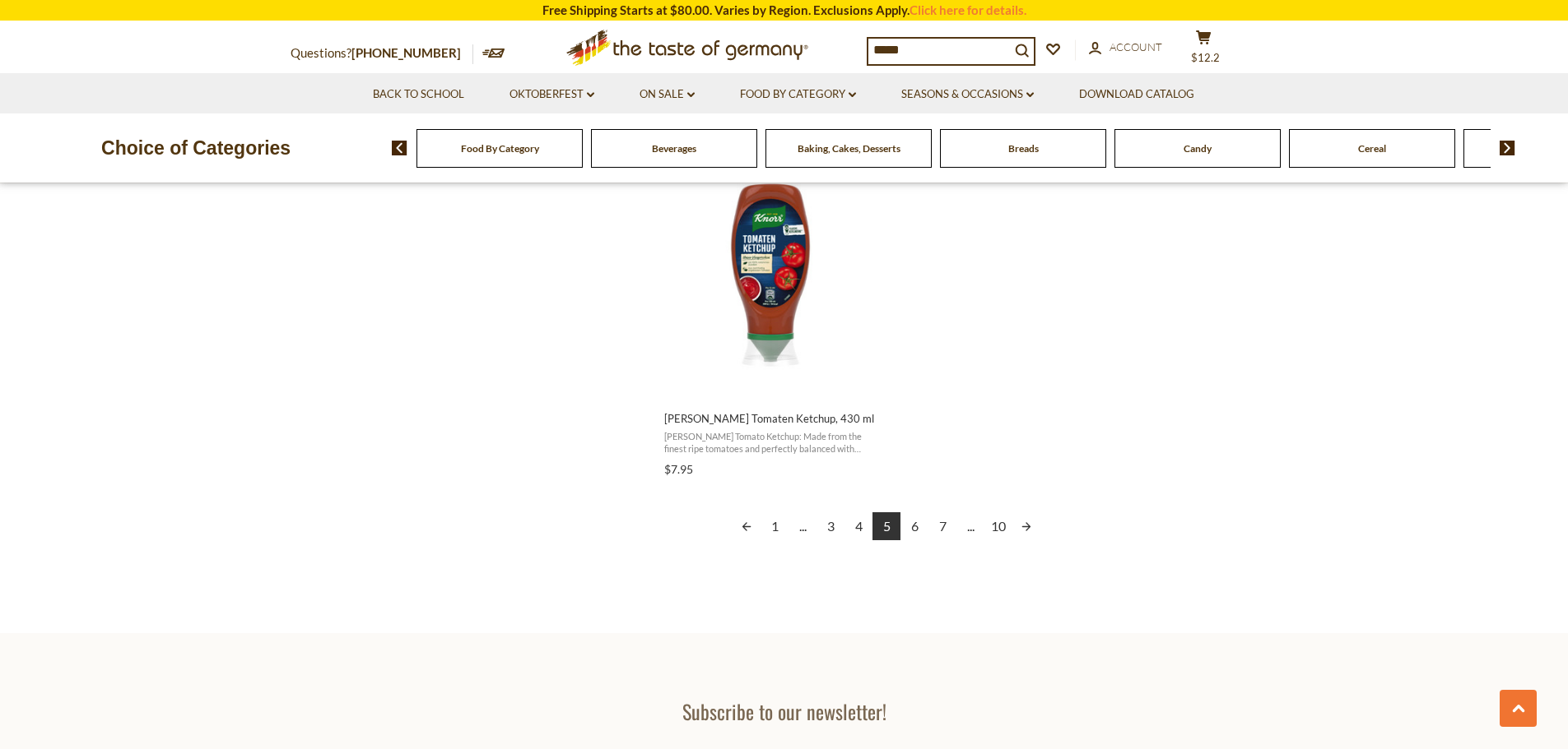
scroll to position [2961, 0]
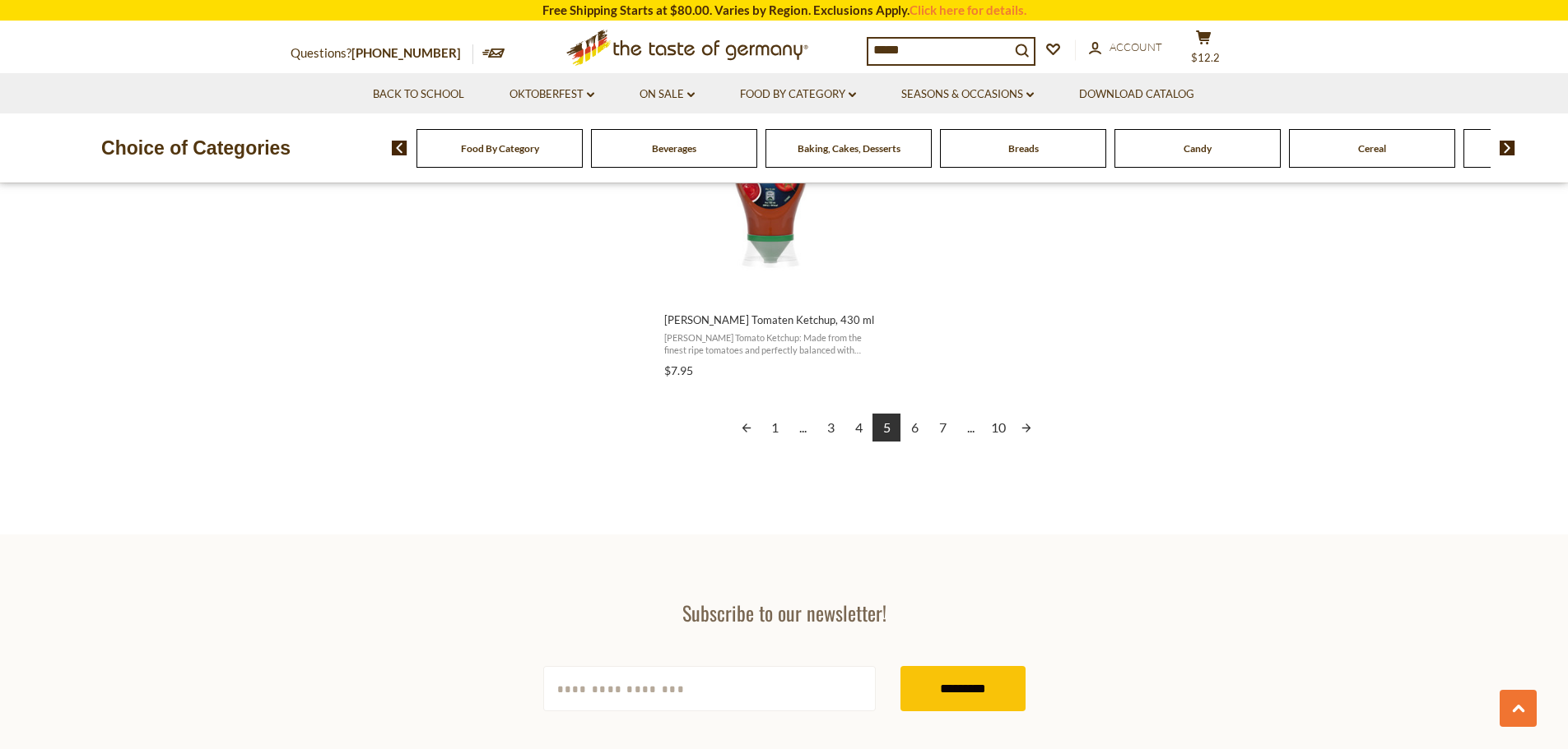
click at [916, 431] on link "6" at bounding box center [914, 428] width 28 height 28
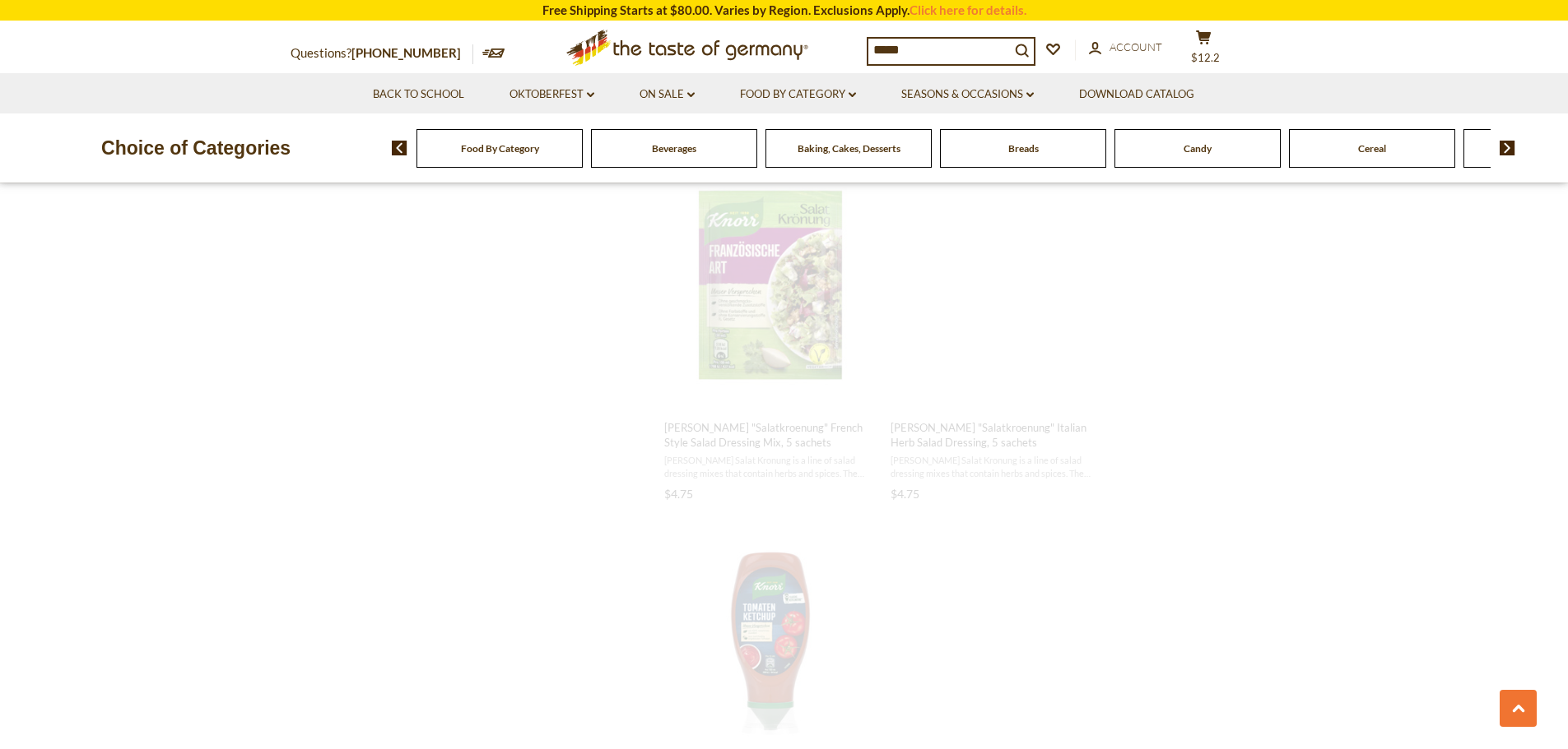
scroll to position [1237, 0]
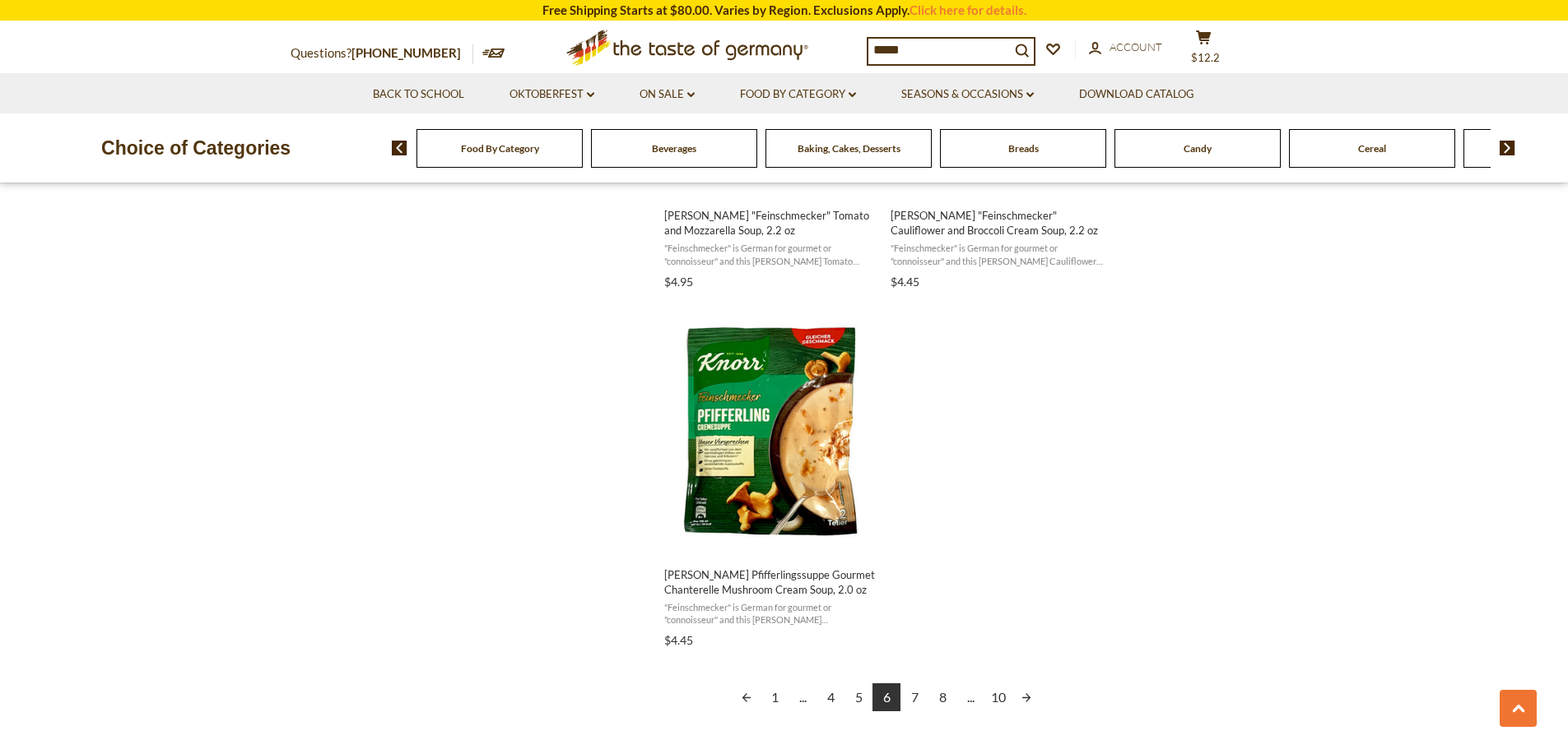
scroll to position [2715, 0]
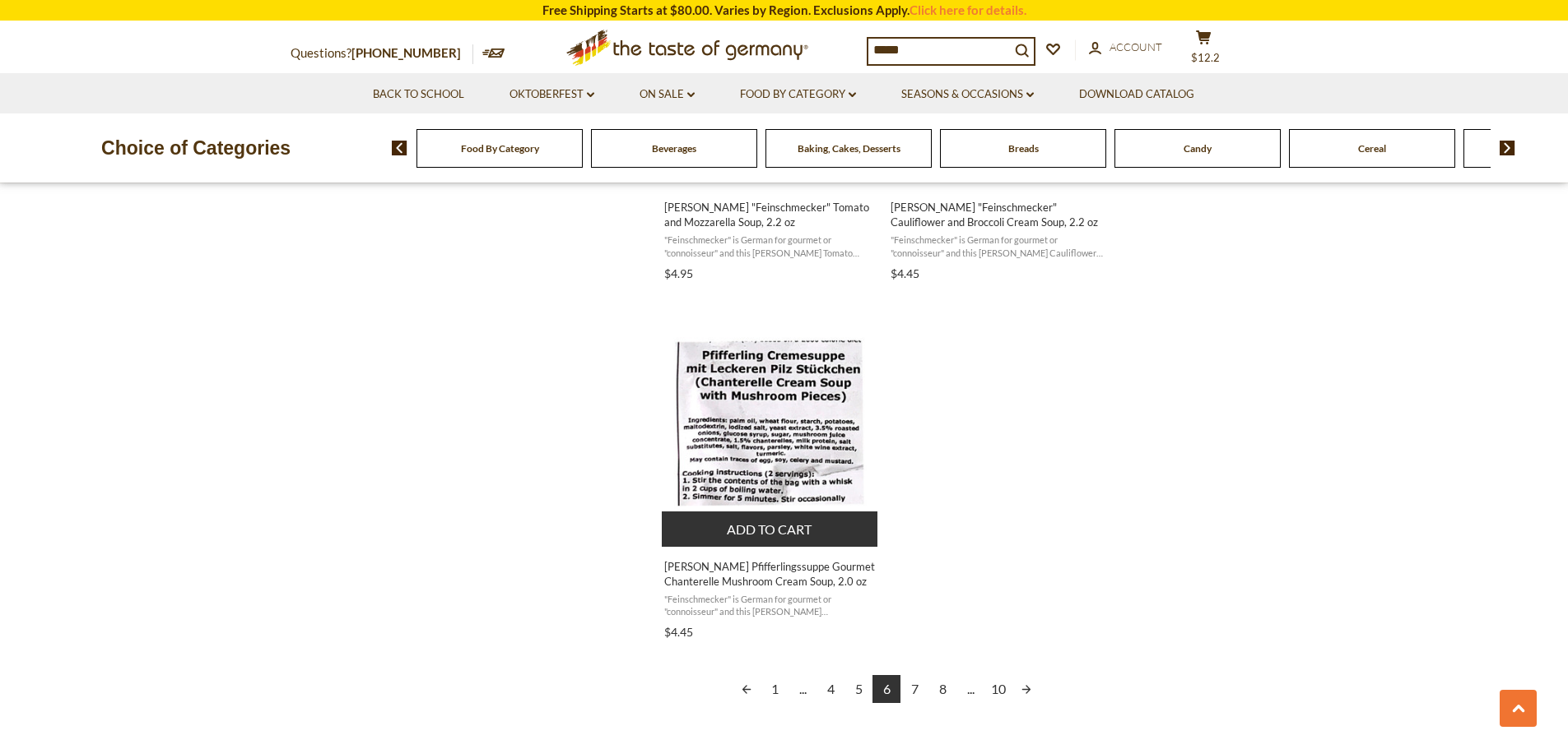
click at [763, 527] on button "Add to cart" at bounding box center [770, 529] width 216 height 35
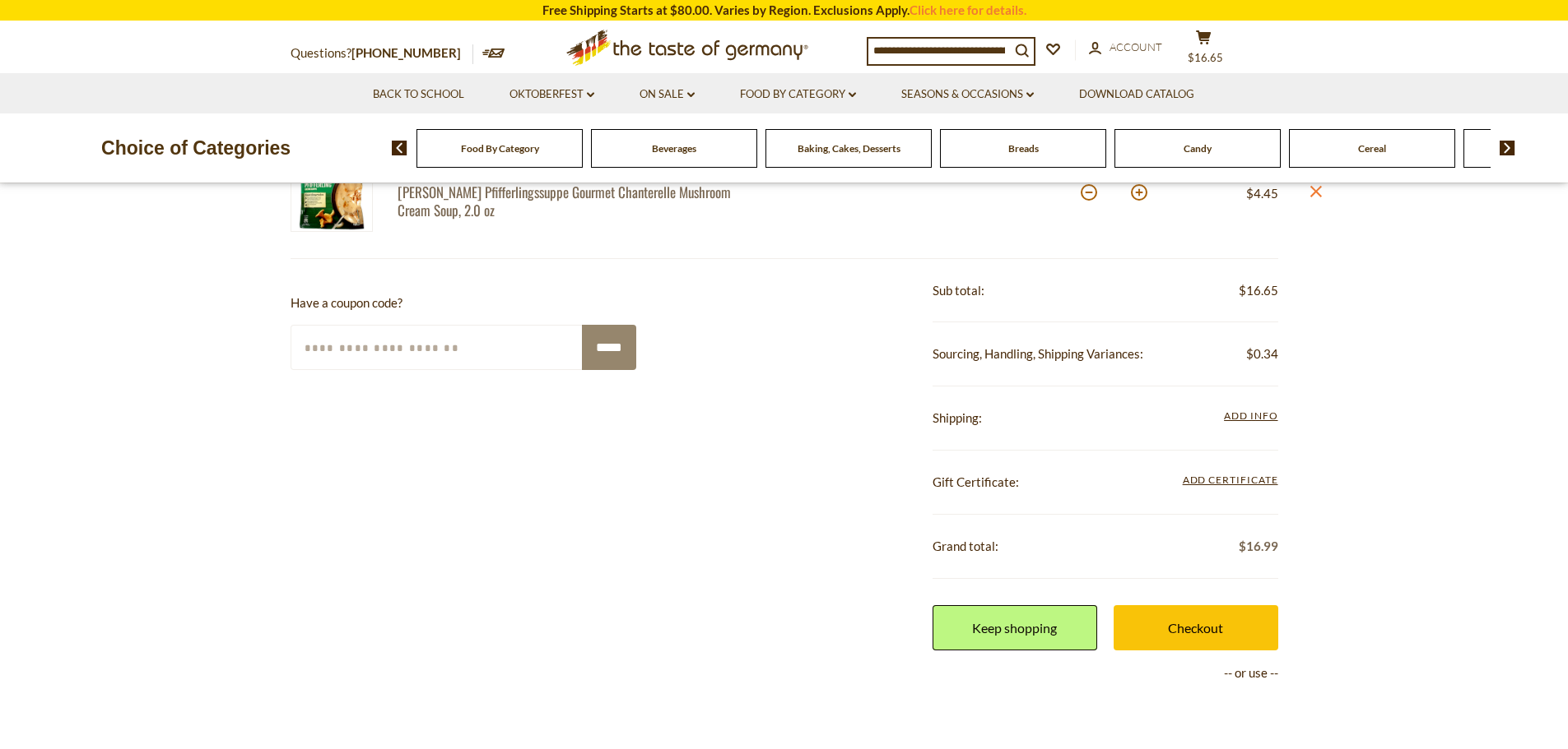
scroll to position [658, 0]
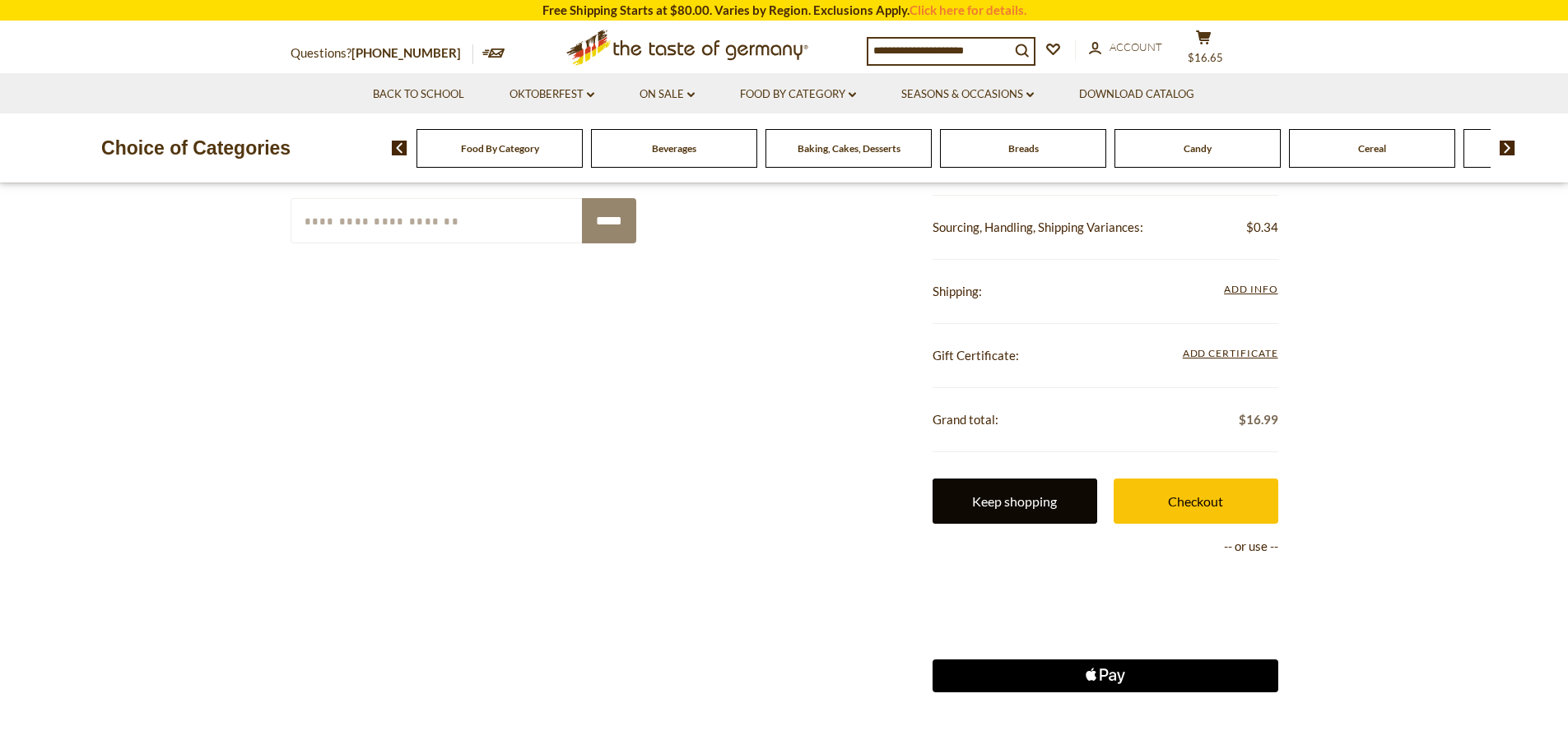
click at [1010, 511] on link "Keep shopping" at bounding box center [1014, 501] width 164 height 45
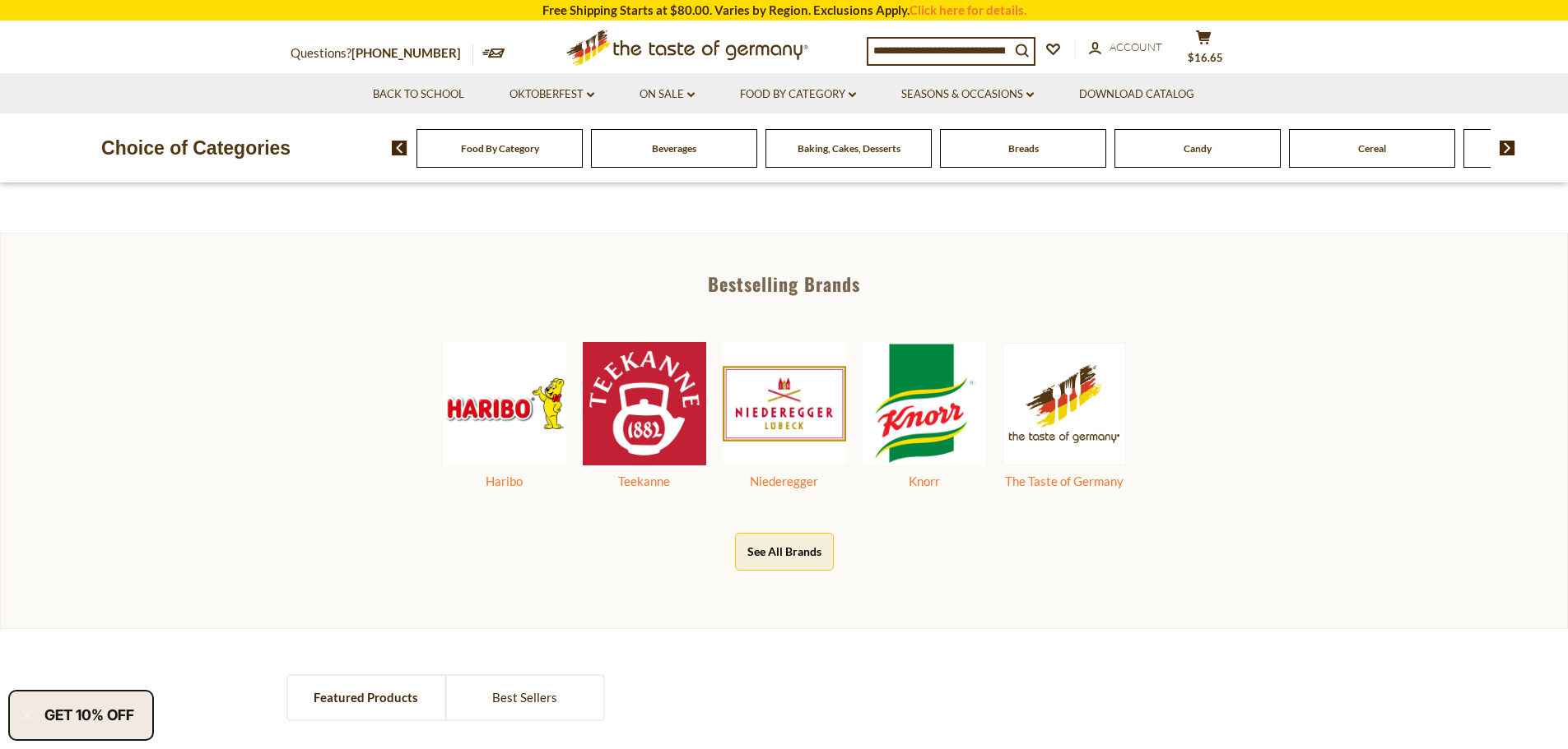
scroll to position [987, 0]
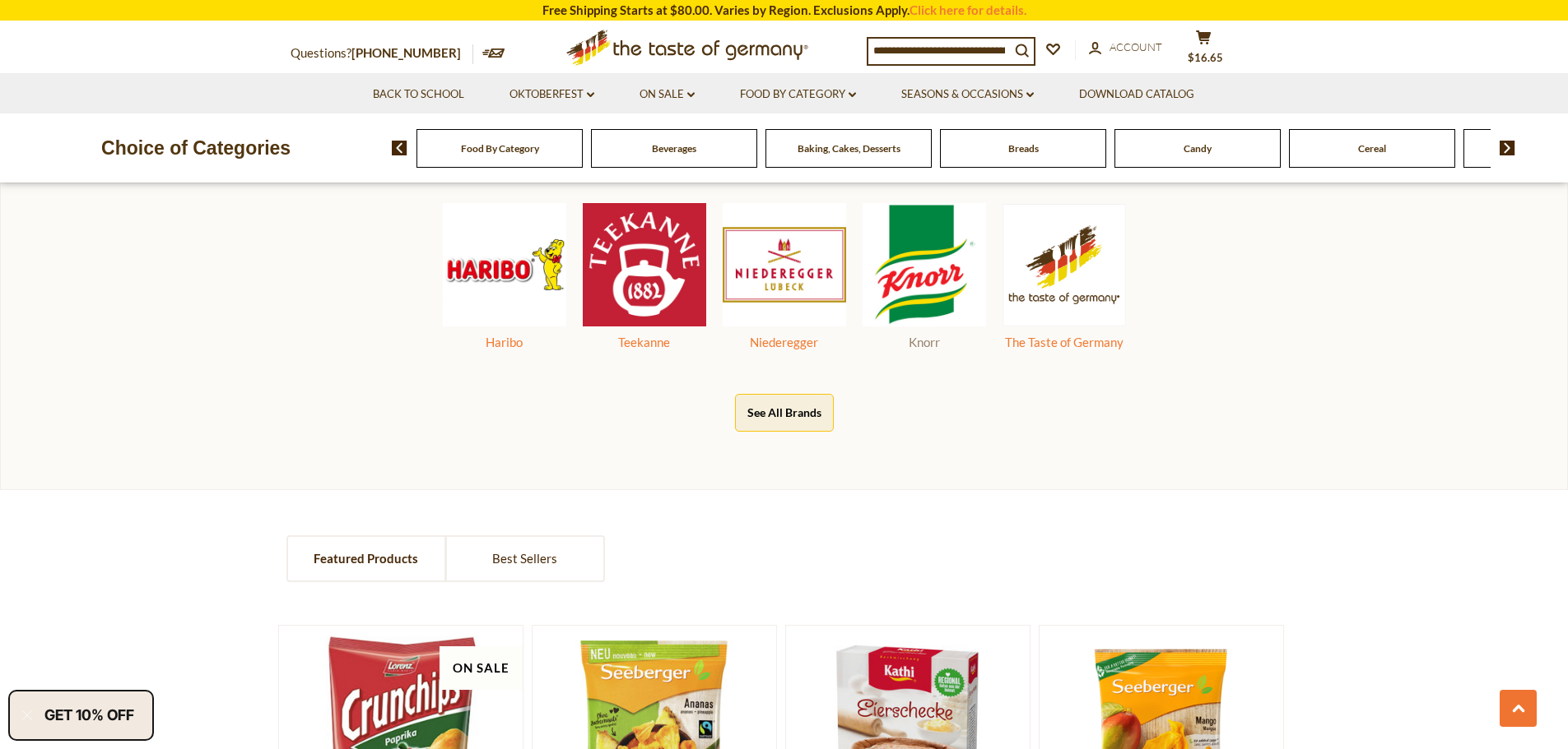
click at [921, 268] on img at bounding box center [924, 265] width 124 height 124
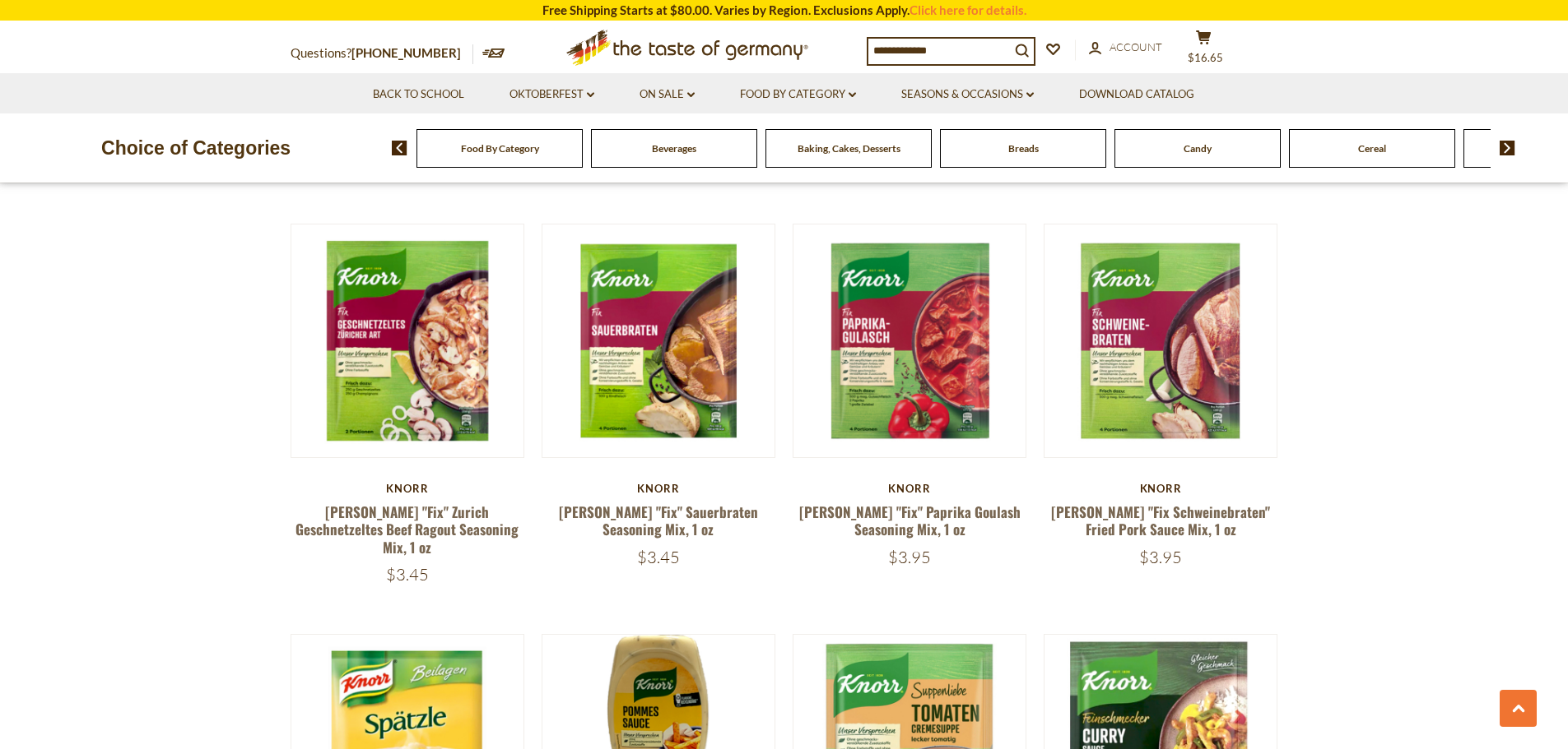
scroll to position [2796, 0]
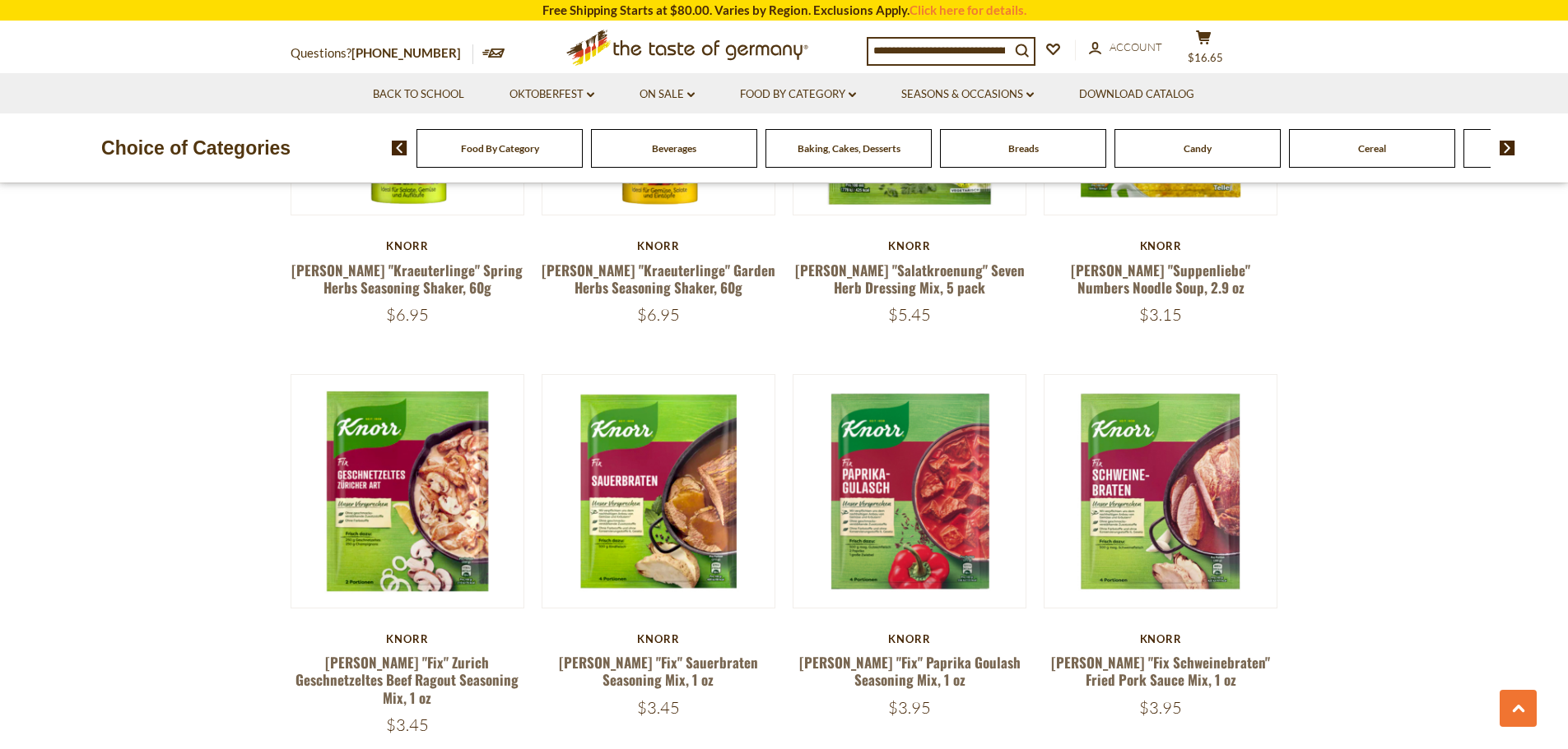
click at [583, 156] on div "Breads" at bounding box center [499, 148] width 166 height 39
click at [583, 155] on div "Breads" at bounding box center [499, 148] width 166 height 39
click at [574, 158] on div "Breads" at bounding box center [491, 148] width 166 height 39
click at [801, 92] on link "Food By Category dropdown_arrow" at bounding box center [797, 95] width 116 height 18
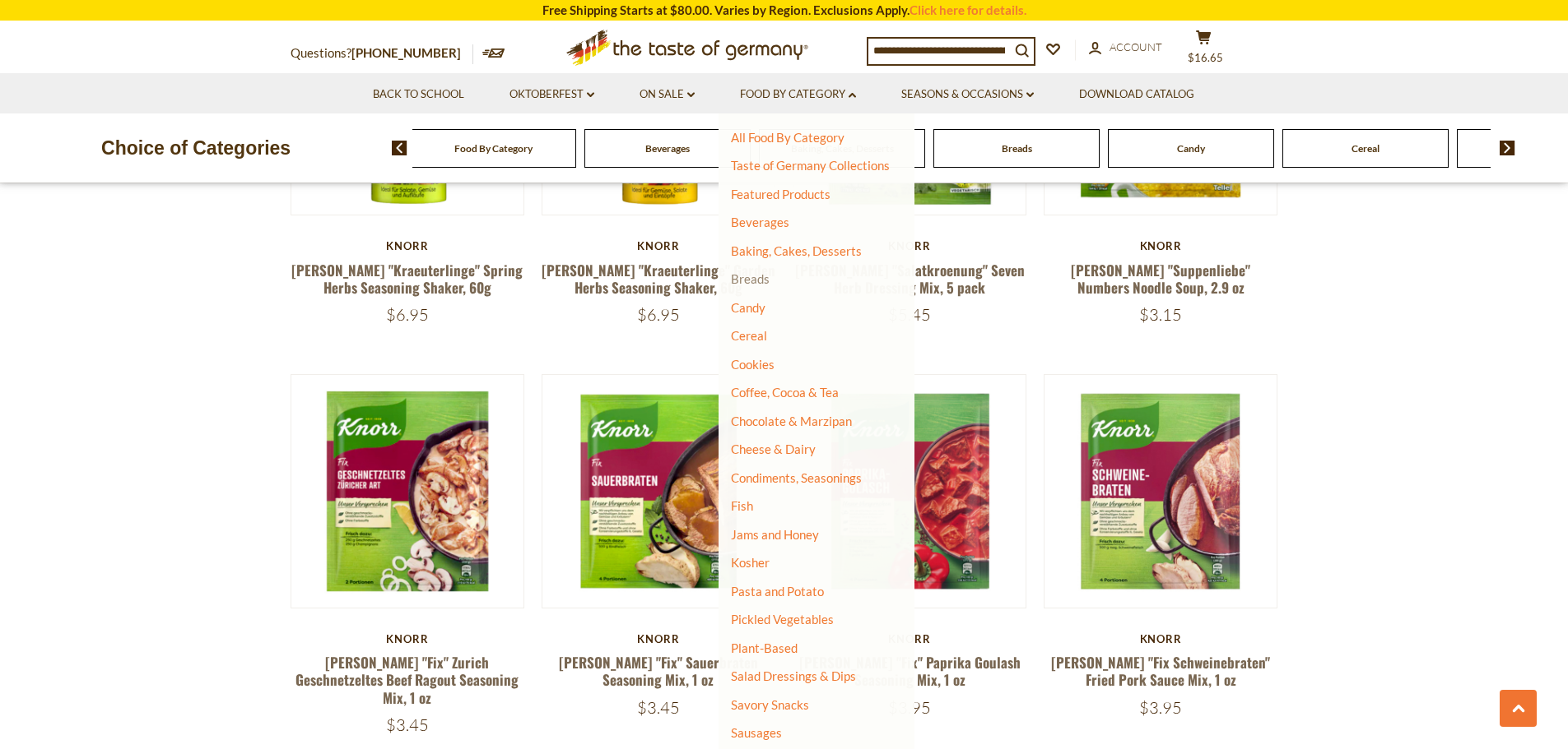
click at [750, 279] on link "Breads" at bounding box center [749, 279] width 39 height 15
click at [744, 280] on link "Breads" at bounding box center [749, 279] width 39 height 15
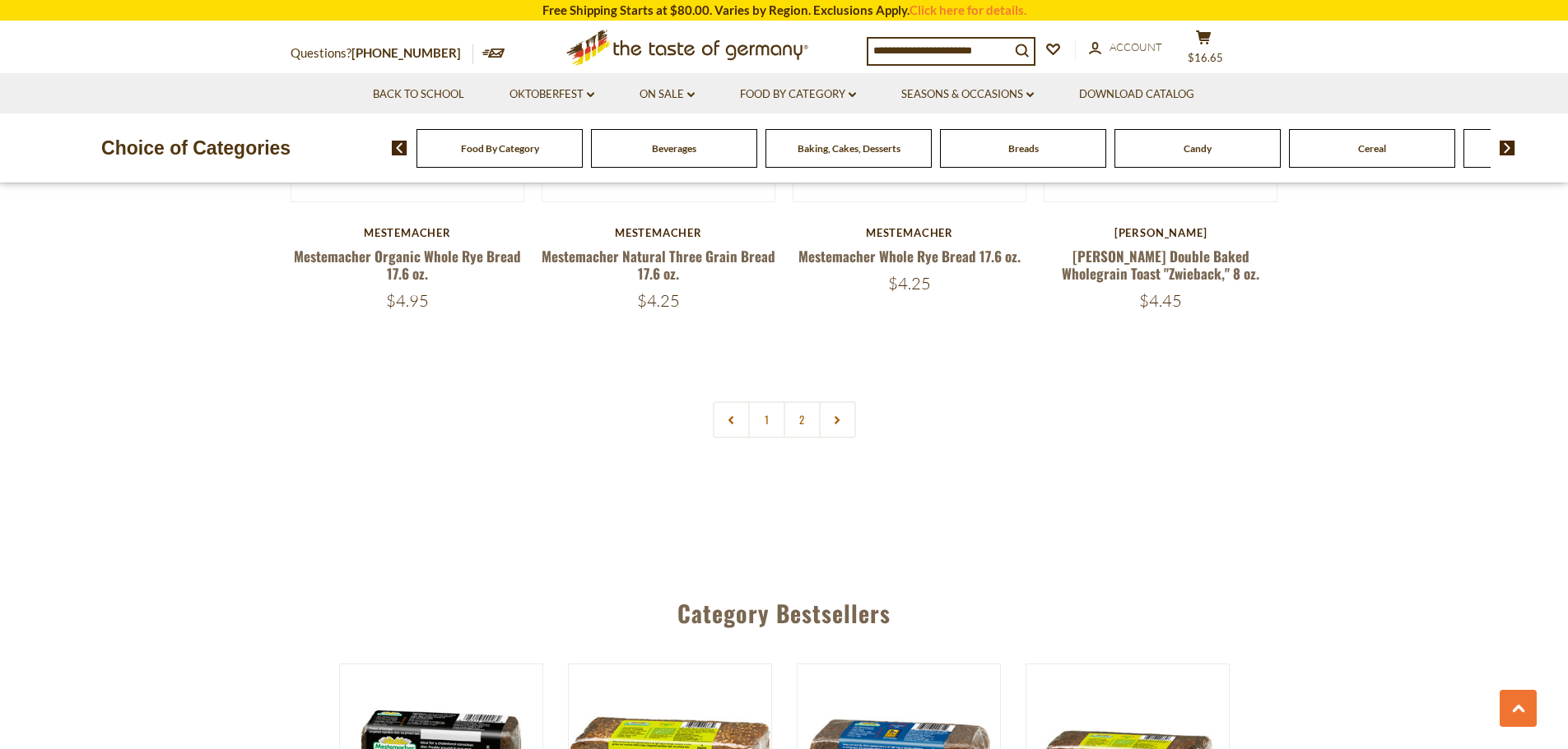
scroll to position [4113, 0]
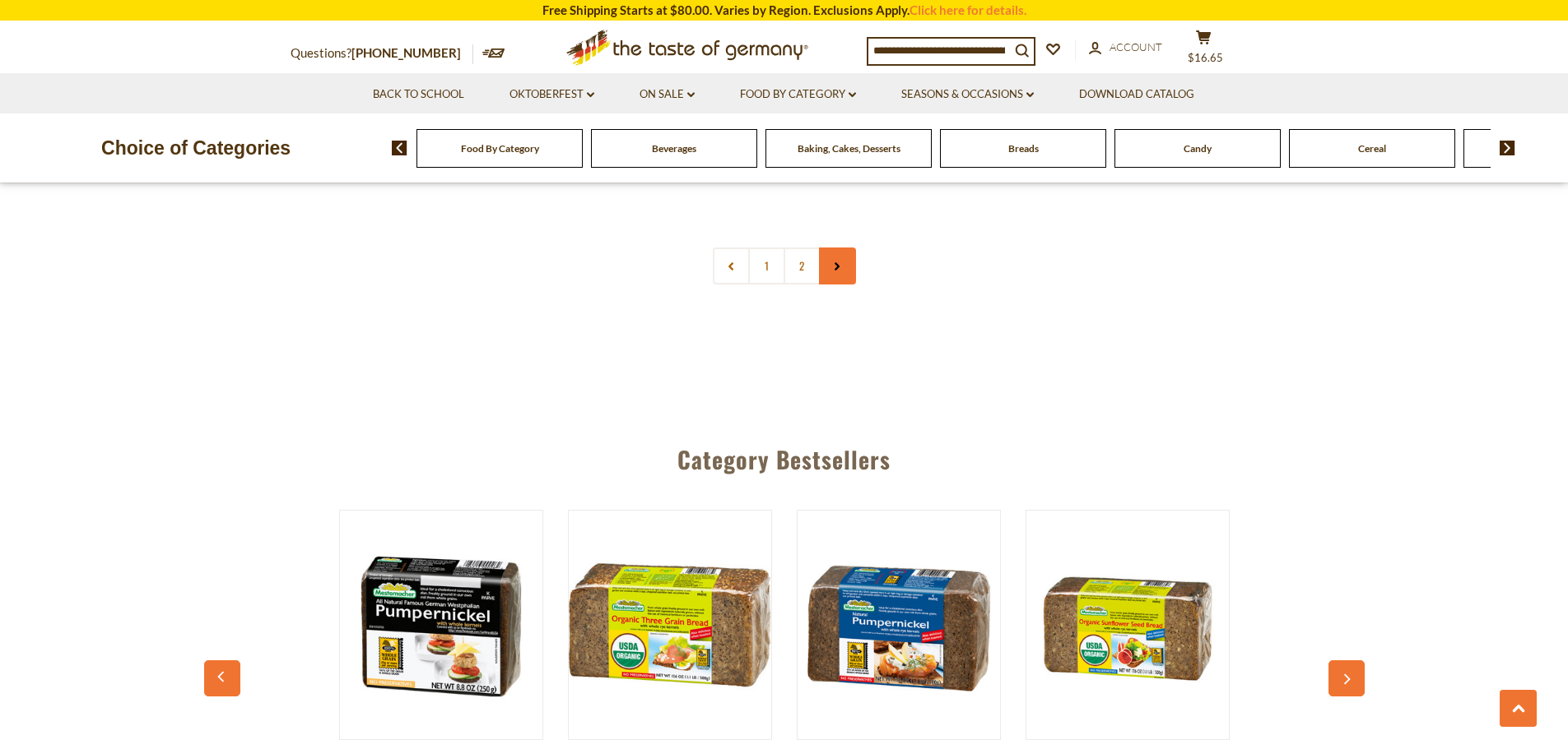
click at [843, 267] on link at bounding box center [837, 266] width 37 height 37
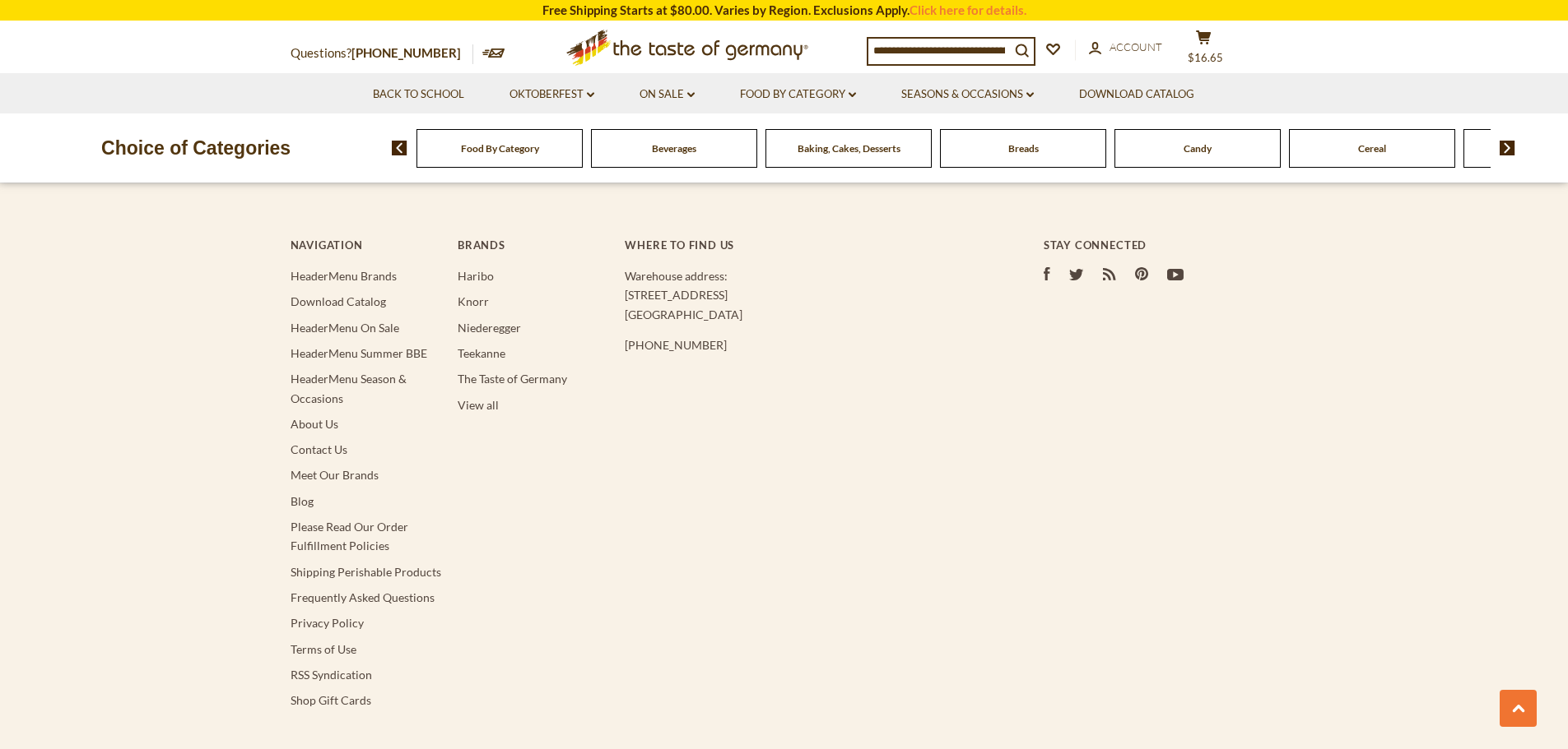
scroll to position [4935, 0]
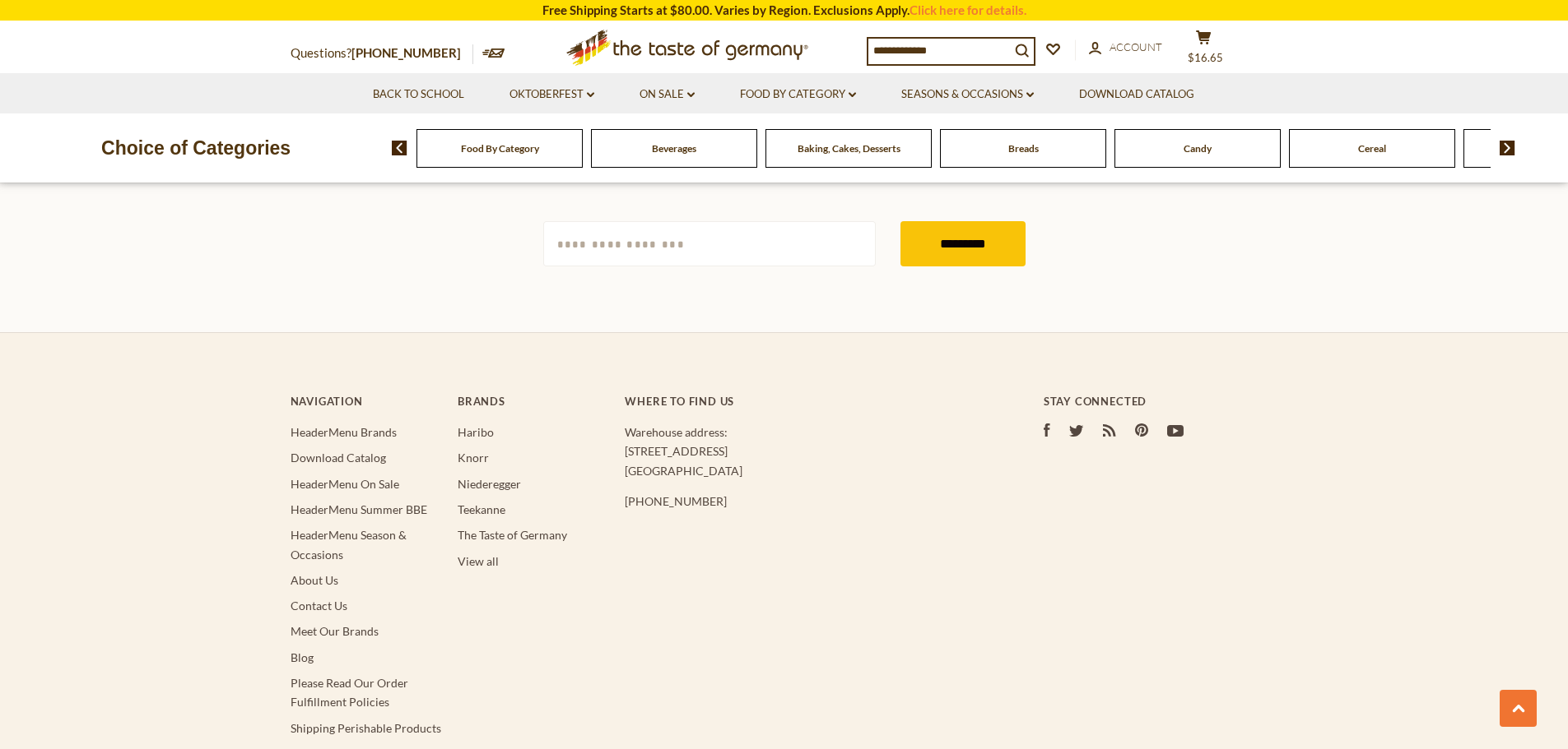
click at [527, 148] on span "Food By Category" at bounding box center [499, 148] width 78 height 12
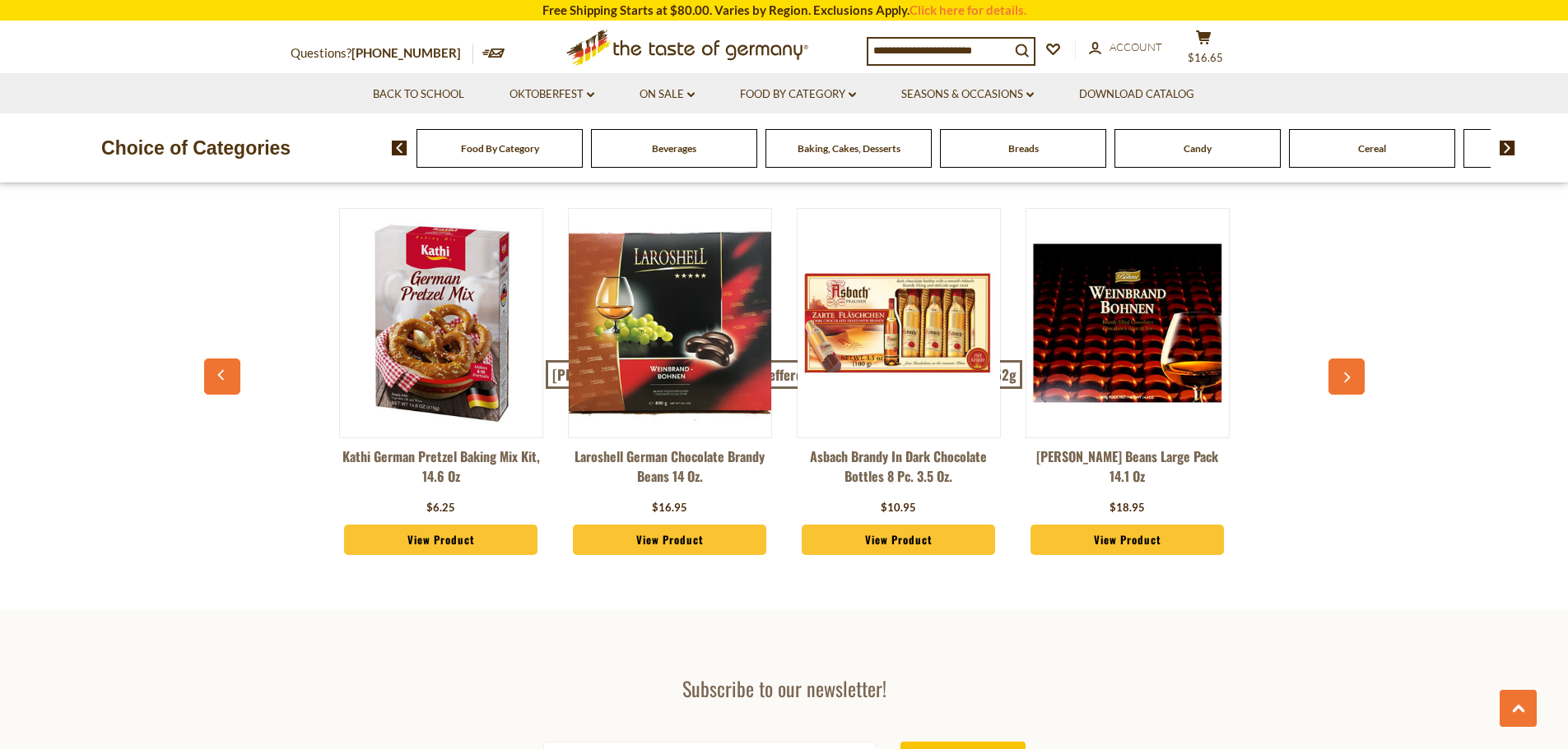
scroll to position [4023, 0]
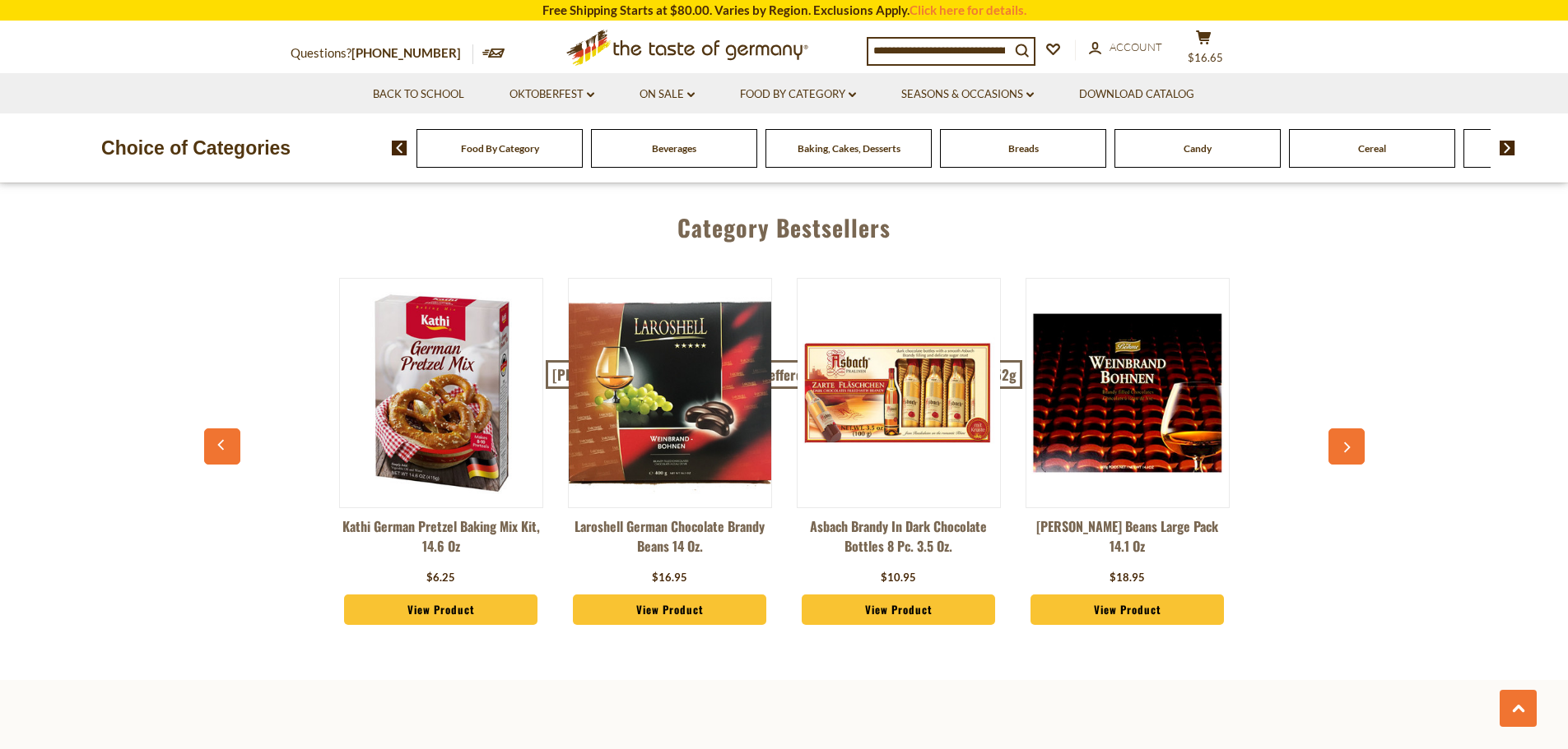
click at [1509, 151] on img at bounding box center [1507, 148] width 16 height 15
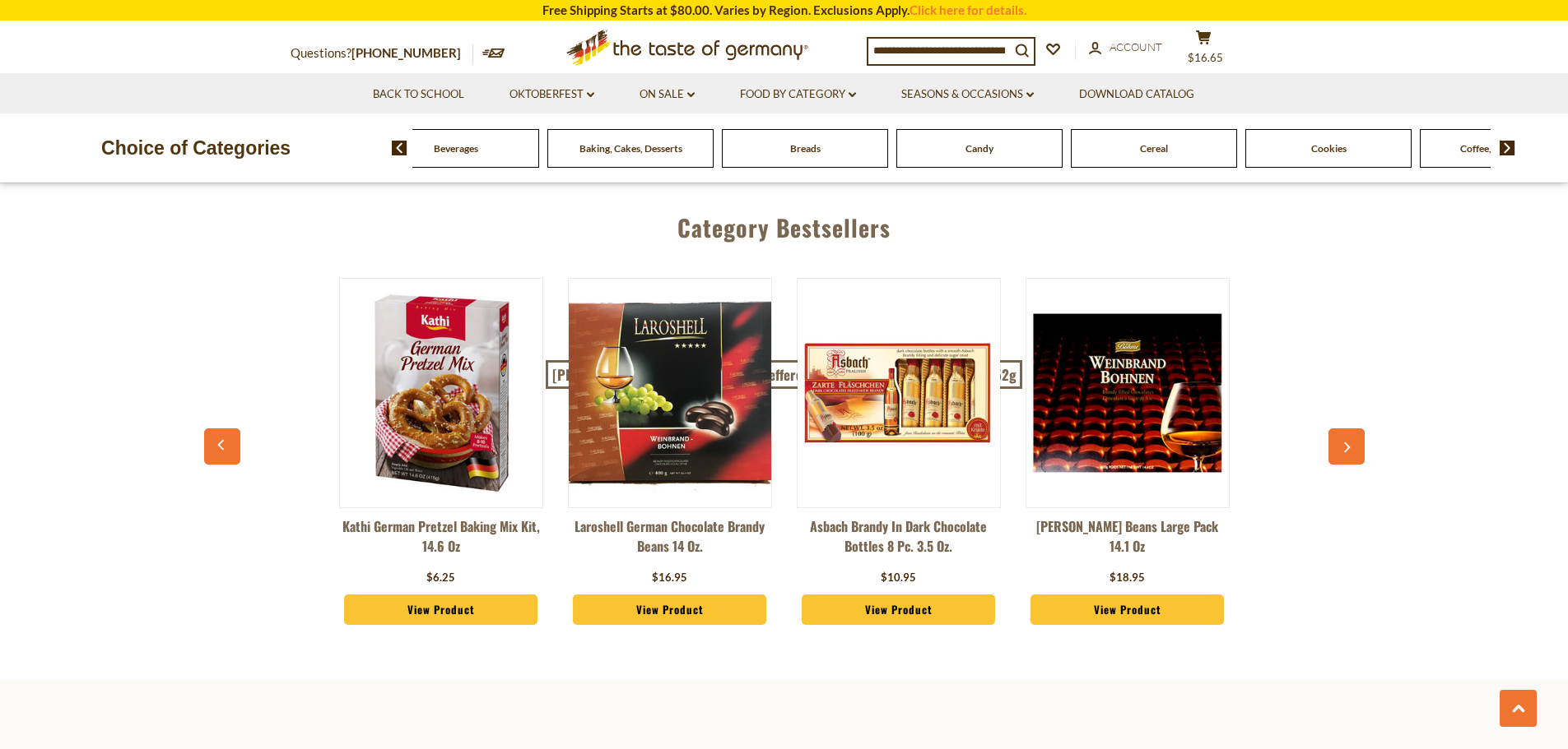
click at [1509, 151] on img at bounding box center [1507, 148] width 16 height 15
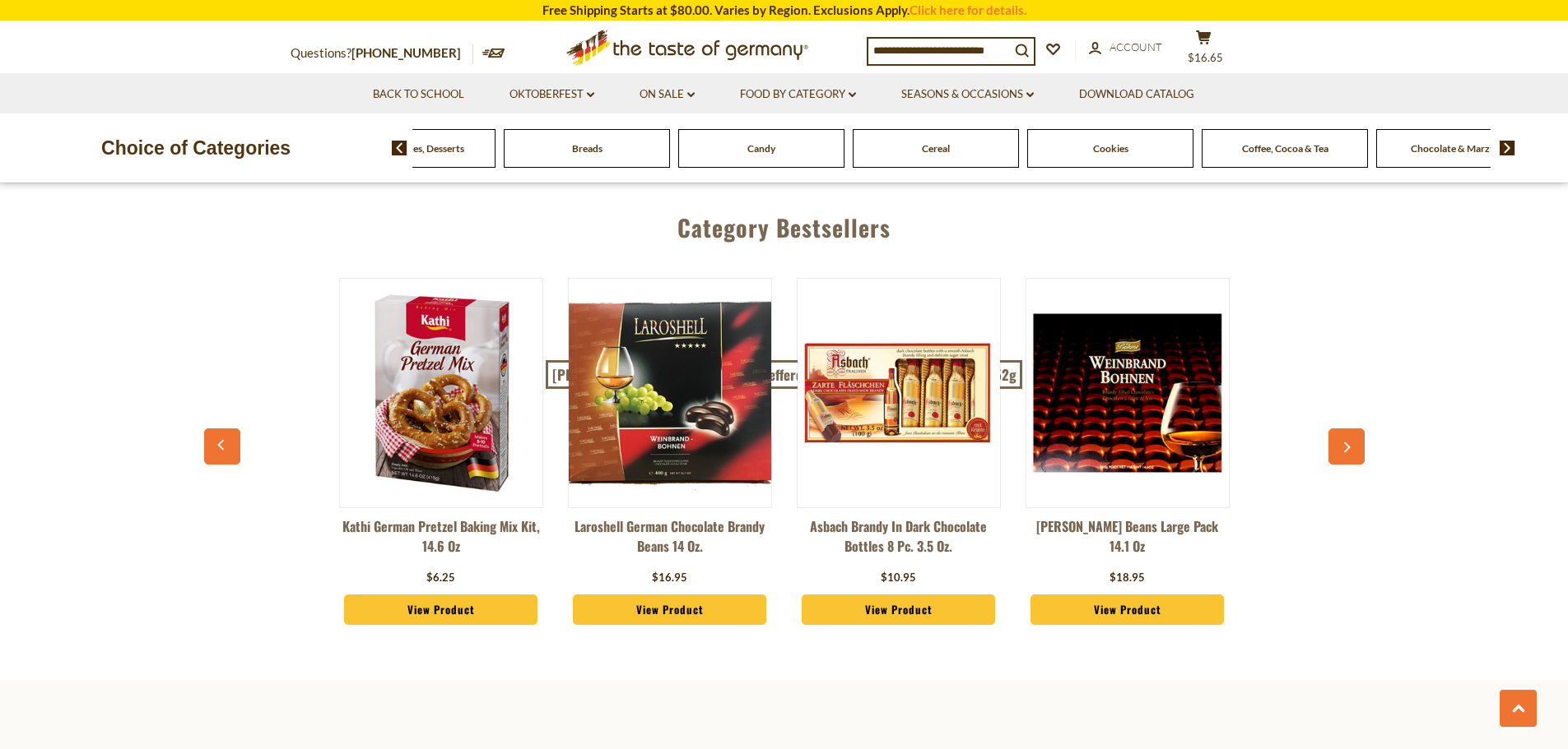
click at [1504, 149] on img at bounding box center [1507, 148] width 16 height 15
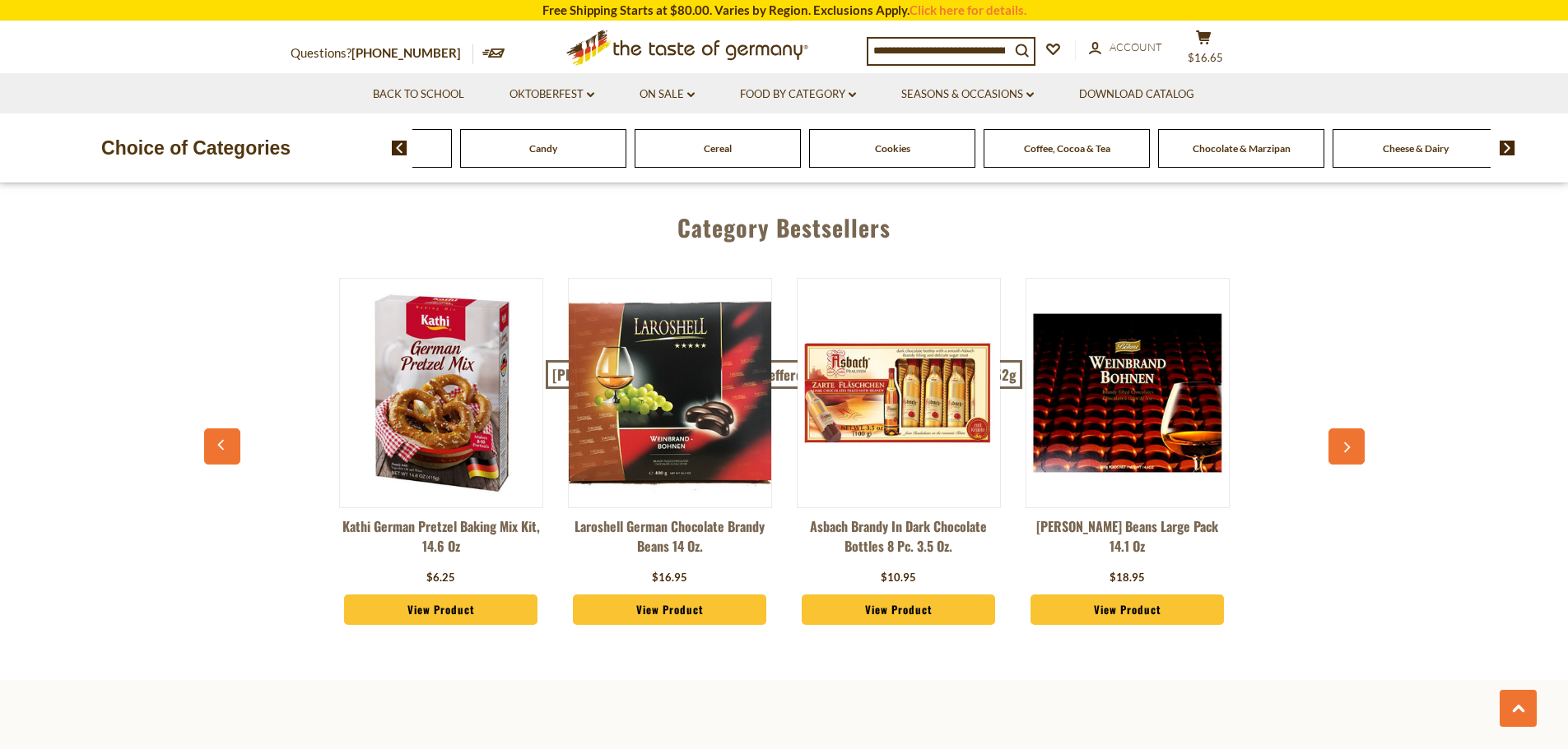
click at [1504, 149] on img at bounding box center [1507, 148] width 16 height 15
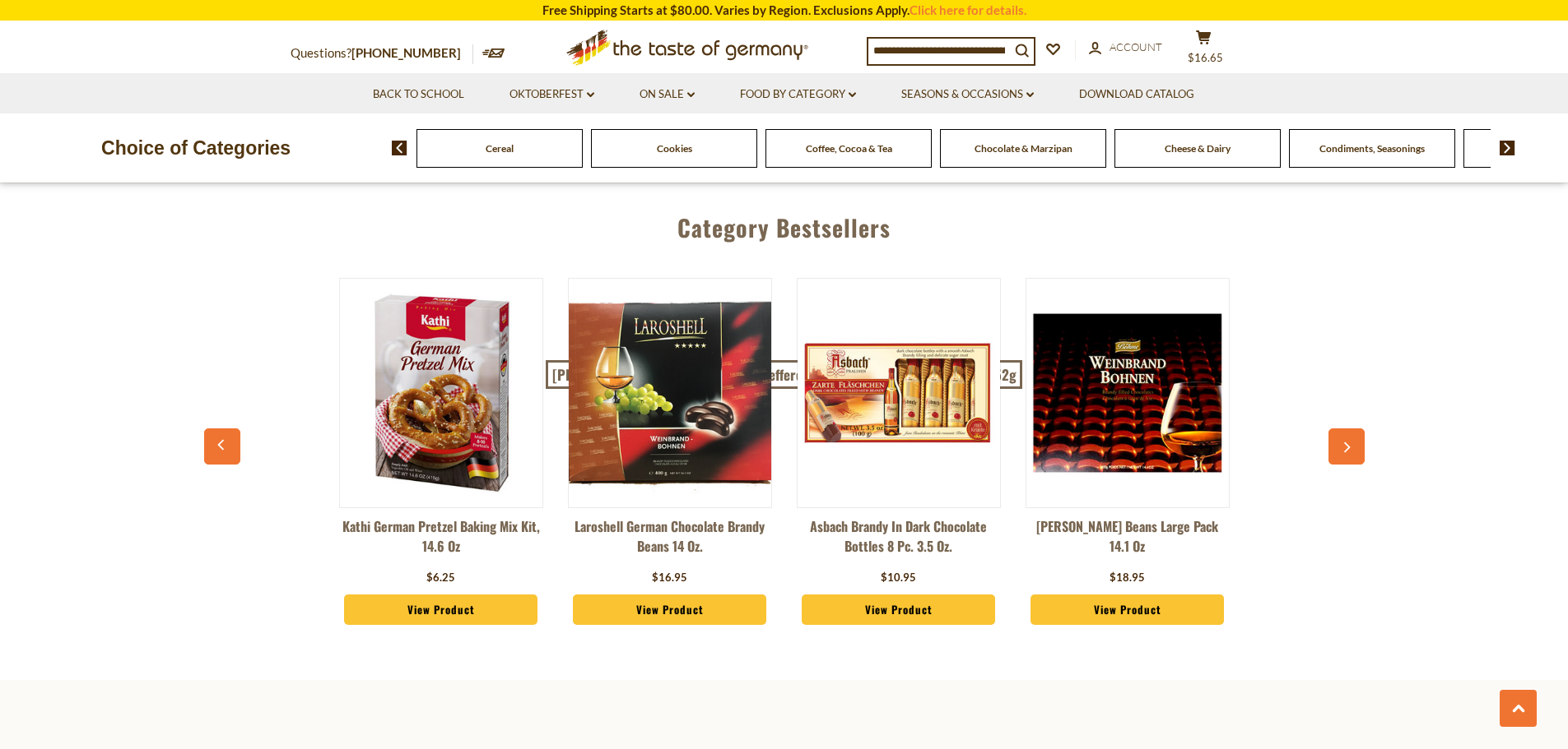
click at [1504, 149] on img at bounding box center [1507, 148] width 16 height 15
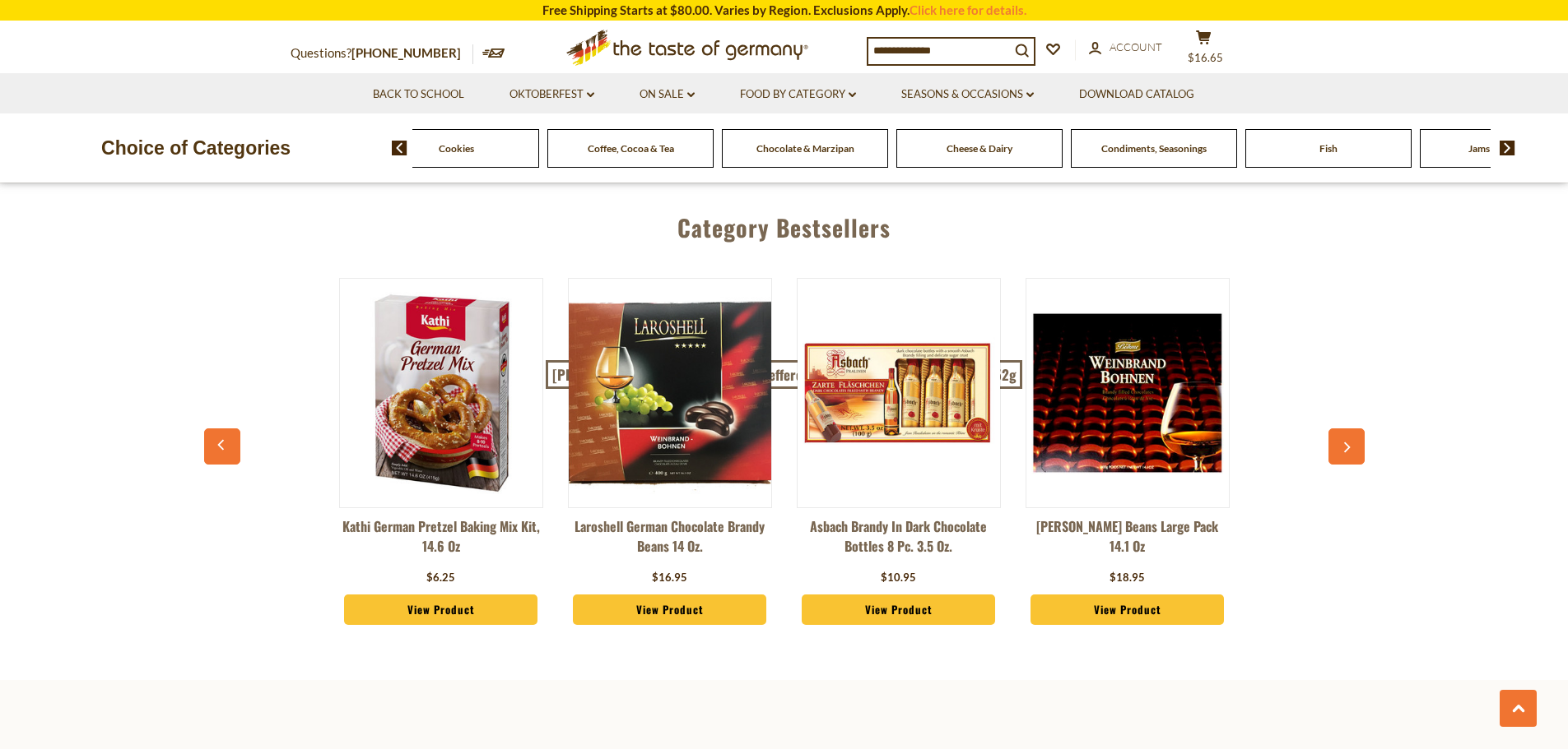
click at [1504, 149] on img at bounding box center [1507, 148] width 16 height 15
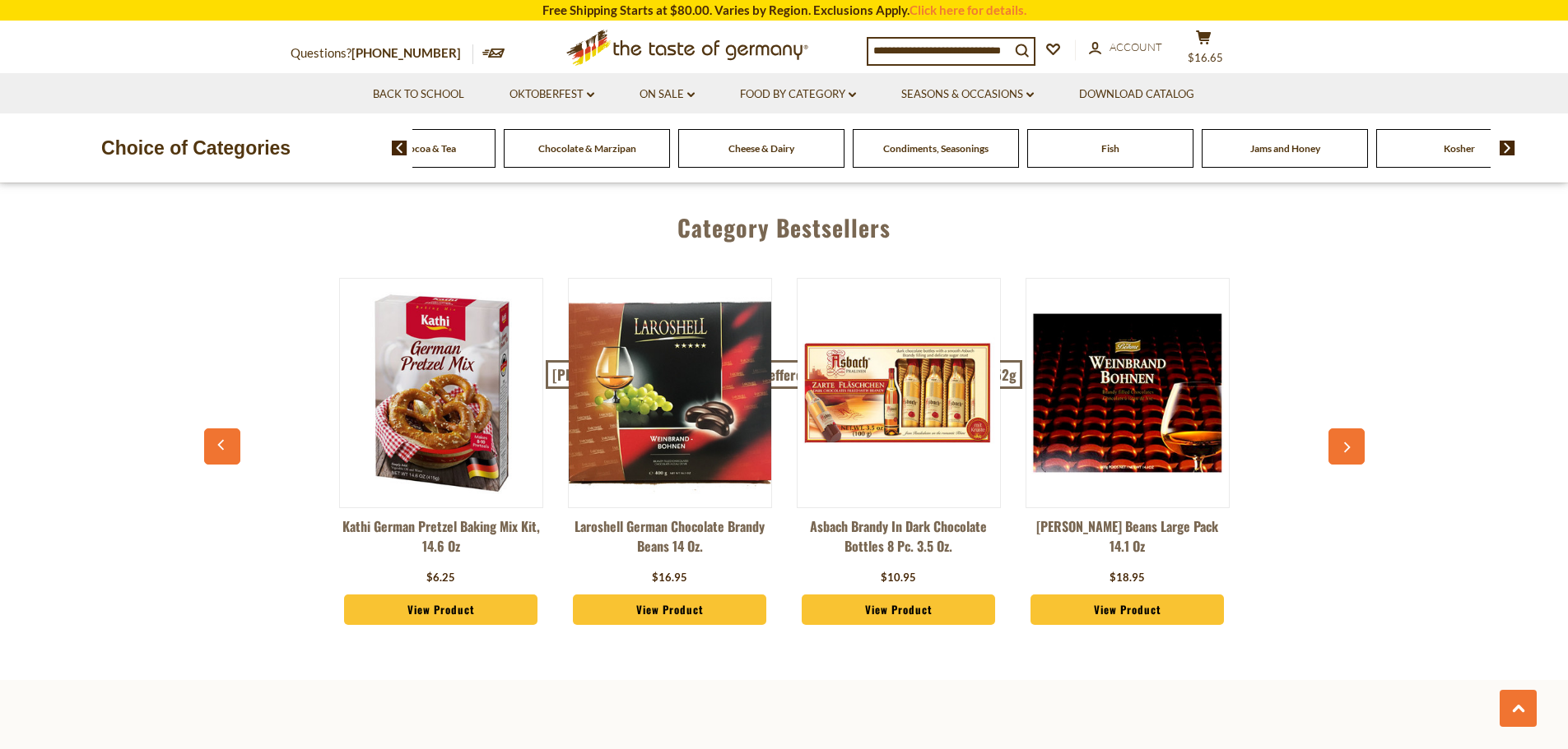
click at [1504, 149] on img at bounding box center [1507, 148] width 16 height 15
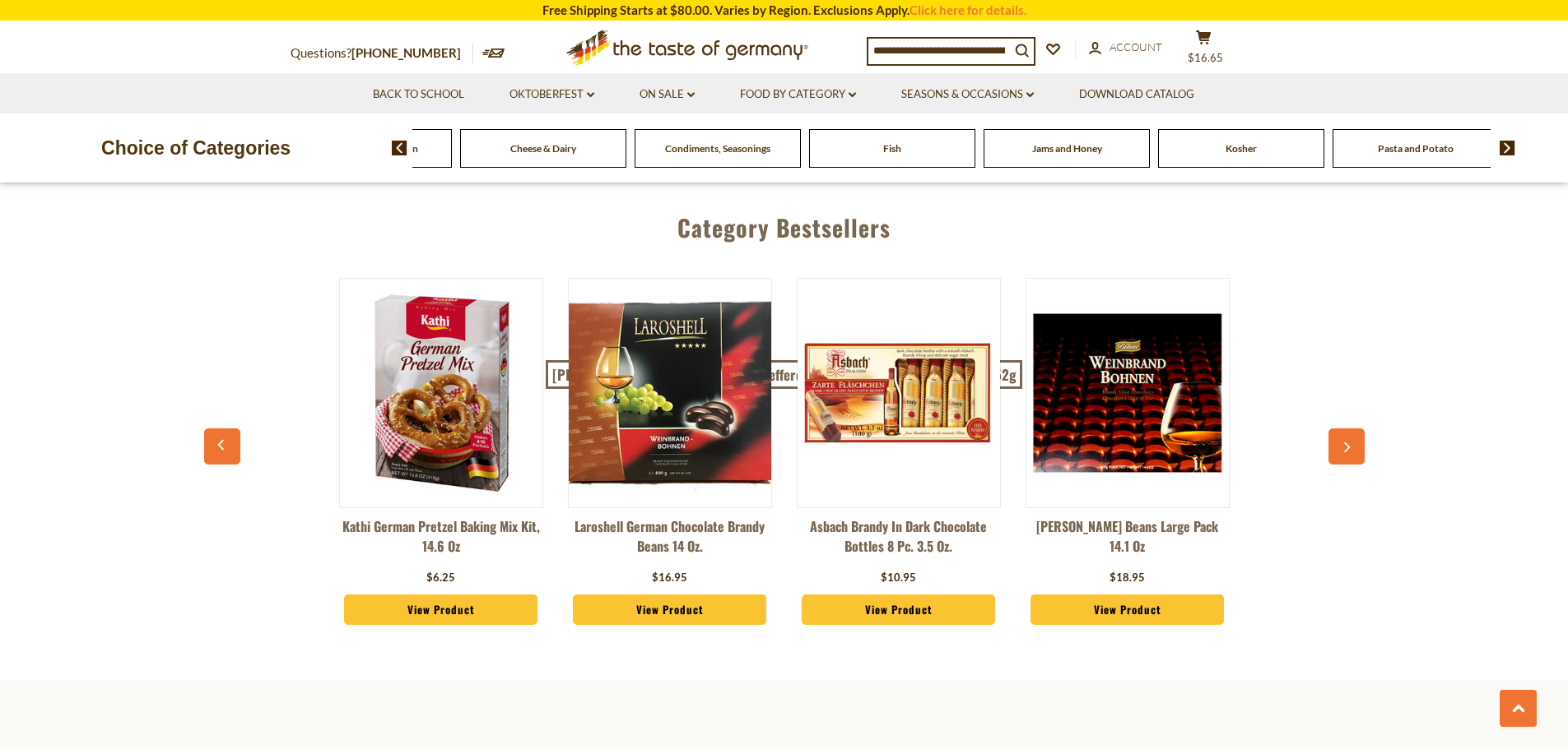
click at [1504, 149] on img at bounding box center [1507, 148] width 16 height 15
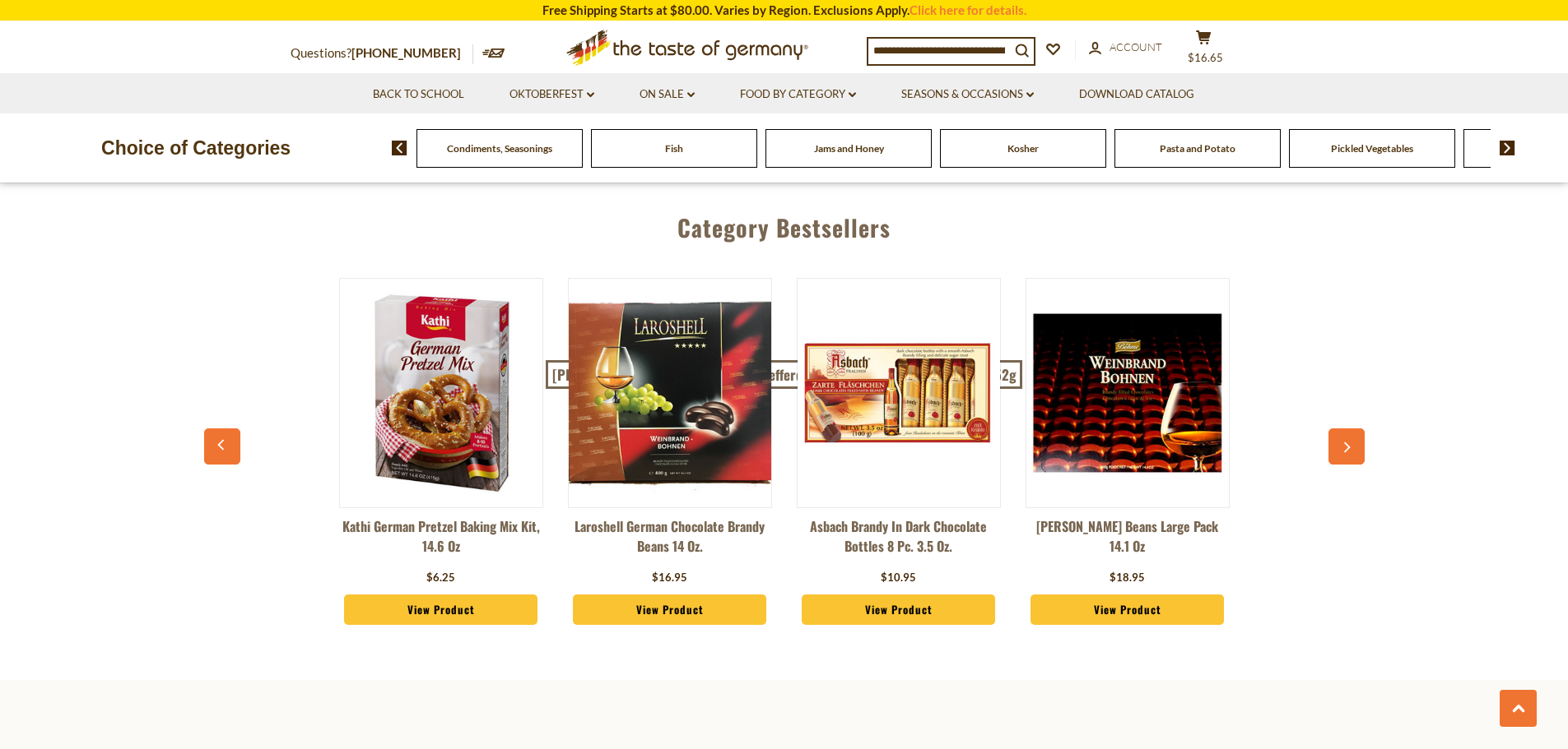
click at [1504, 149] on img at bounding box center [1507, 148] width 16 height 15
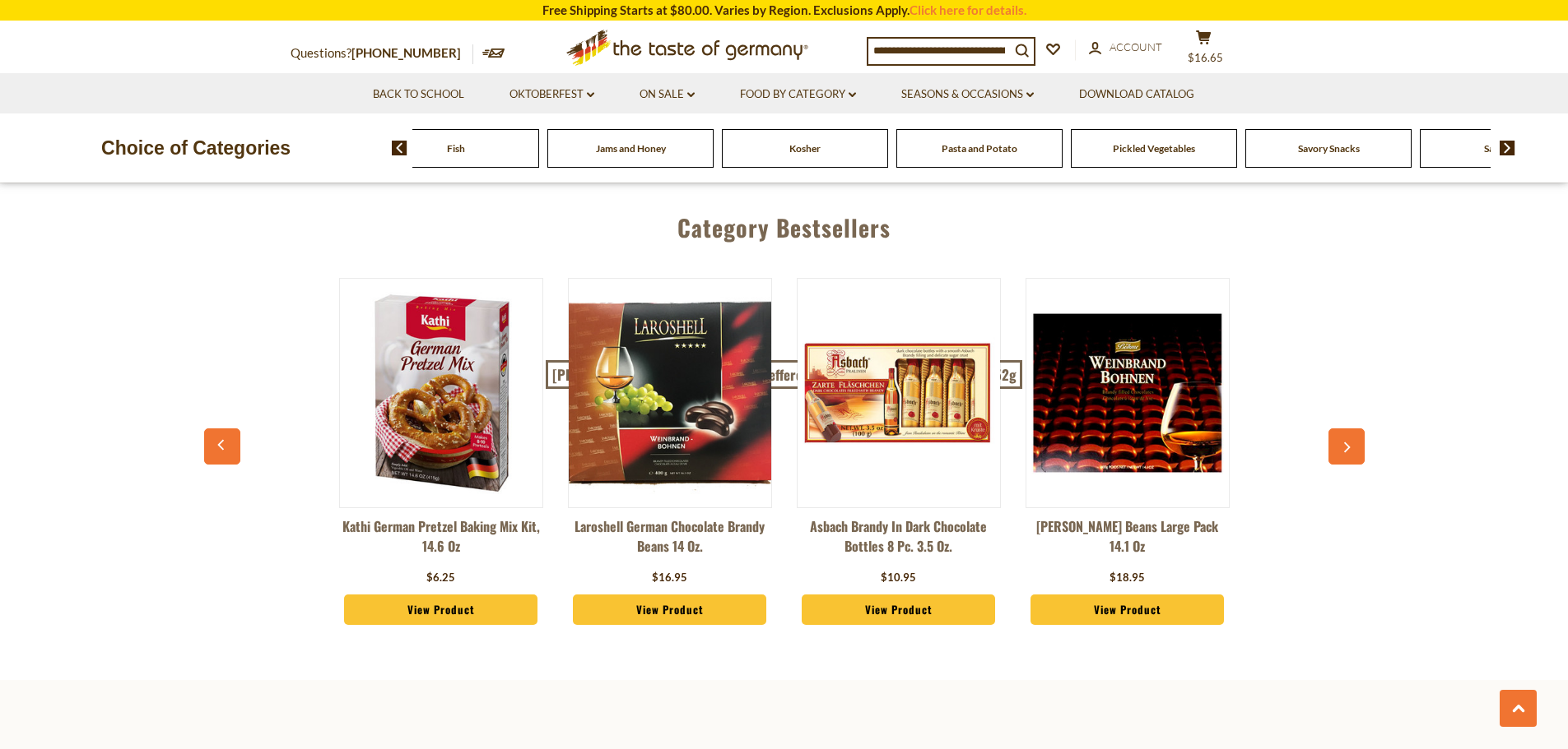
click at [1504, 149] on img at bounding box center [1507, 148] width 16 height 15
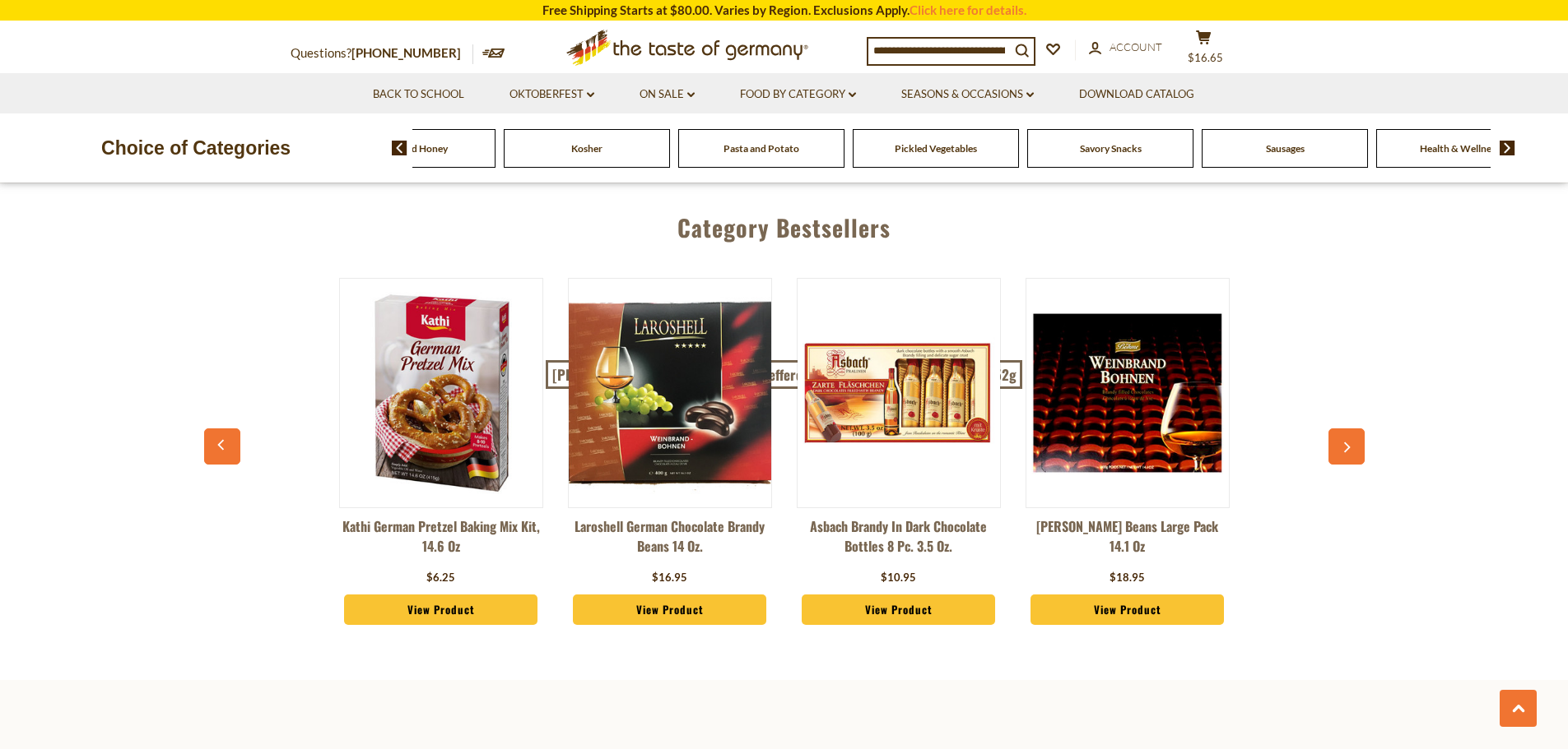
click at [1278, 149] on span "Sausages" at bounding box center [1285, 148] width 39 height 12
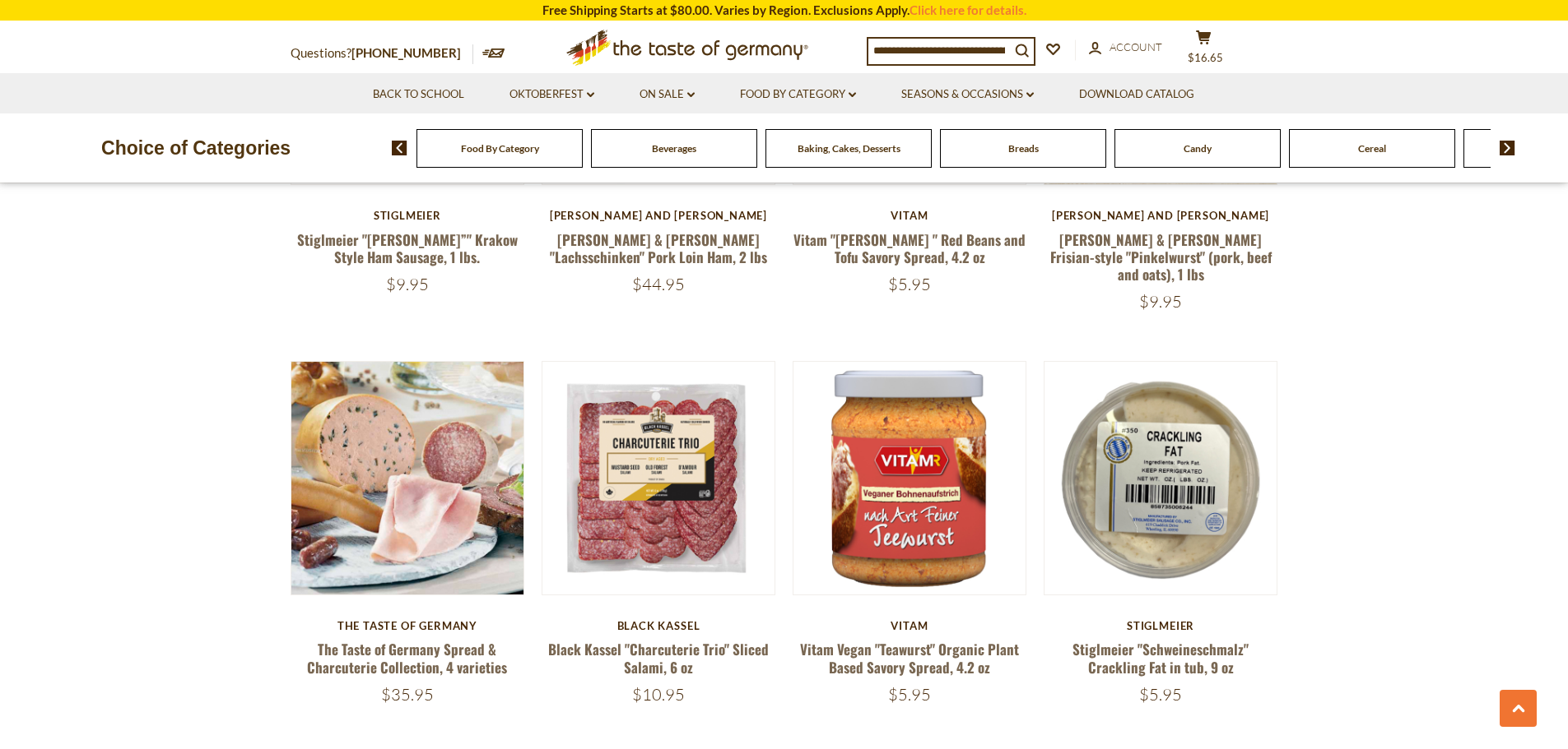
scroll to position [822, 0]
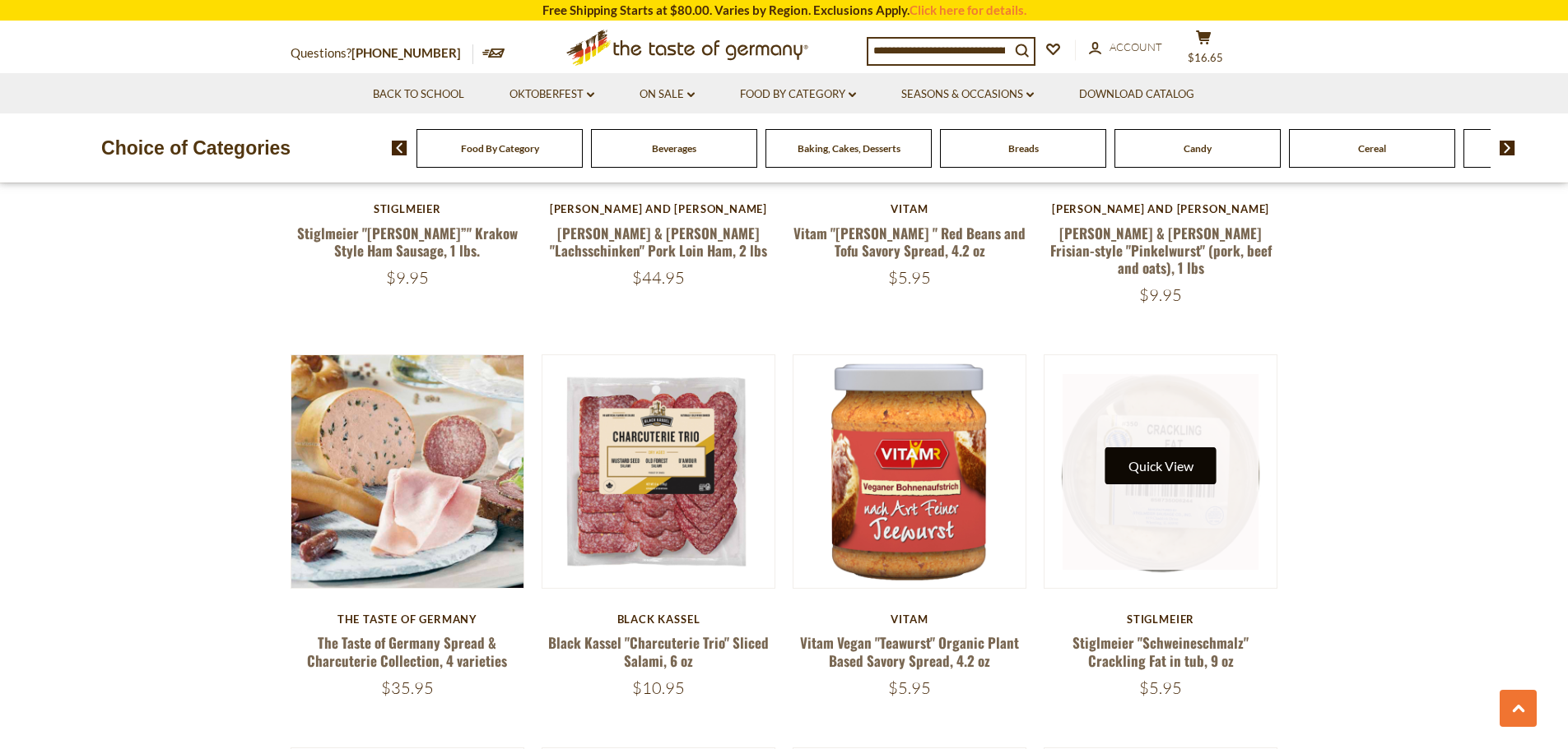
click at [1160, 448] on button "Quick View" at bounding box center [1160, 465] width 111 height 37
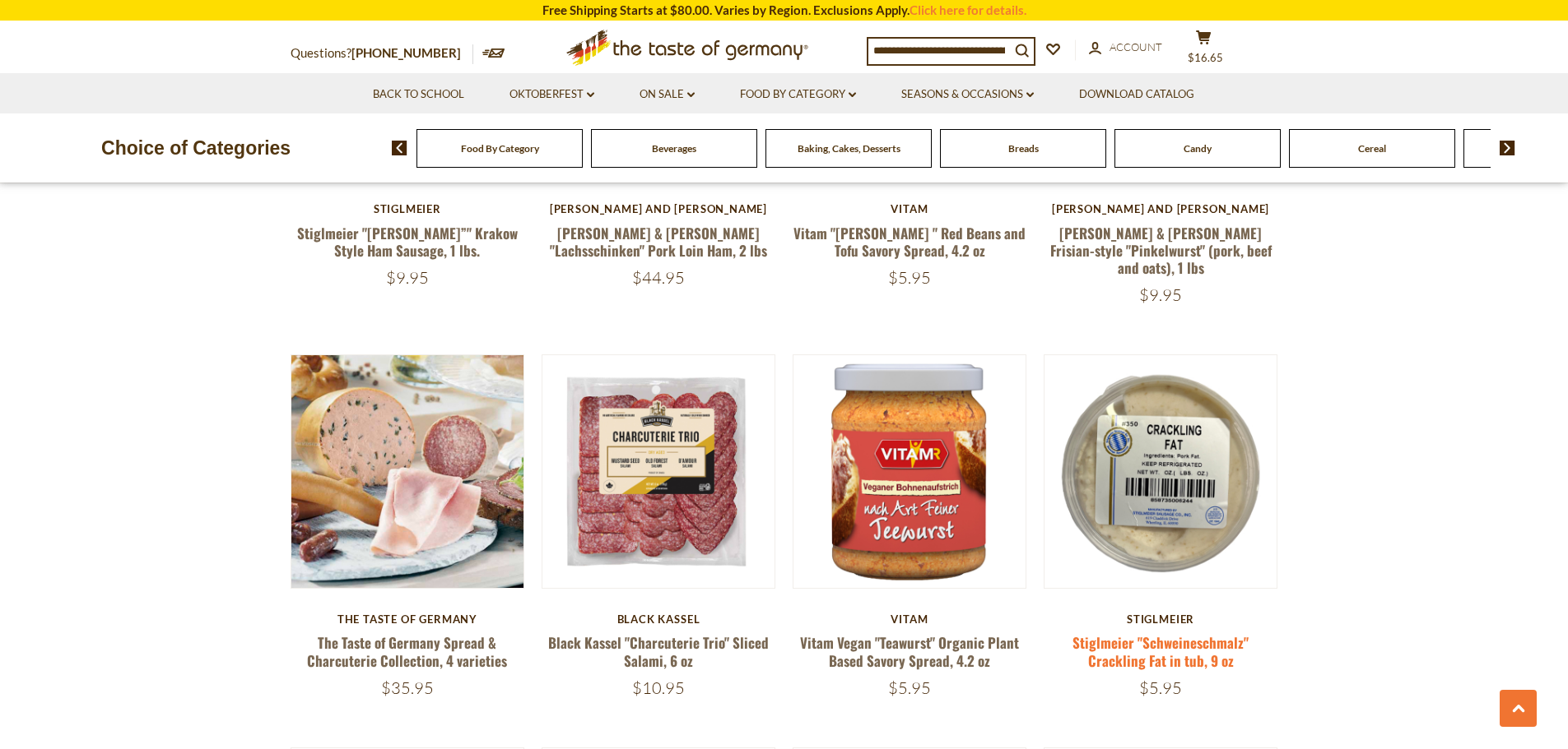
click at [1144, 640] on link "Stiglmeier "Schweineschmalz" Crackling Fat in tub, 9 oz" at bounding box center [1159, 652] width 176 height 38
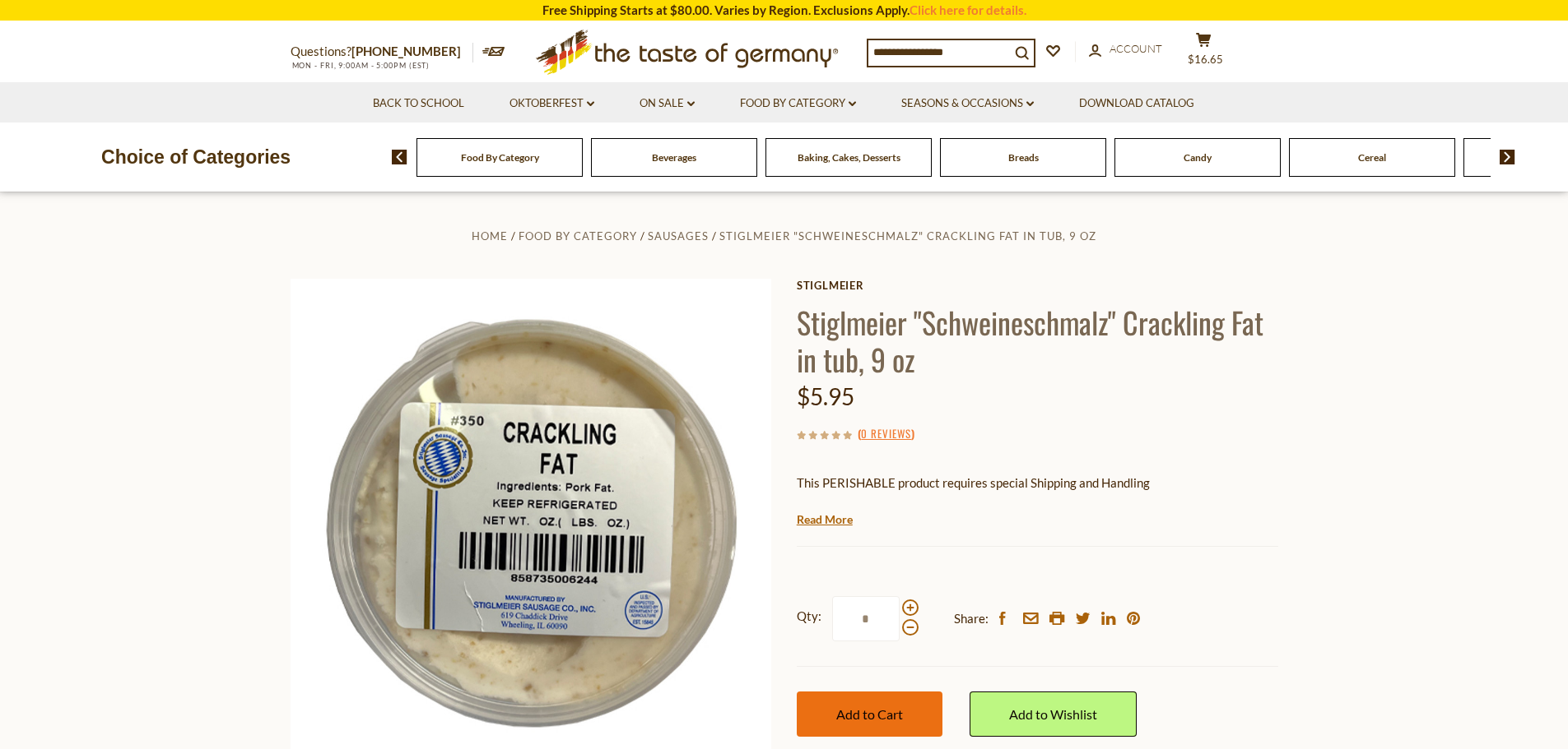
click at [848, 714] on span "Add to Cart" at bounding box center [869, 714] width 67 height 16
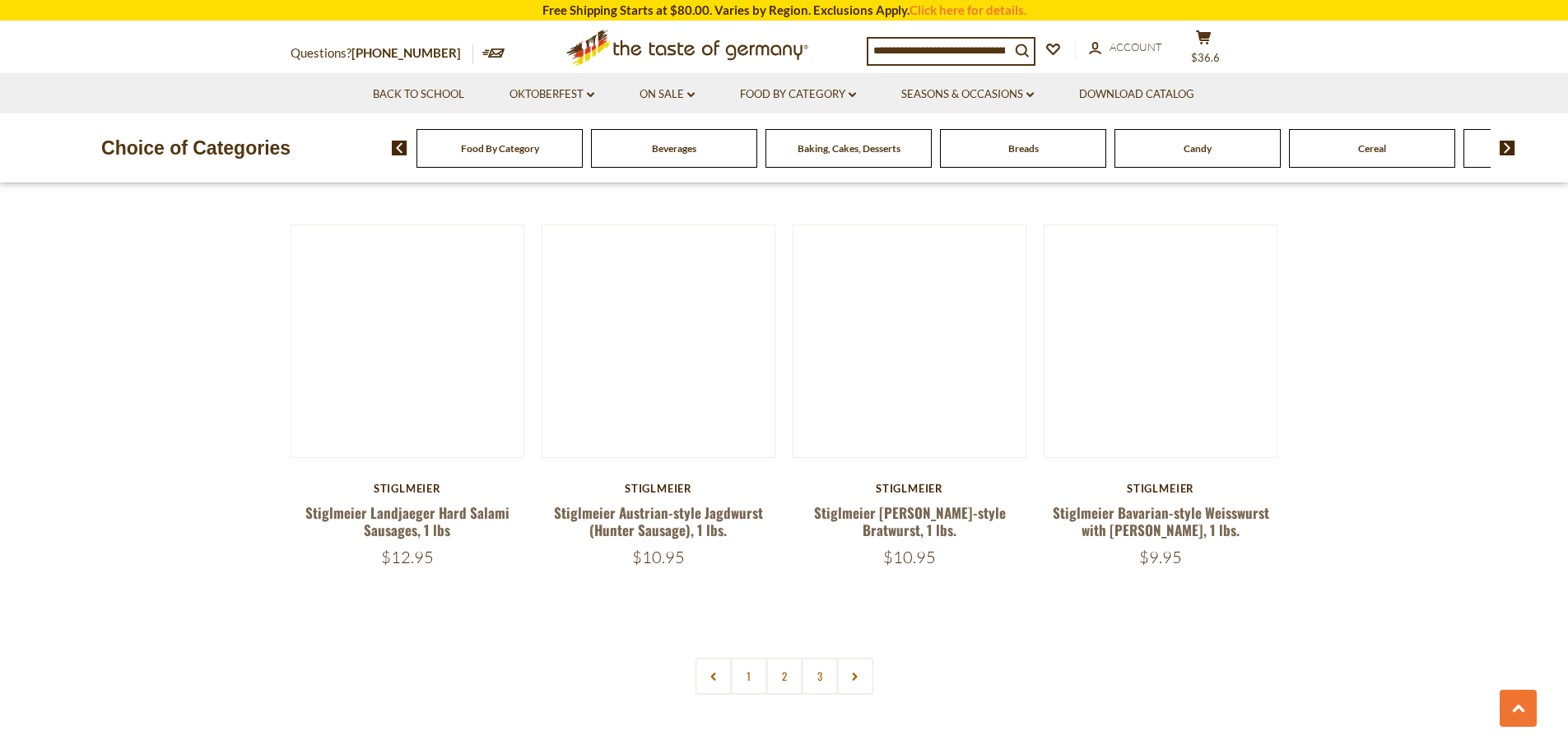
scroll to position [3784, 0]
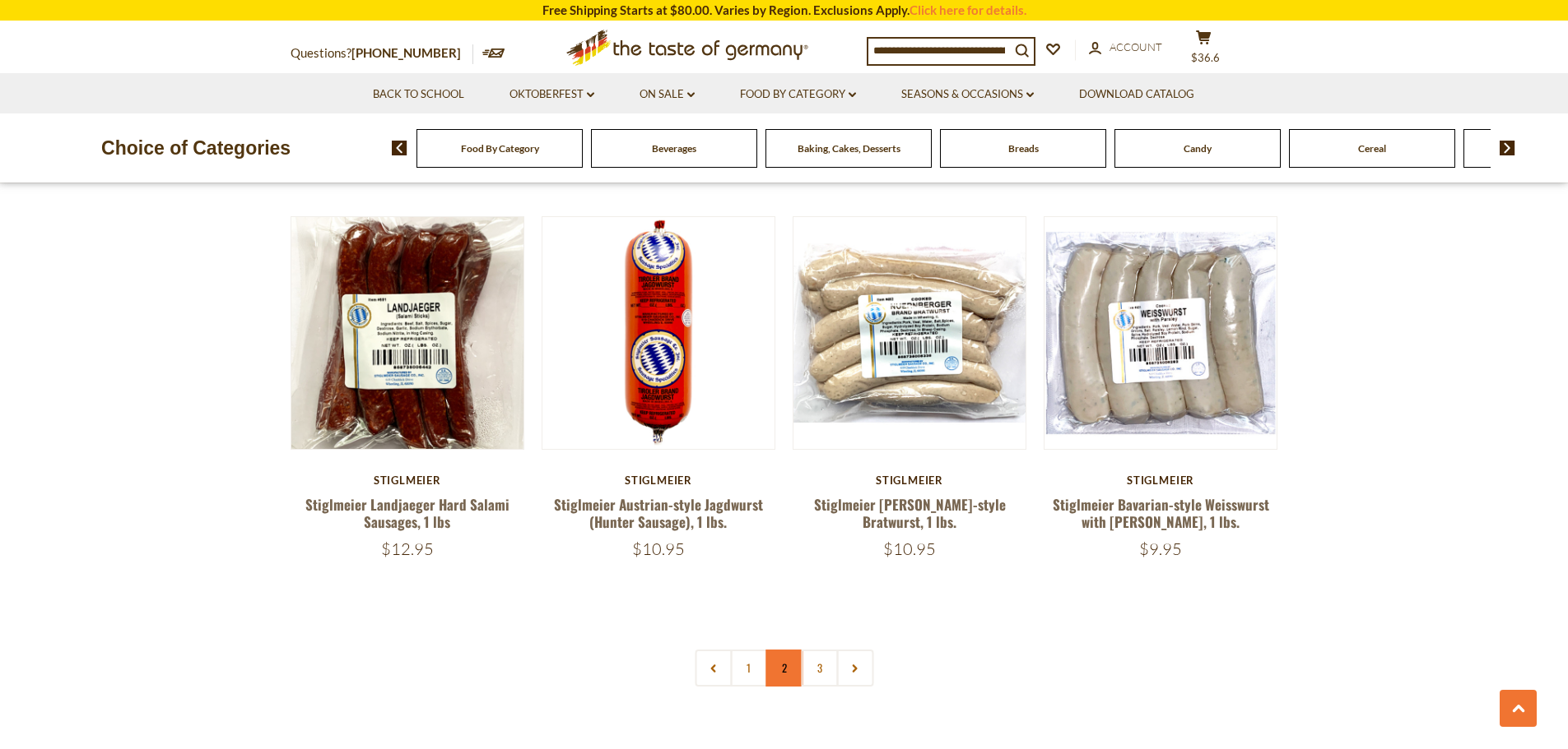
click at [778, 650] on link "2" at bounding box center [783, 668] width 37 height 37
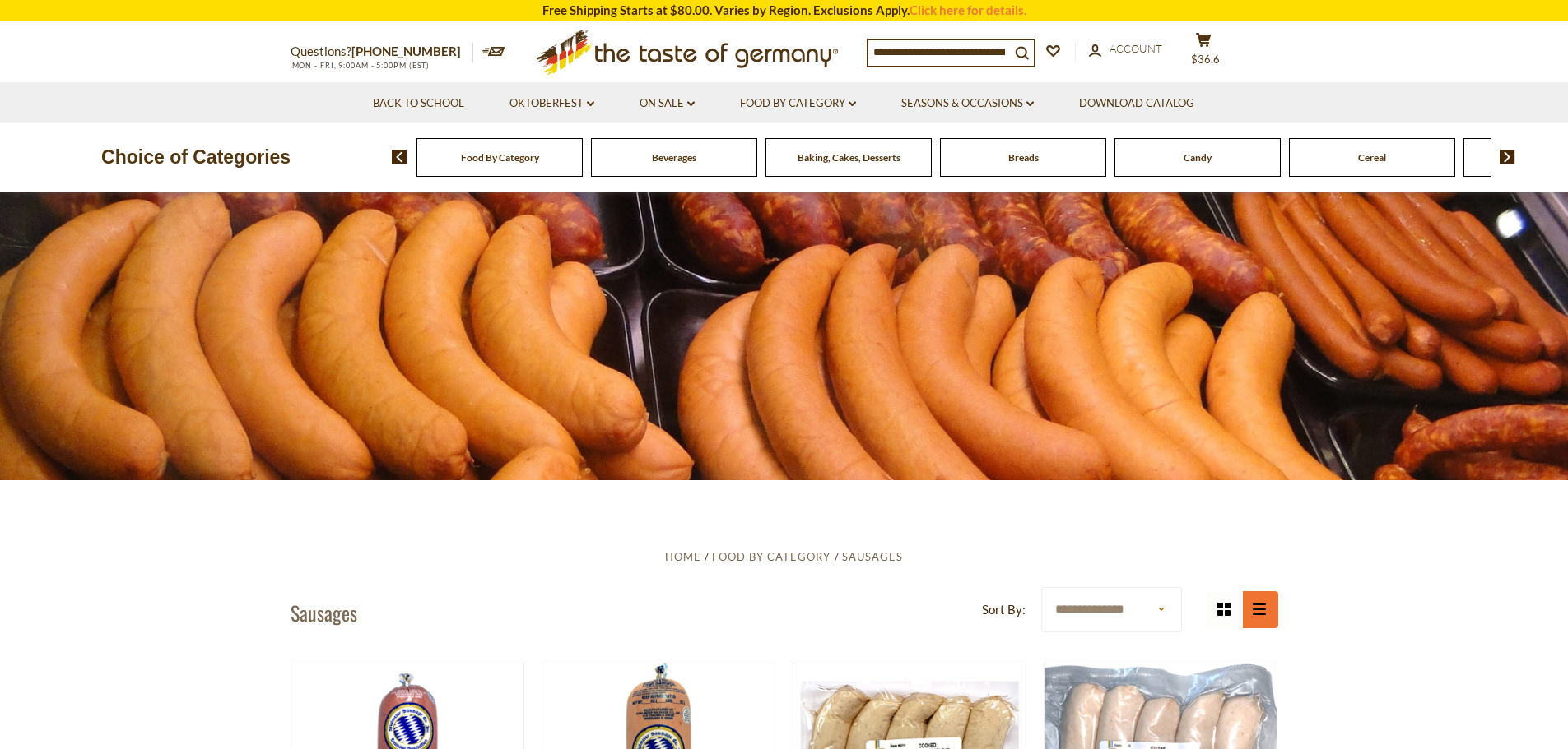
scroll to position [247, 0]
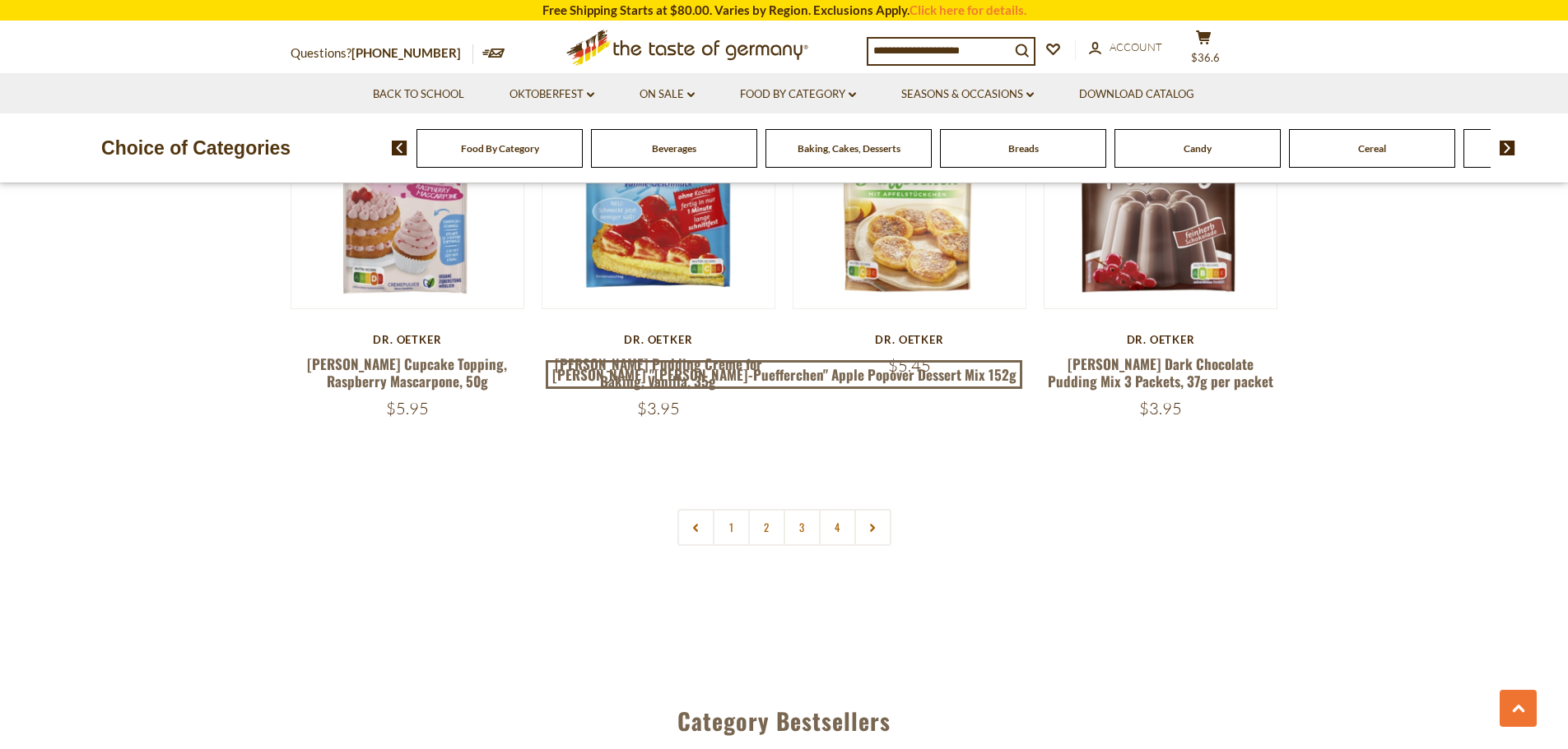
scroll to position [3365, 0]
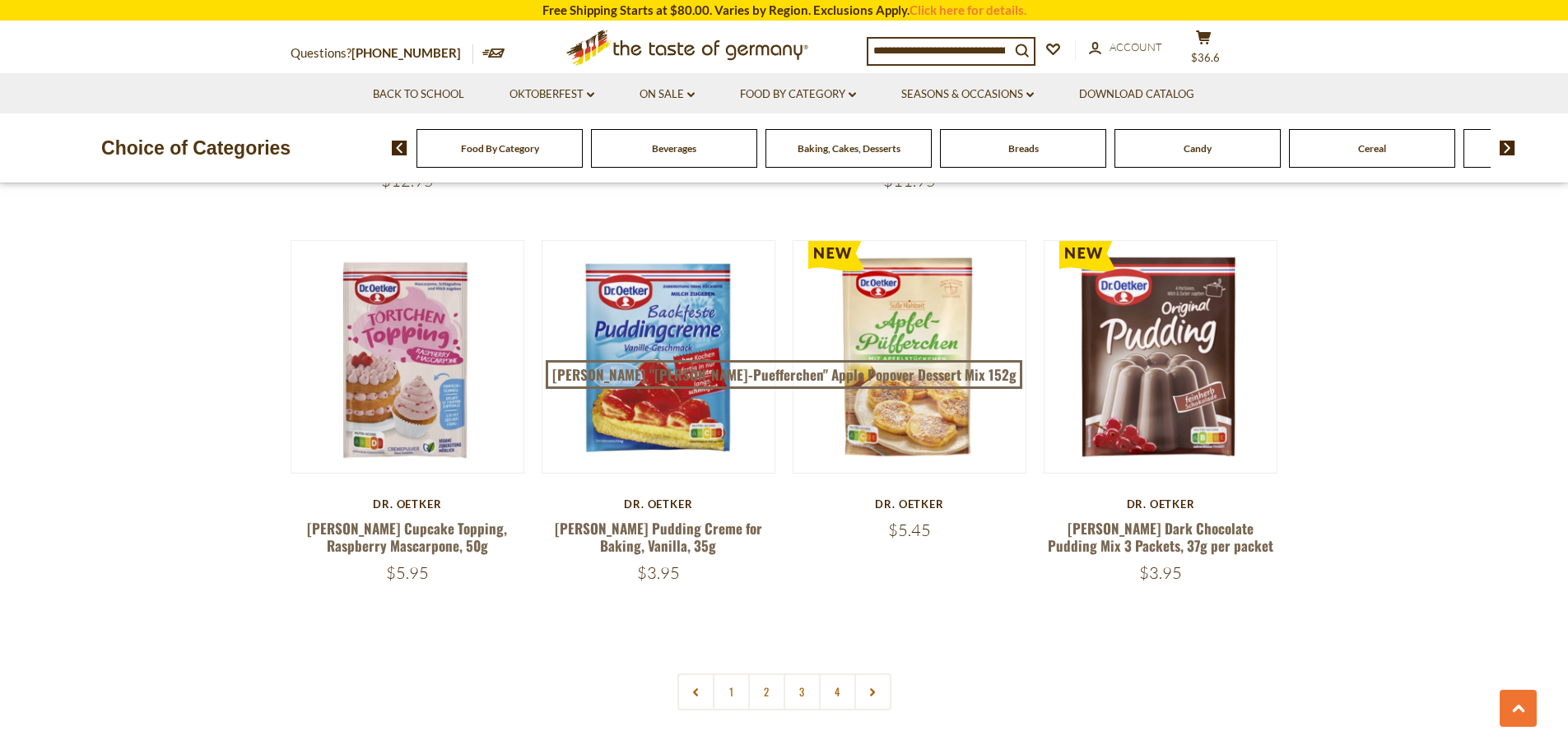
click at [484, 146] on span "Food By Category" at bounding box center [499, 148] width 78 height 12
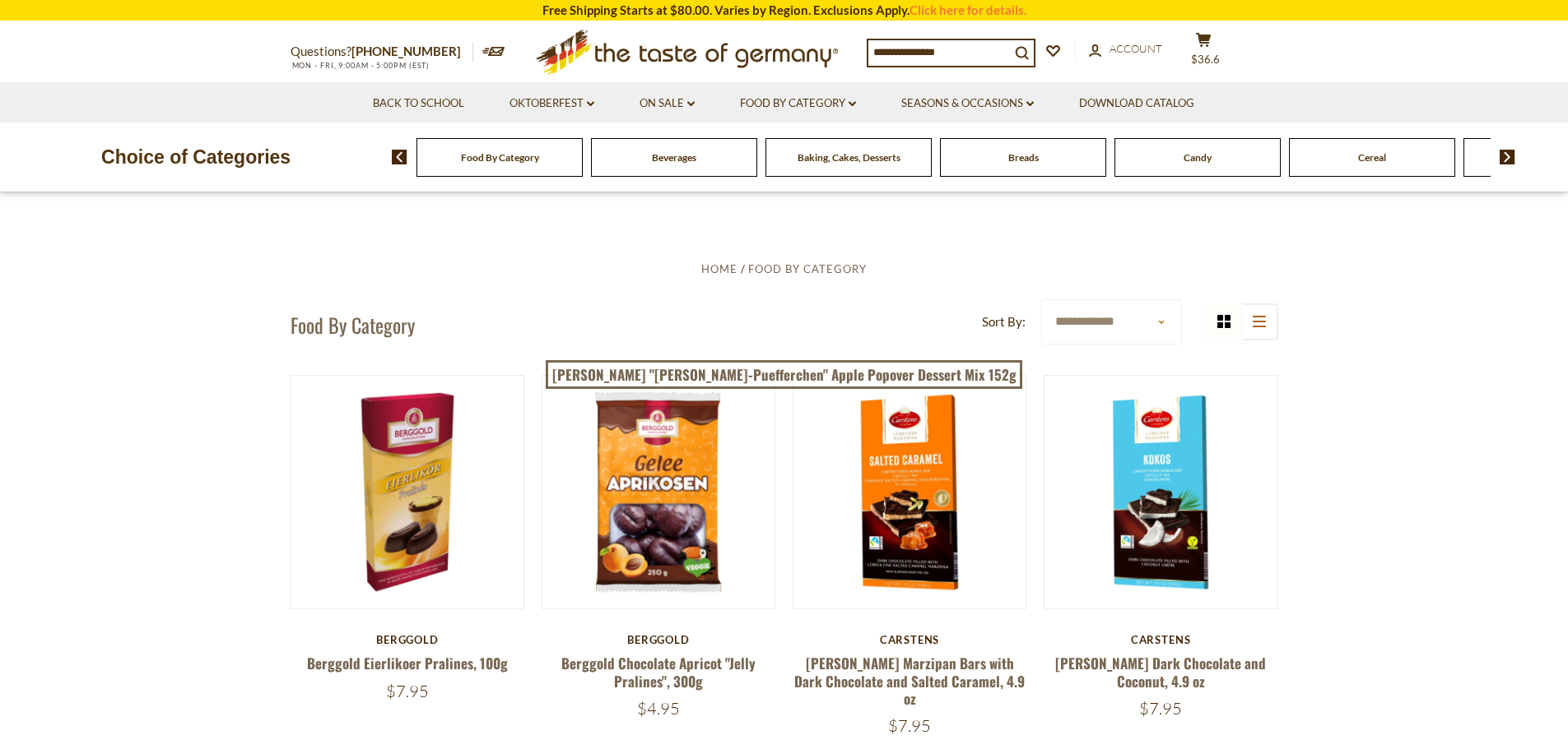
click at [508, 167] on div "Food By Category" at bounding box center [499, 158] width 166 height 39
click at [1509, 164] on img at bounding box center [1507, 157] width 16 height 15
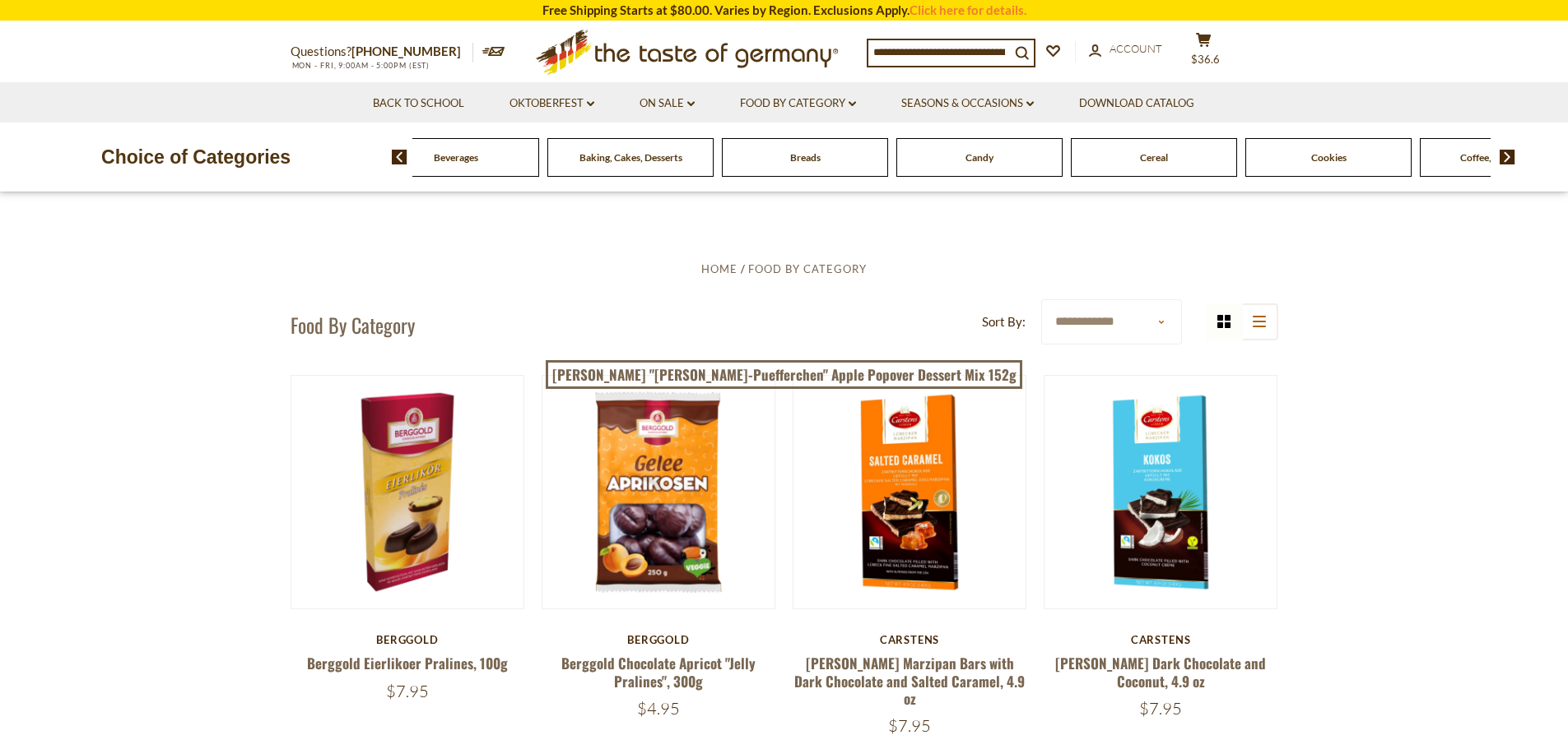
click at [1506, 160] on img at bounding box center [1507, 157] width 16 height 15
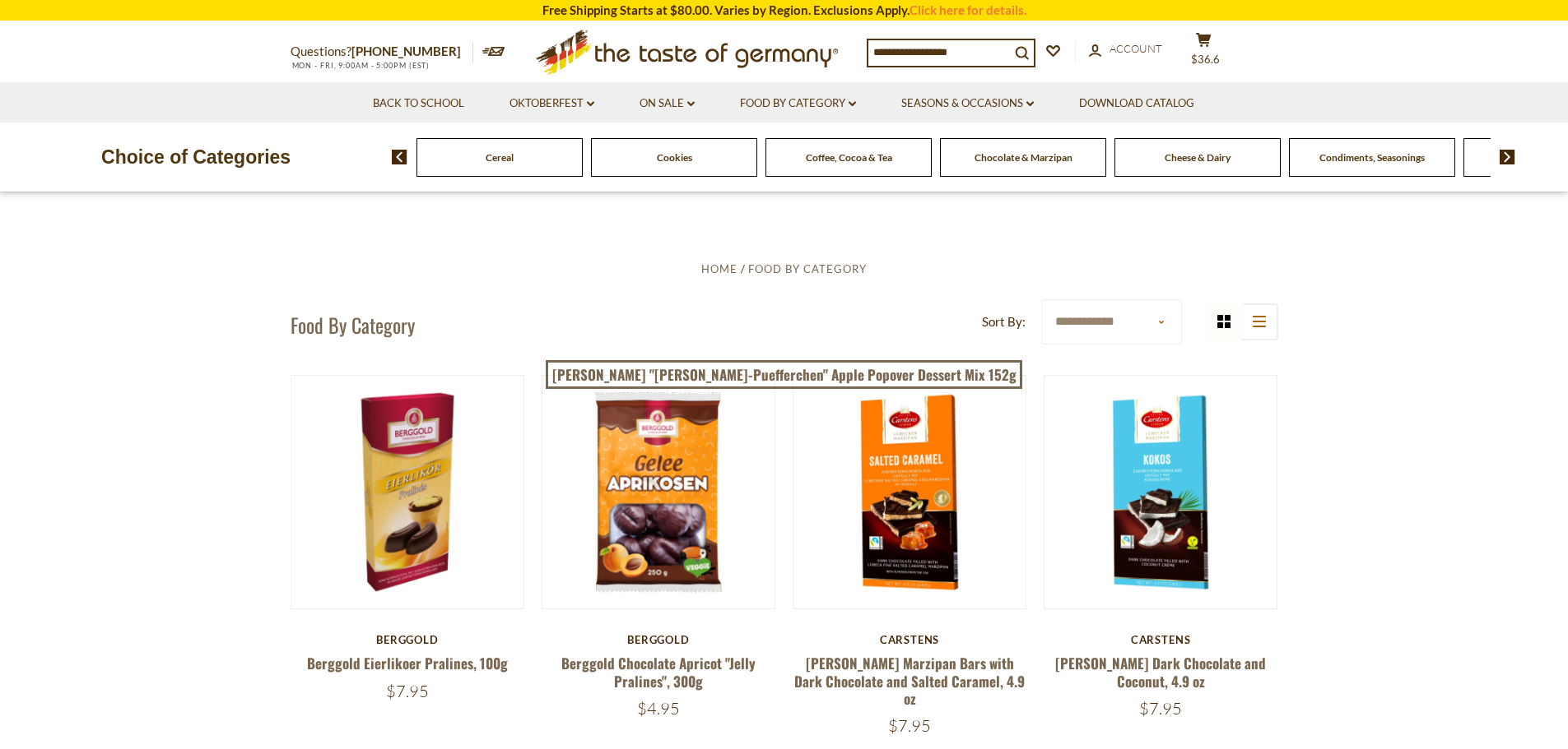
click at [1506, 160] on img at bounding box center [1507, 157] width 16 height 15
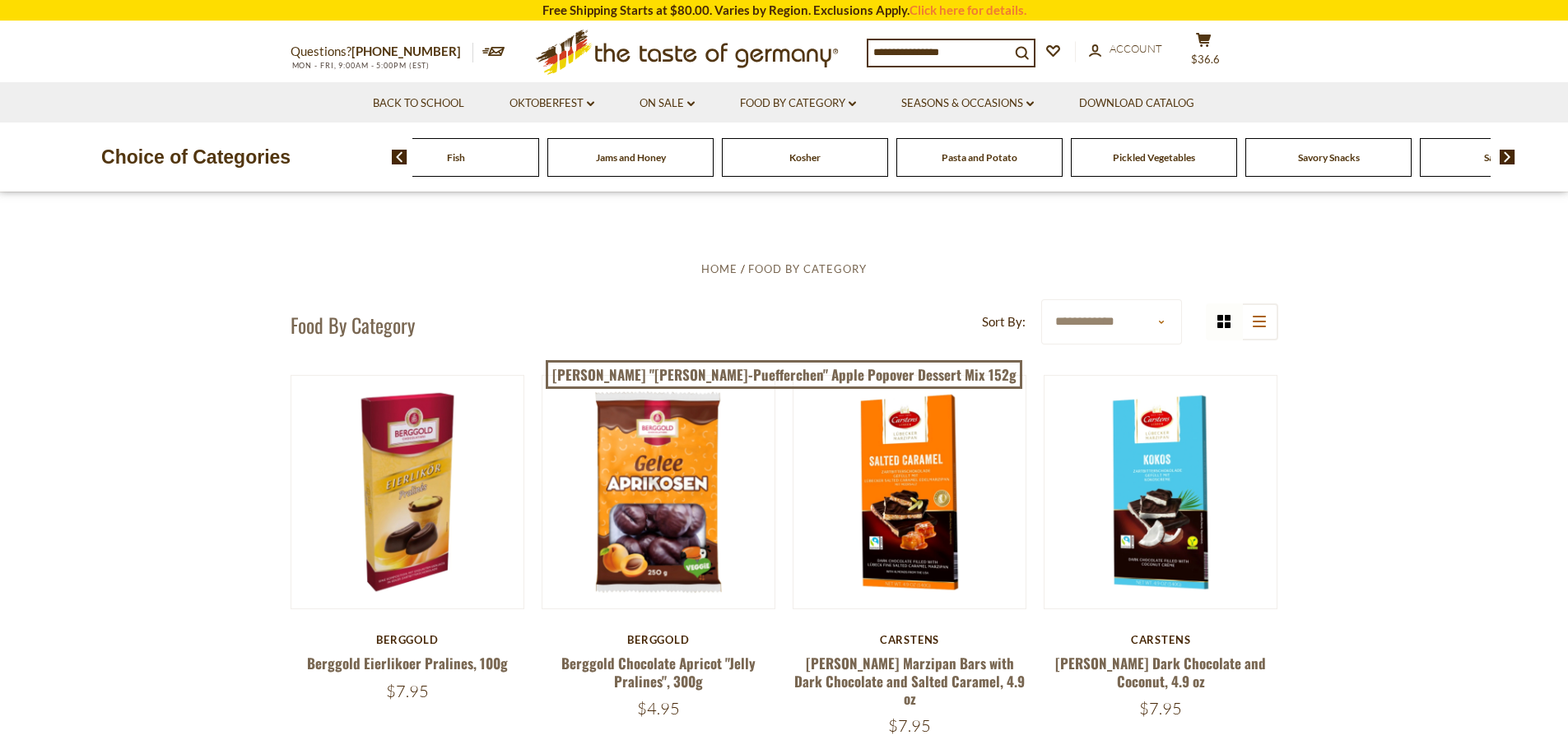
click at [1506, 160] on img at bounding box center [1507, 157] width 16 height 15
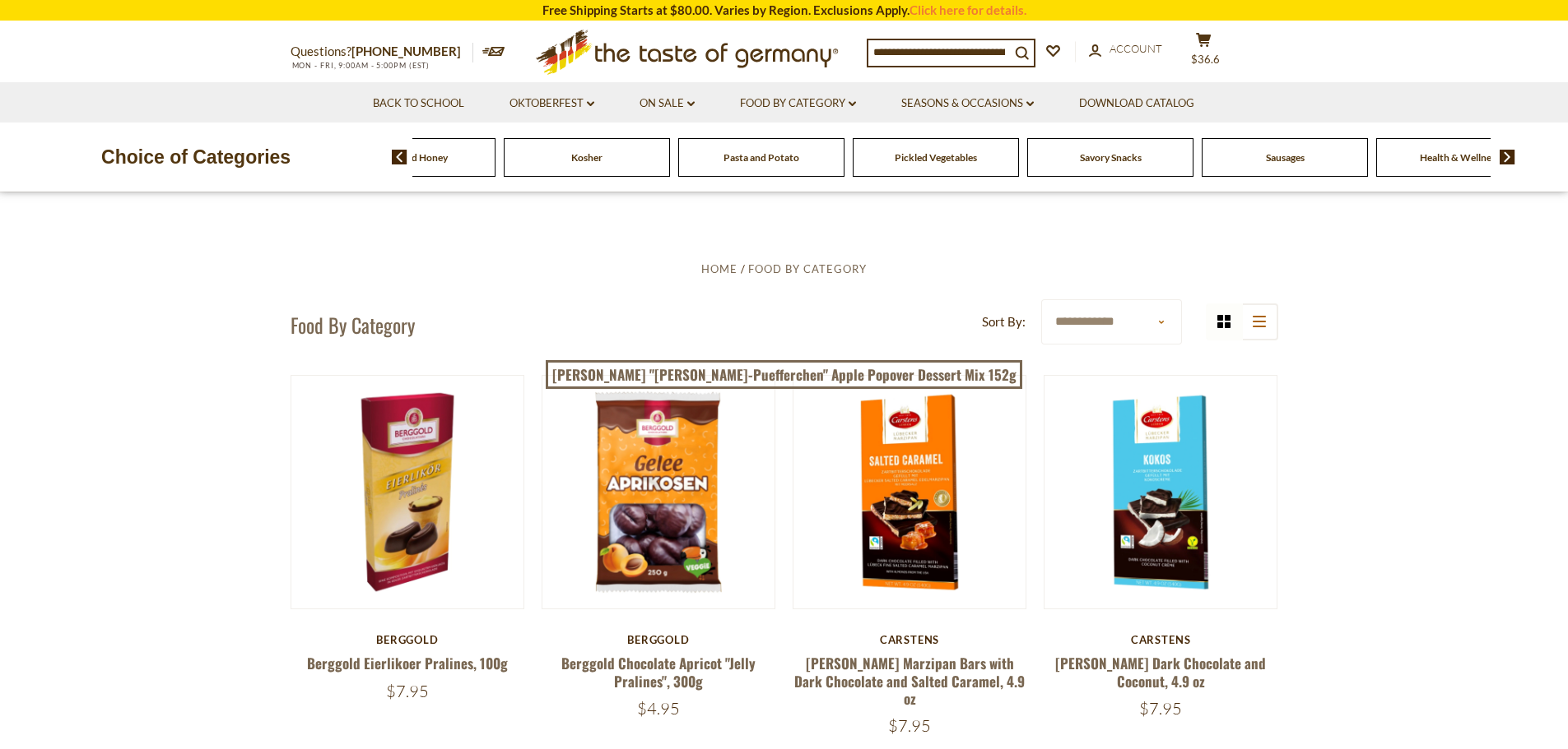
click at [1278, 158] on span "Sausages" at bounding box center [1287, 157] width 39 height 12
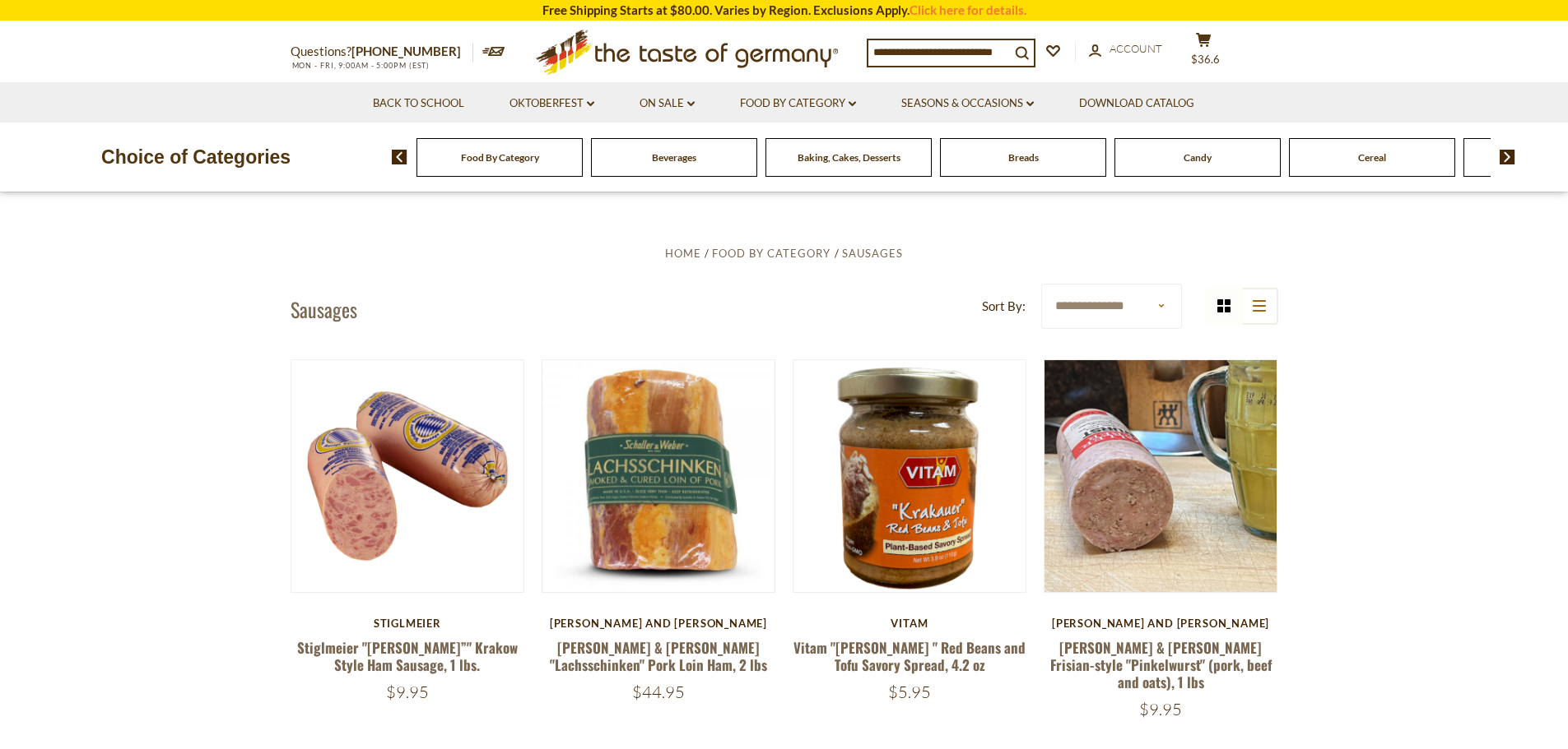
scroll to position [412, 0]
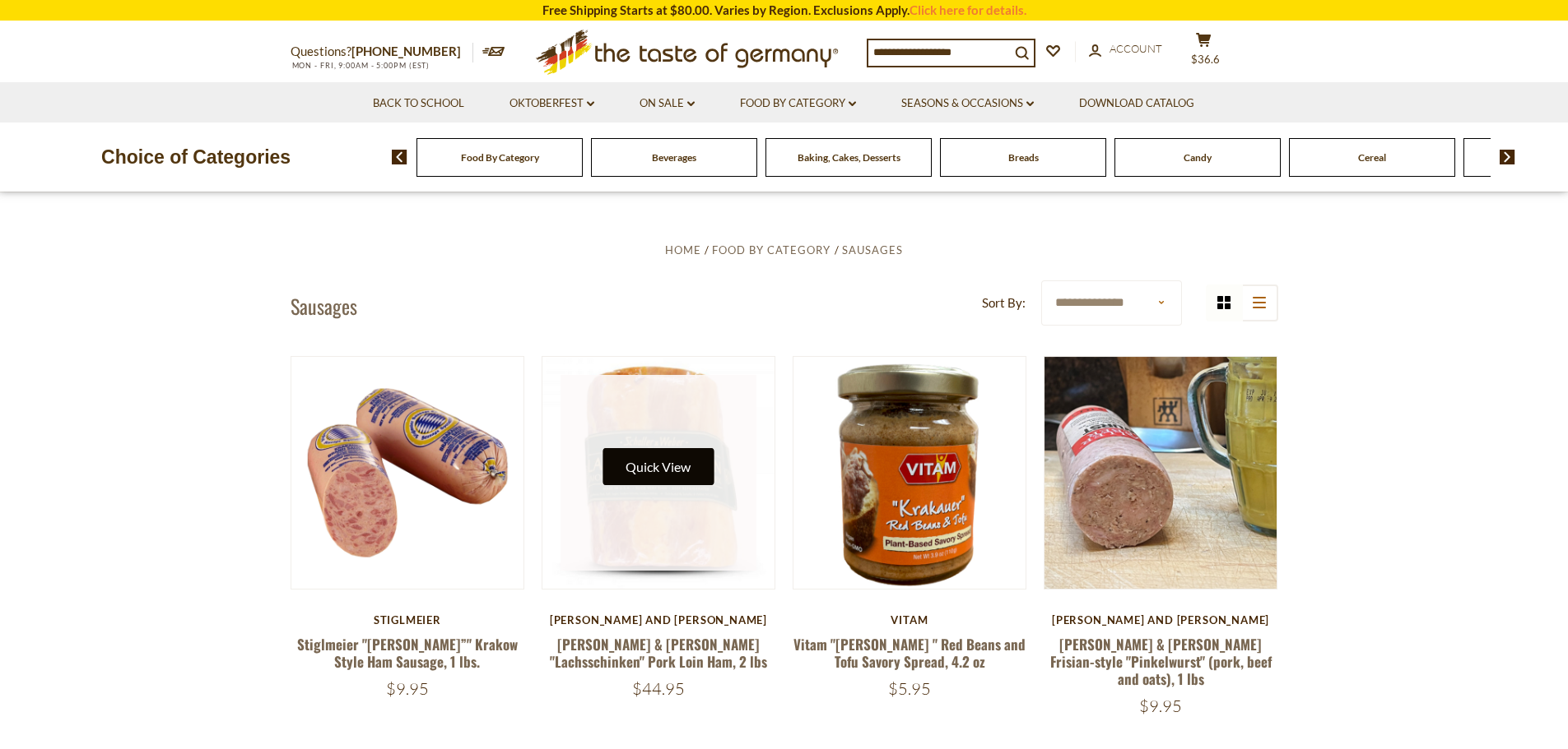
click at [659, 459] on button "Quick View" at bounding box center [658, 466] width 111 height 37
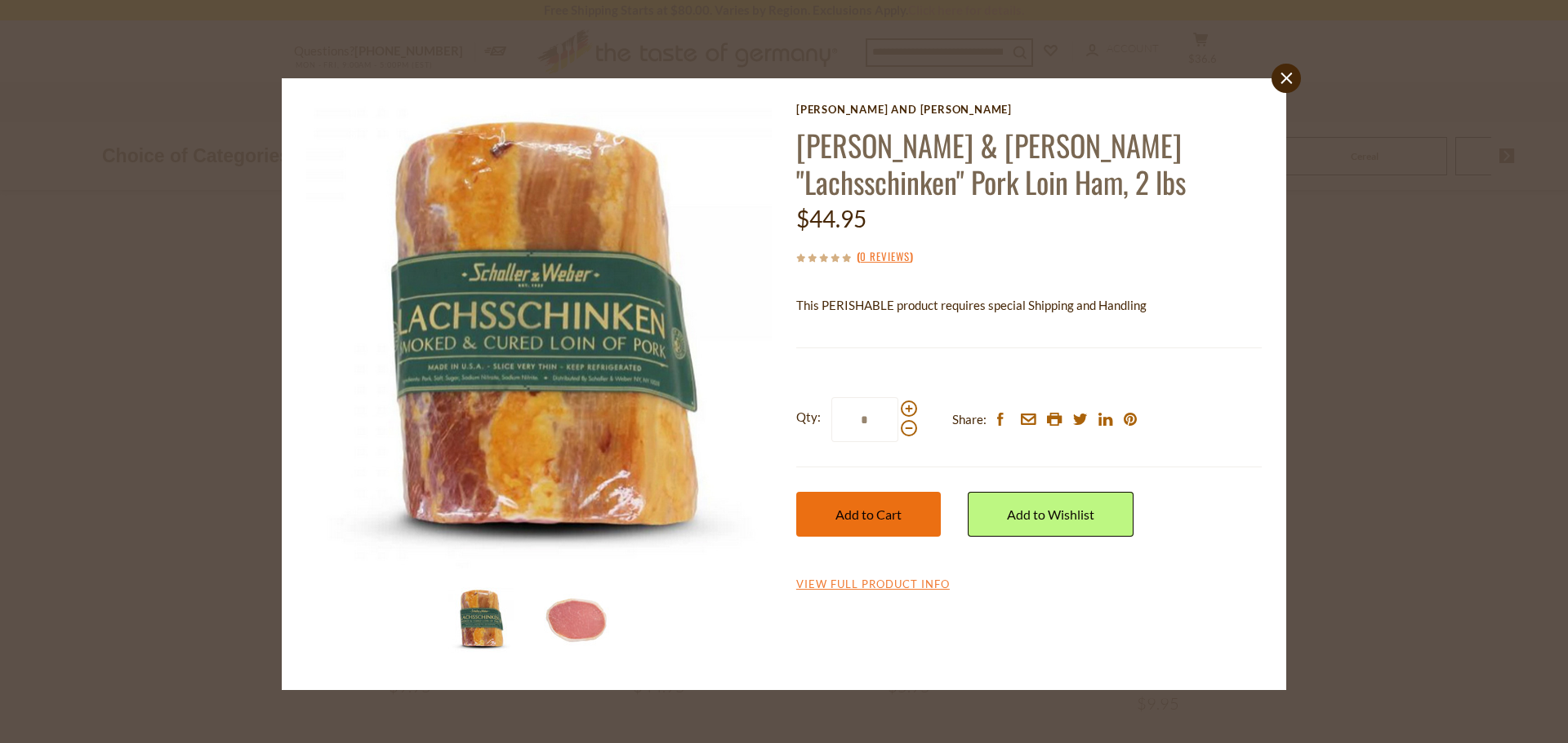
click at [847, 516] on span "Add to Cart" at bounding box center [868, 514] width 66 height 16
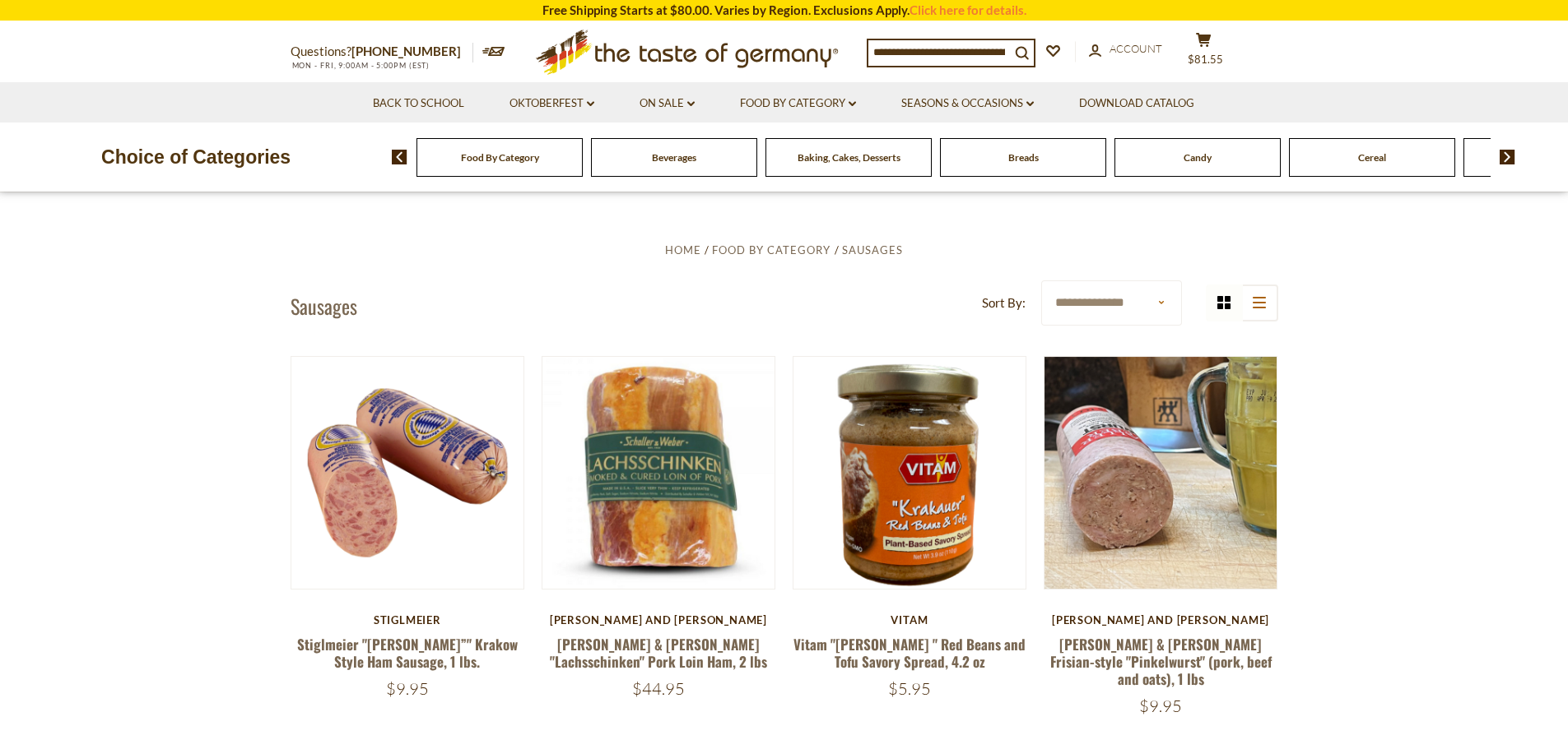
click at [843, 155] on span "Baking, Cakes, Desserts" at bounding box center [848, 157] width 103 height 12
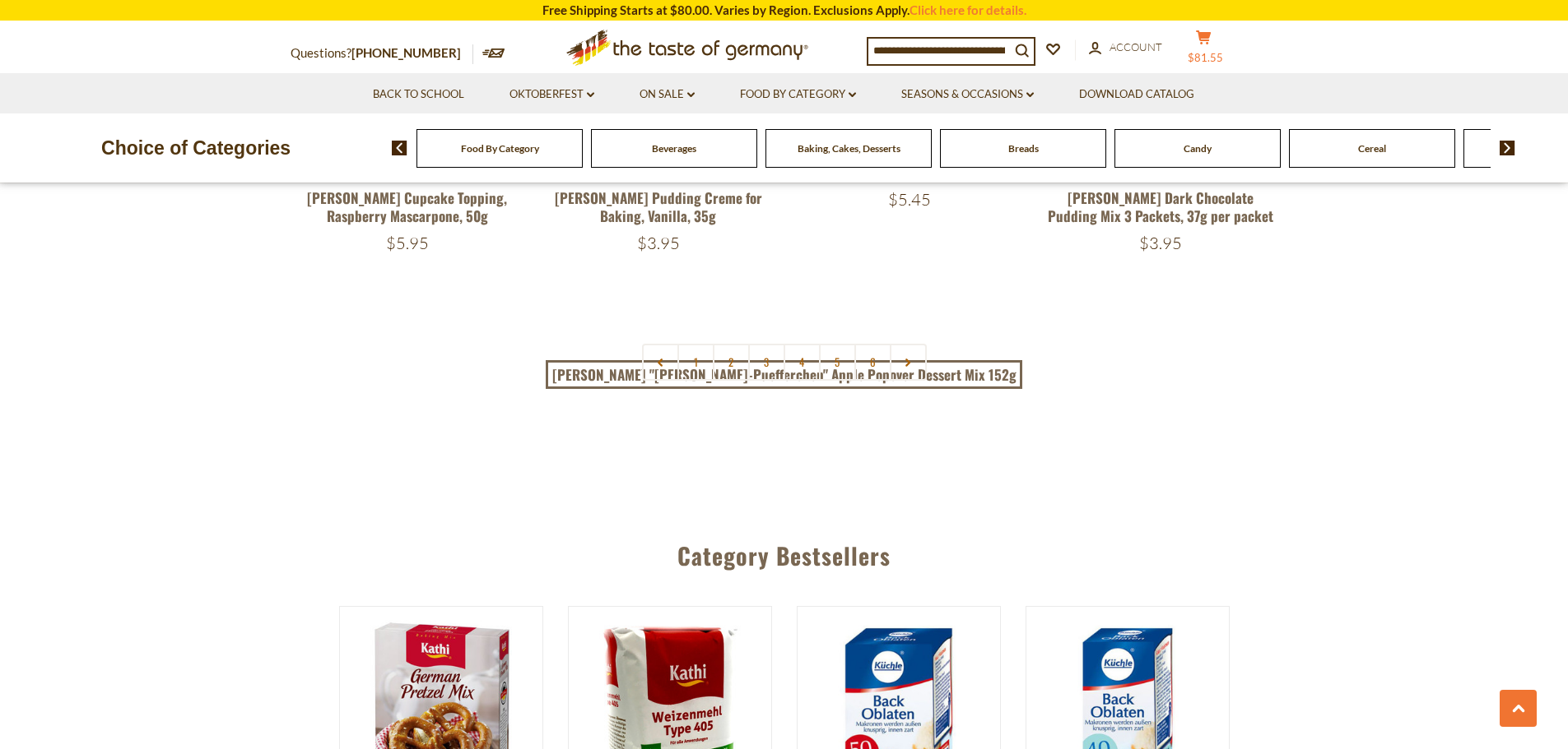
scroll to position [3948, 0]
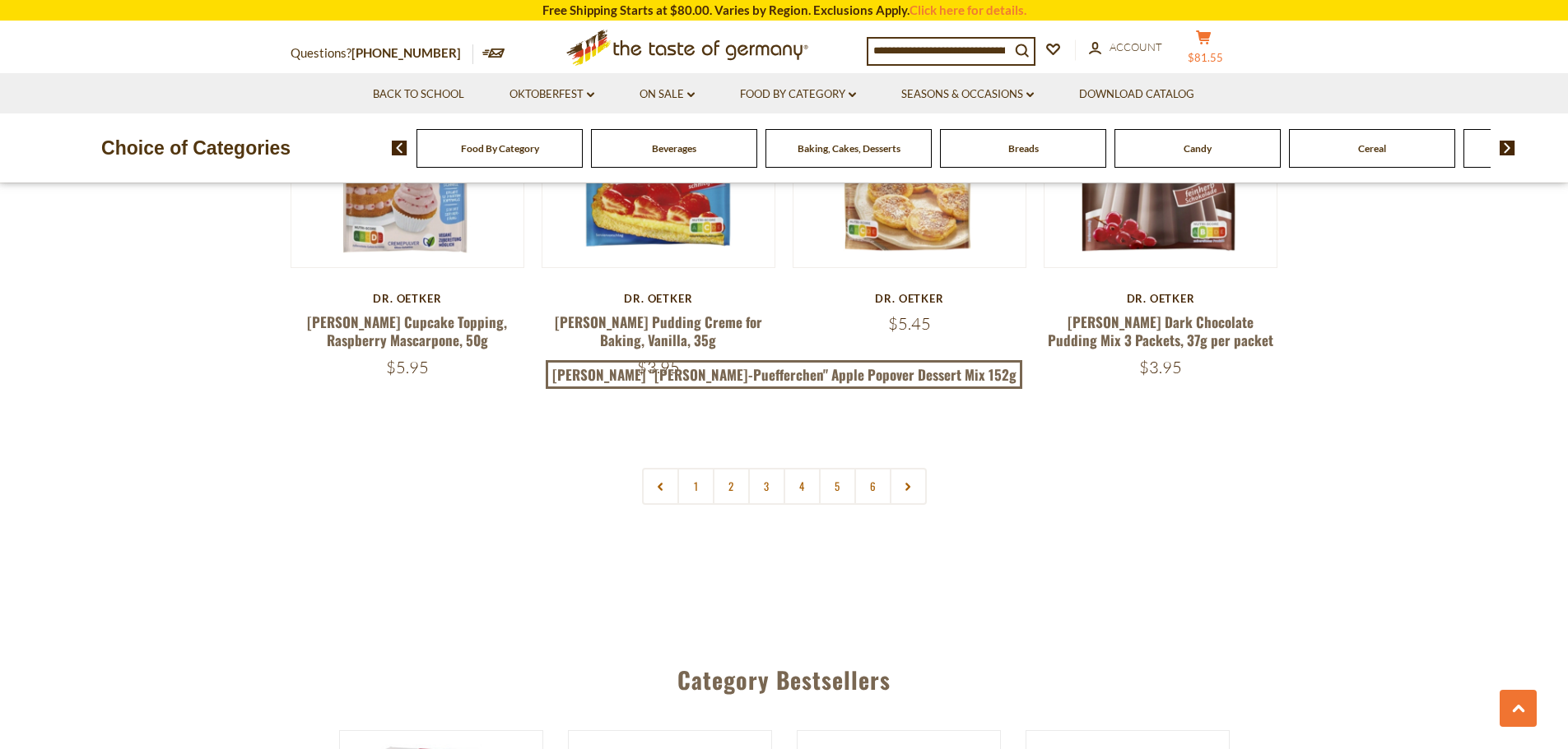
click at [1211, 34] on icon at bounding box center [1203, 37] width 15 height 14
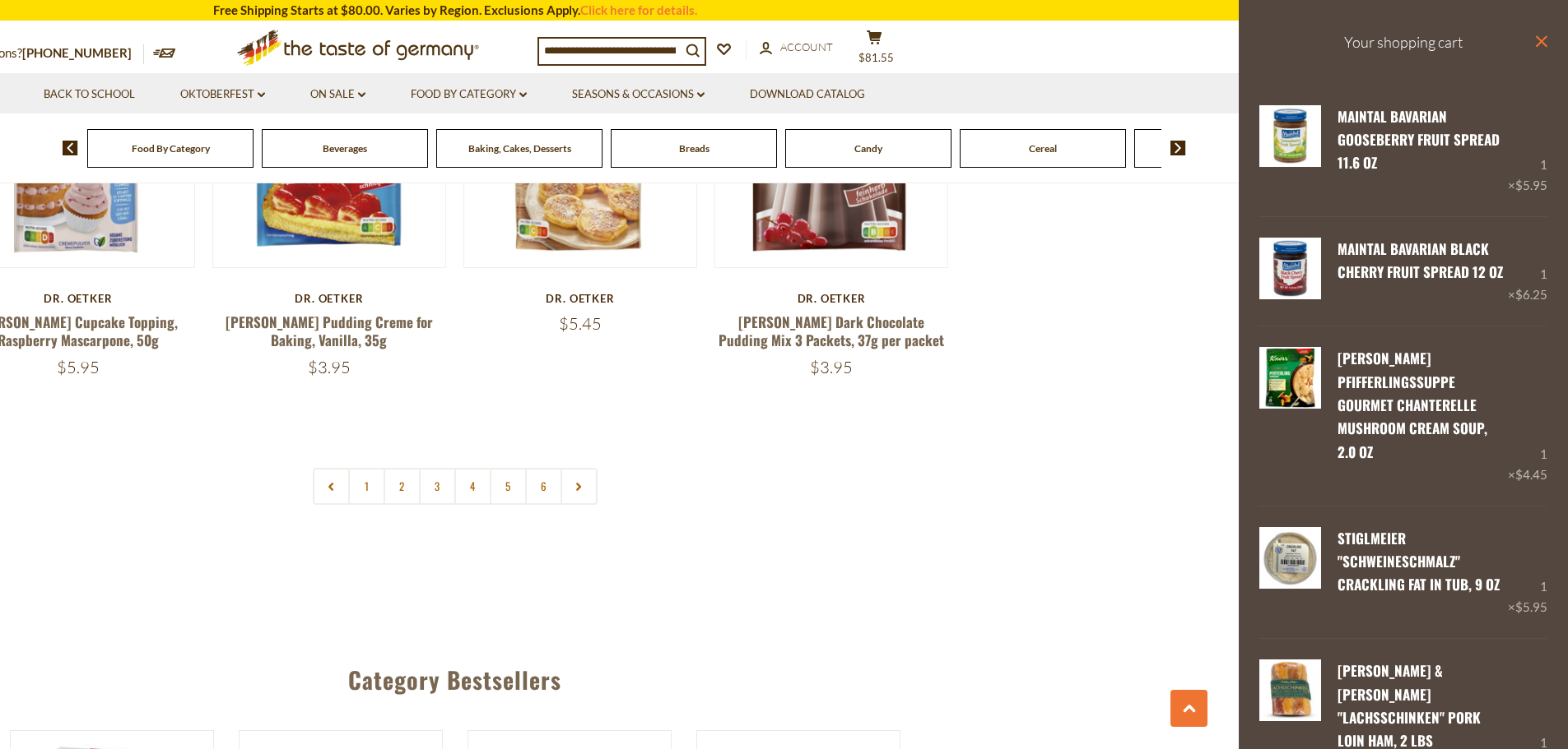
click at [1535, 40] on icon "close" at bounding box center [1541, 41] width 12 height 12
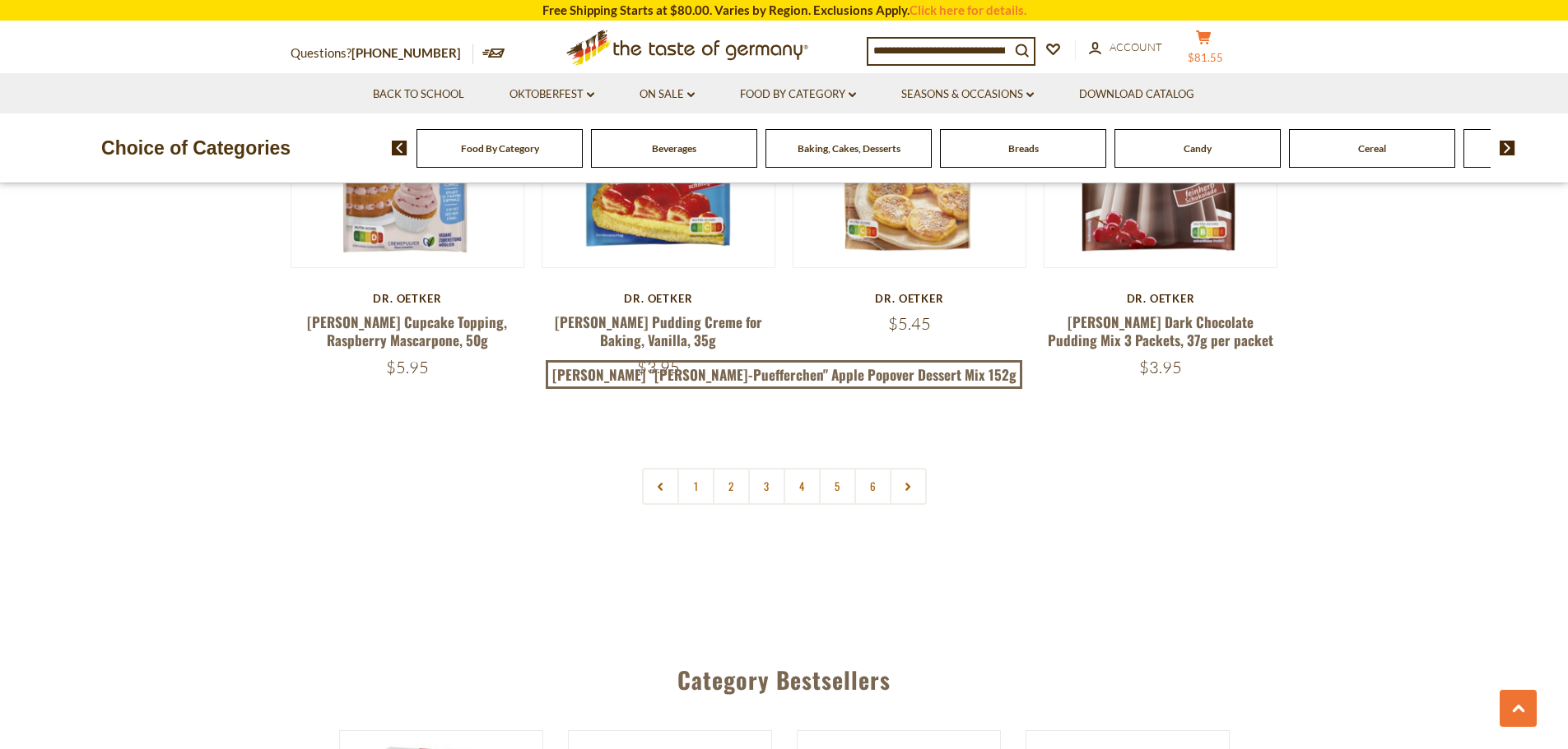
click at [1210, 37] on icon at bounding box center [1203, 37] width 15 height 14
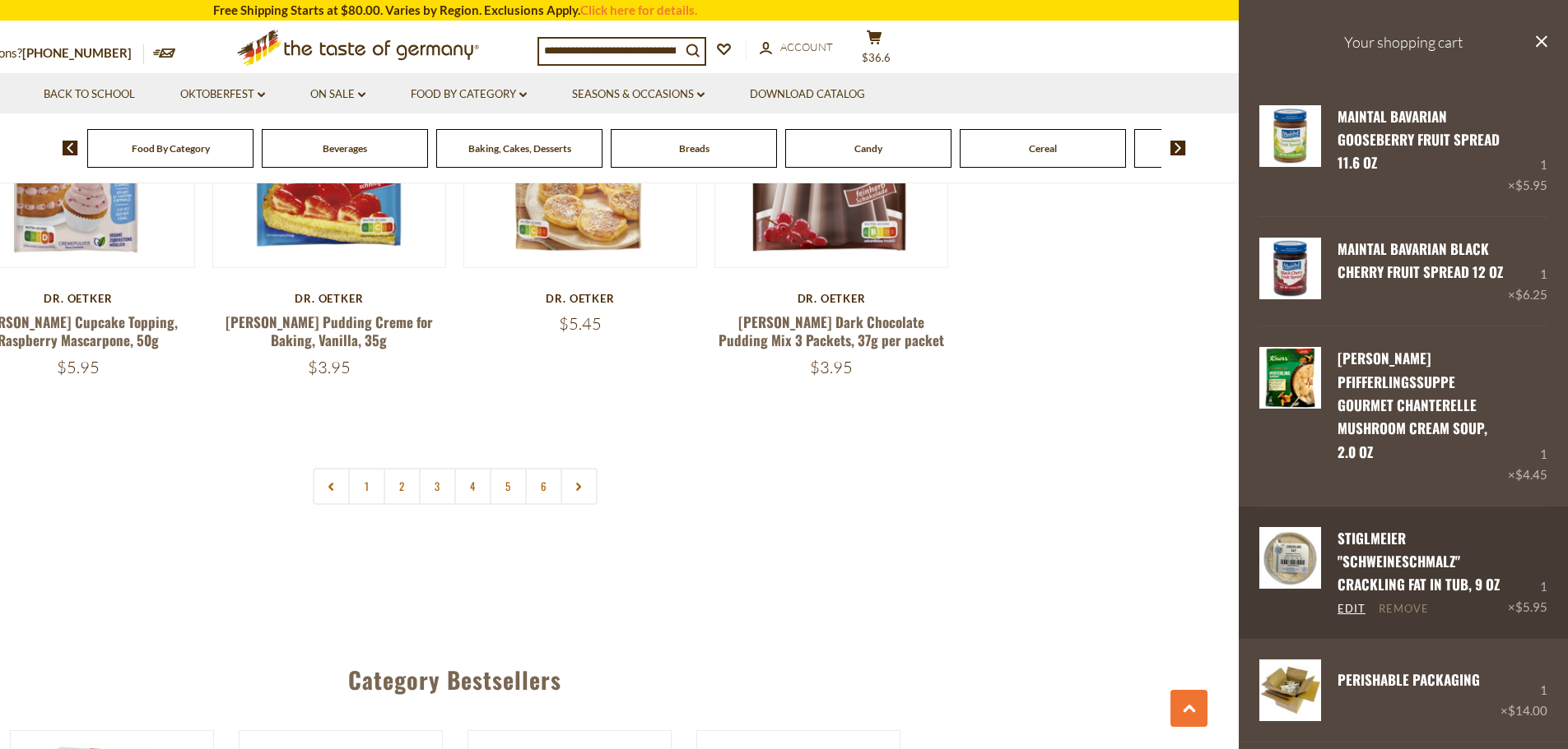
click at [1411, 602] on link "Remove" at bounding box center [1403, 610] width 50 height 15
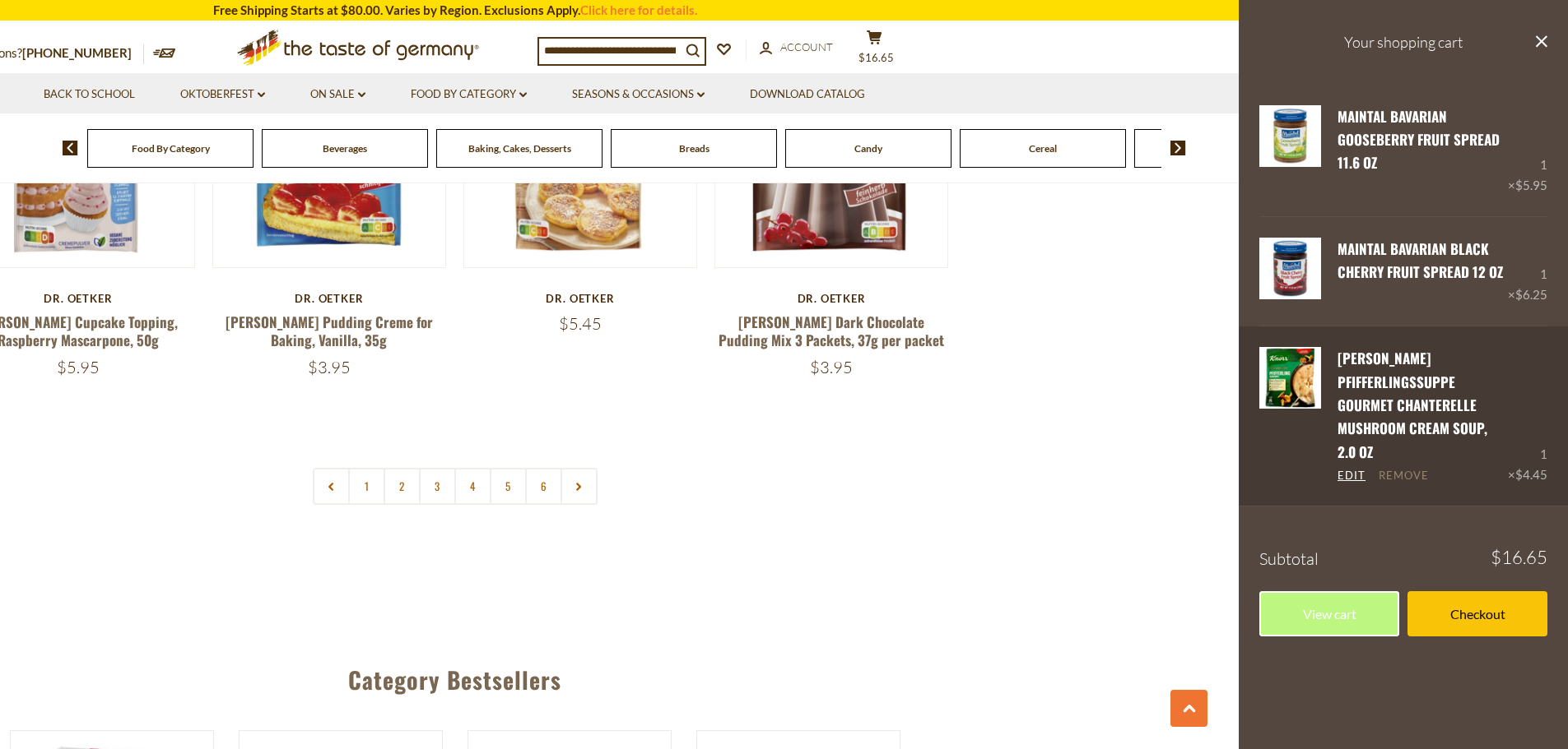
click at [1400, 469] on link "Remove" at bounding box center [1403, 476] width 50 height 15
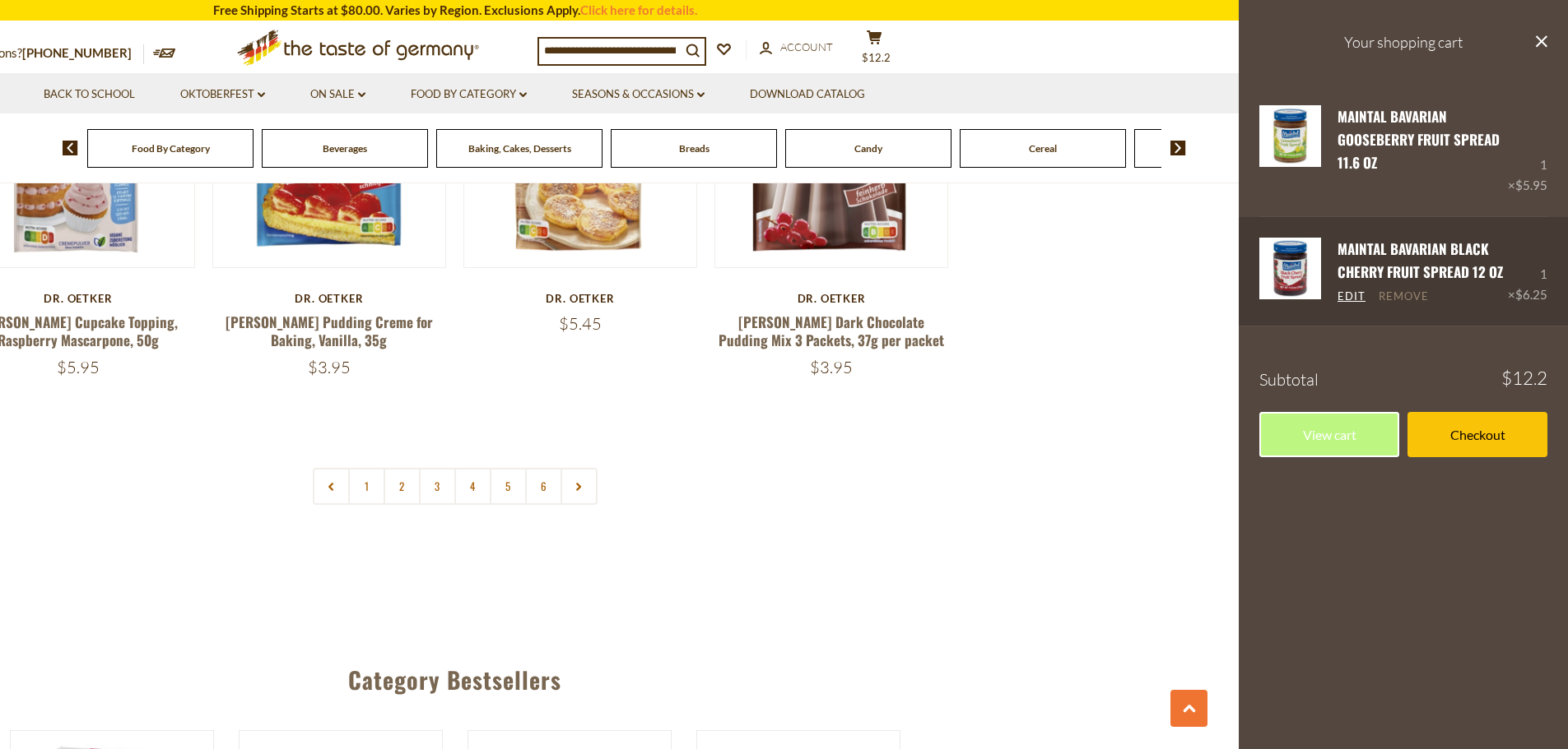
click at [1399, 290] on link "Remove" at bounding box center [1403, 297] width 50 height 15
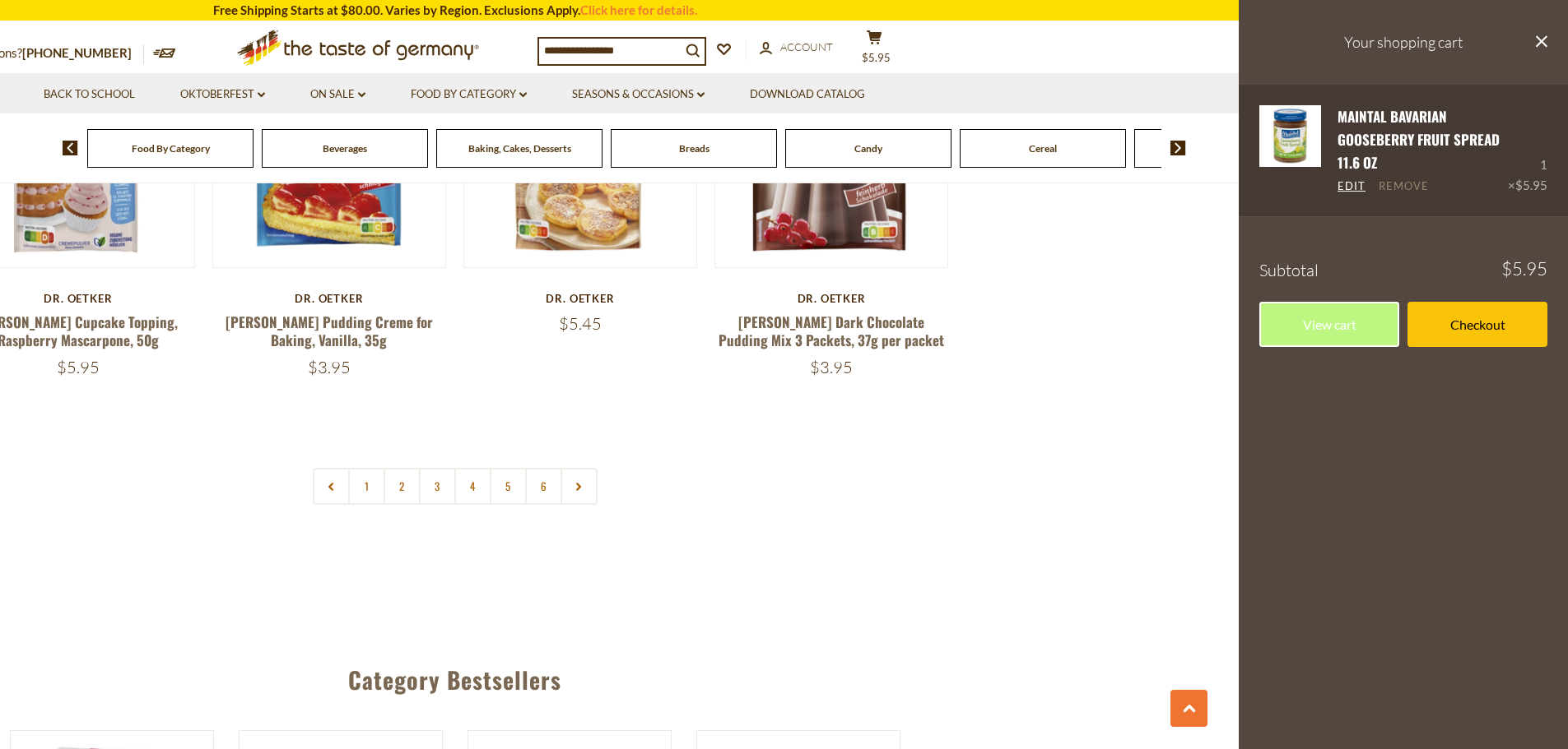
click at [1394, 190] on link "Remove" at bounding box center [1403, 186] width 50 height 15
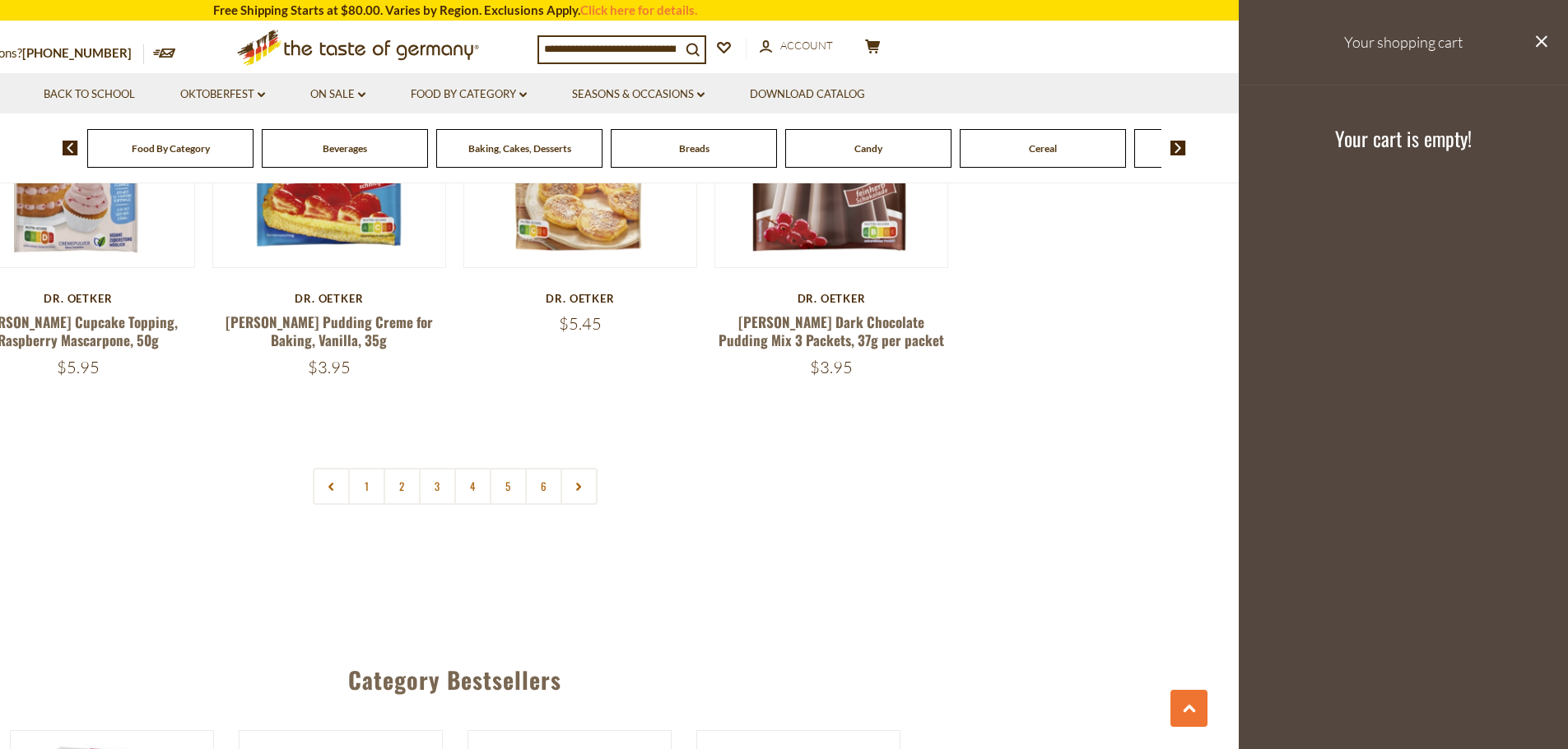
click at [1547, 47] on h3 "Your shopping cart" at bounding box center [1403, 42] width 329 height 85
